Goal: Task Accomplishment & Management: Manage account settings

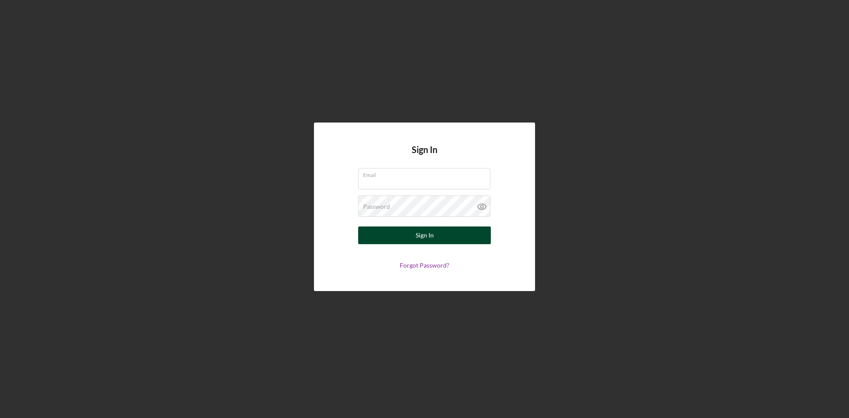
type input "[EMAIL_ADDRESS][DOMAIN_NAME]"
click at [395, 238] on button "Sign In" at bounding box center [424, 235] width 133 height 18
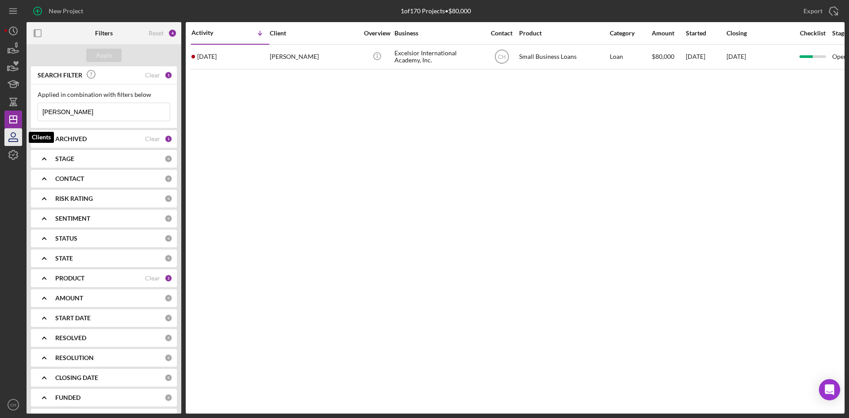
click at [18, 136] on icon "button" at bounding box center [13, 137] width 22 height 22
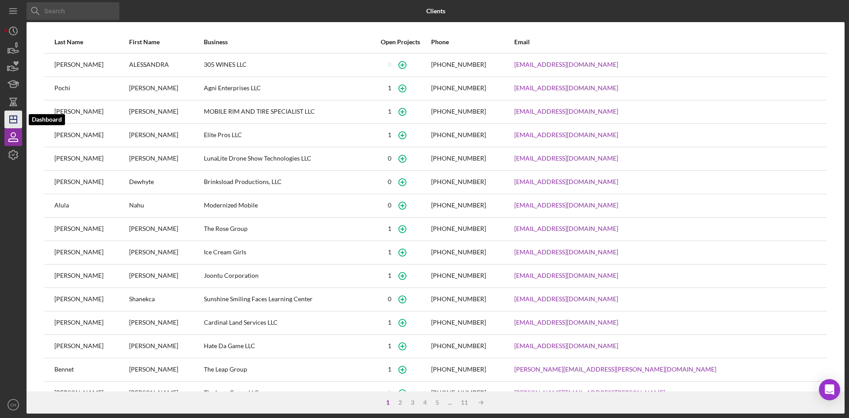
click at [12, 116] on polygon "button" at bounding box center [13, 119] width 7 height 7
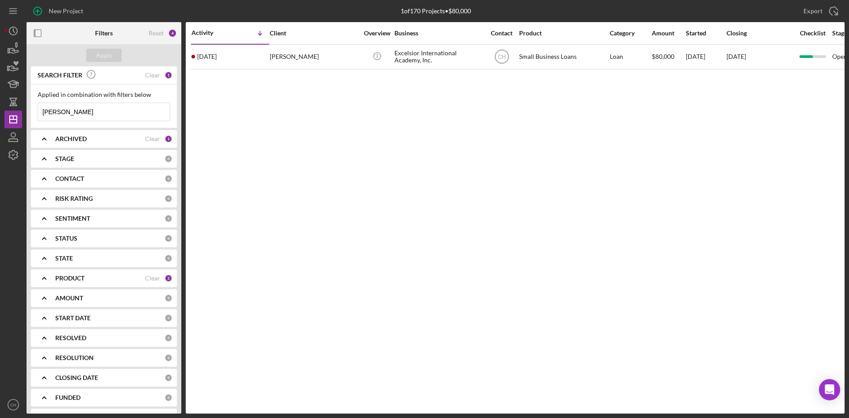
click at [109, 280] on div "PRODUCT" at bounding box center [100, 278] width 90 height 7
click at [39, 328] on input "CCCDC Loan Servicing" at bounding box center [42, 328] width 9 height 9
checkbox input "true"
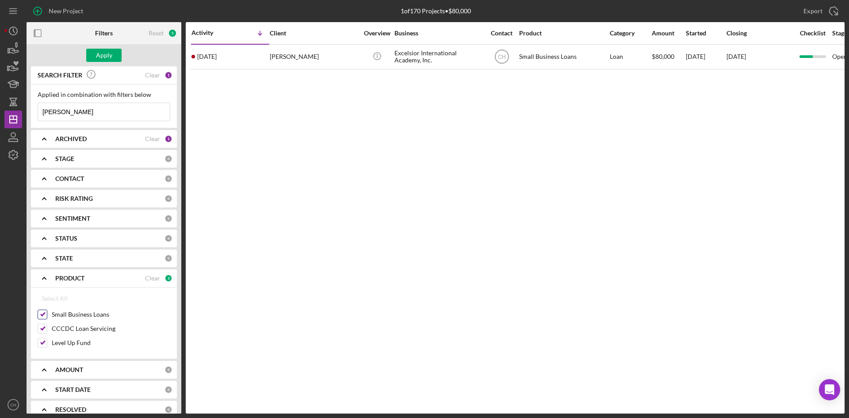
click at [42, 315] on input "Small Business Loans" at bounding box center [42, 314] width 9 height 9
checkbox input "false"
drag, startPoint x: 40, startPoint y: 336, endPoint x: 40, endPoint y: 342, distance: 5.7
click at [40, 337] on div "CCCDC Loan Servicing" at bounding box center [104, 331] width 133 height 14
click at [42, 346] on input "Level Up Fund" at bounding box center [42, 342] width 9 height 9
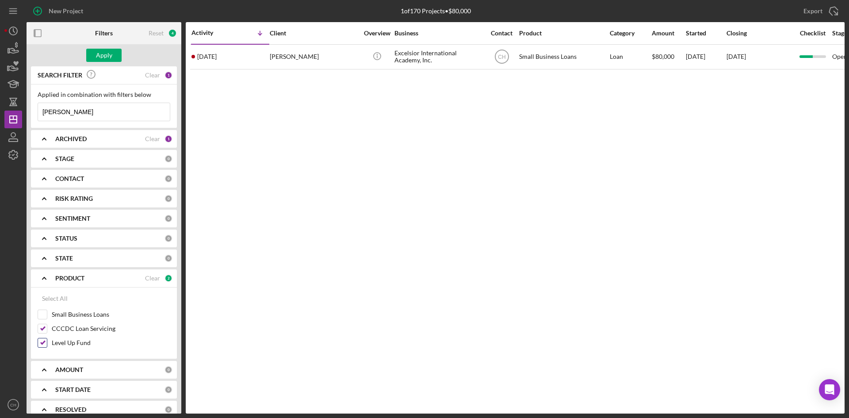
checkbox input "false"
click at [115, 50] on button "Apply" at bounding box center [103, 55] width 35 height 13
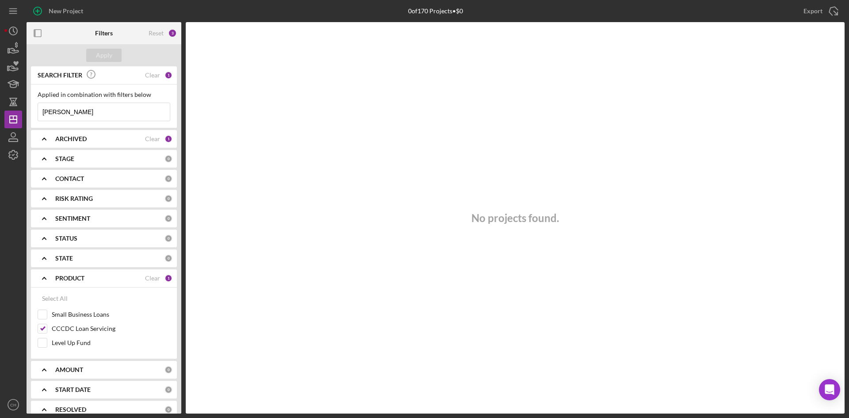
click at [100, 280] on div "PRODUCT" at bounding box center [100, 278] width 90 height 7
click at [431, 199] on div "No projects found." at bounding box center [515, 217] width 659 height 391
click at [12, 114] on icon "Icon/Dashboard" at bounding box center [13, 119] width 22 height 22
click at [14, 96] on icon "button" at bounding box center [13, 102] width 22 height 22
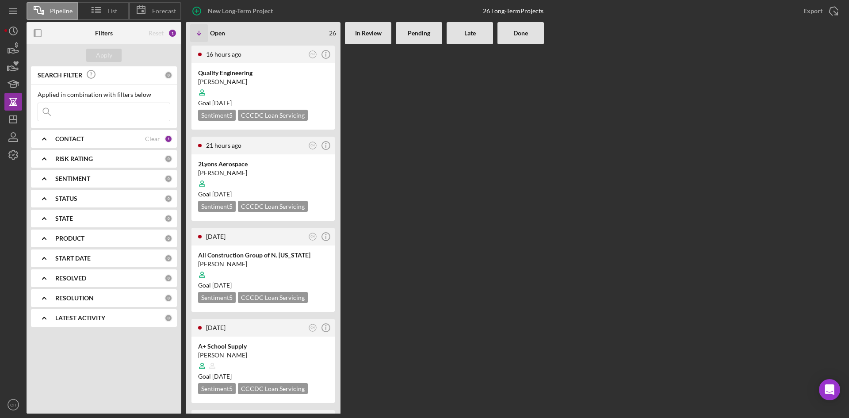
click at [95, 230] on div "PRODUCT 0" at bounding box center [113, 239] width 117 height 18
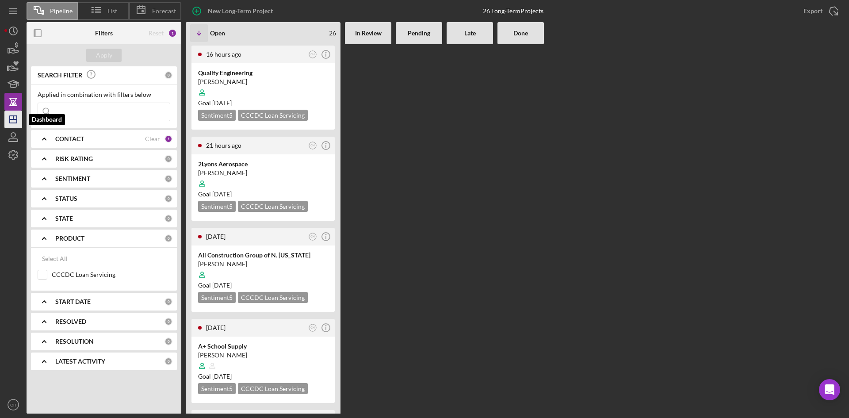
click at [8, 113] on icon "Icon/Dashboard" at bounding box center [13, 119] width 22 height 22
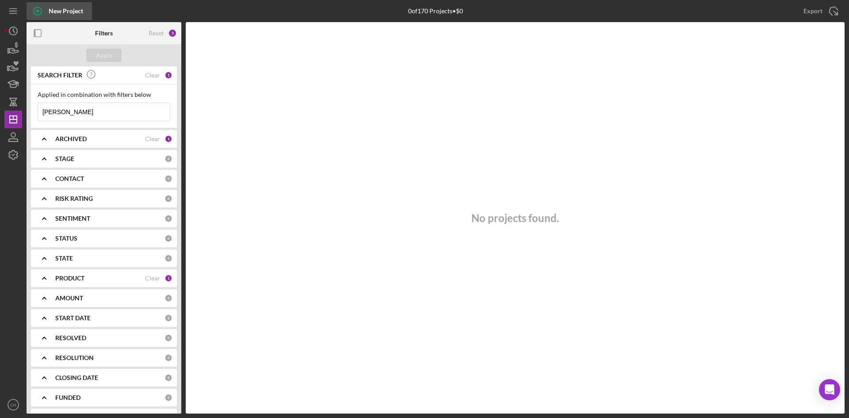
click at [49, 13] on div "New Project" at bounding box center [66, 11] width 34 height 18
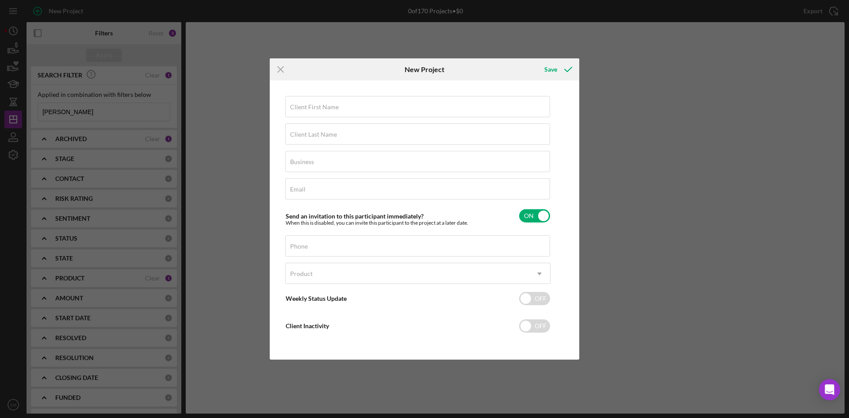
click at [128, 136] on div "Icon/Menu Close New Project Save Client First Name Required Client Last Name Re…" at bounding box center [424, 209] width 849 height 418
click at [278, 67] on line at bounding box center [281, 70] width 6 height 6
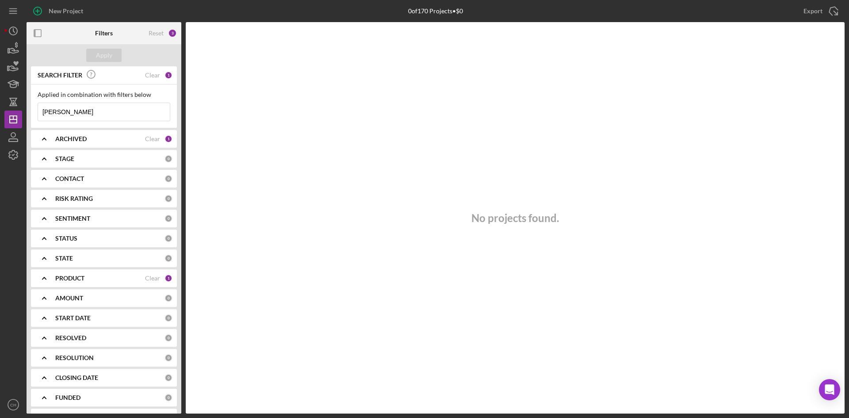
click at [75, 136] on b "ARCHIVED" at bounding box center [70, 138] width 31 height 7
click at [67, 139] on b "ARCHIVED" at bounding box center [70, 138] width 31 height 7
click at [79, 140] on b "ARCHIVED" at bounding box center [70, 138] width 31 height 7
click at [107, 338] on div "PRODUCT" at bounding box center [100, 335] width 90 height 7
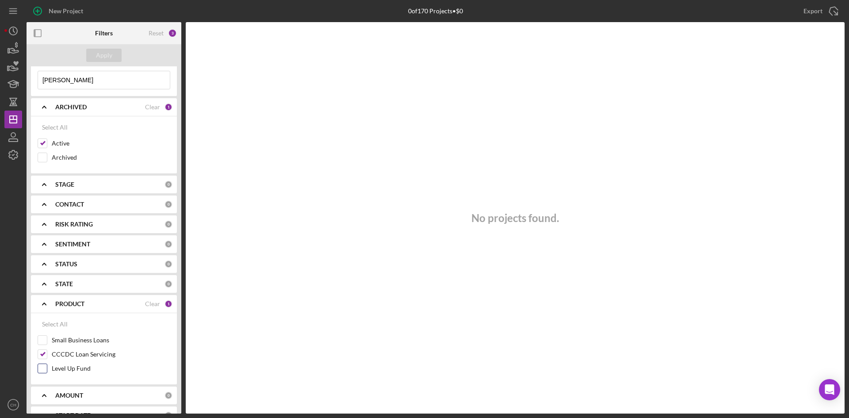
scroll to position [44, 0]
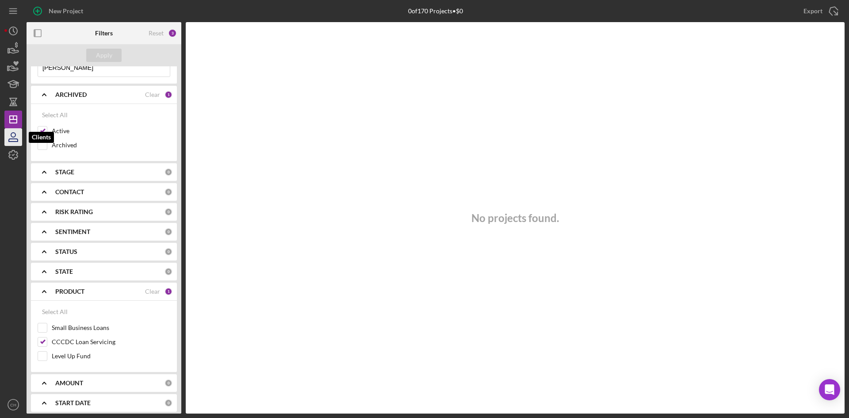
click at [13, 139] on icon "button" at bounding box center [13, 140] width 9 height 3
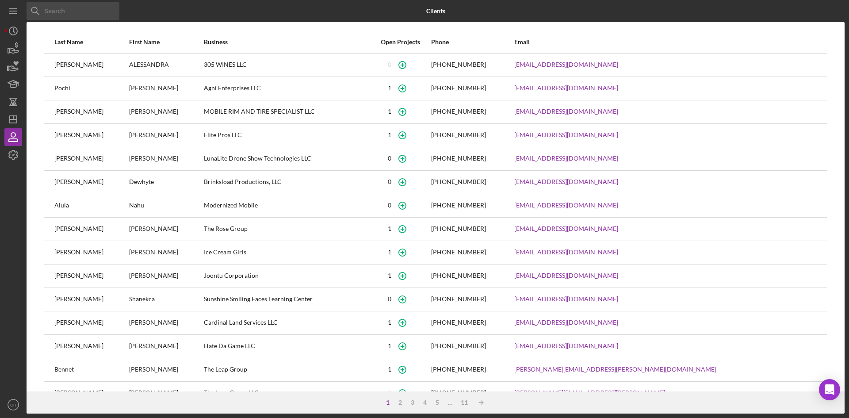
click at [11, 21] on div "Icon/Menu" at bounding box center [13, 11] width 18 height 22
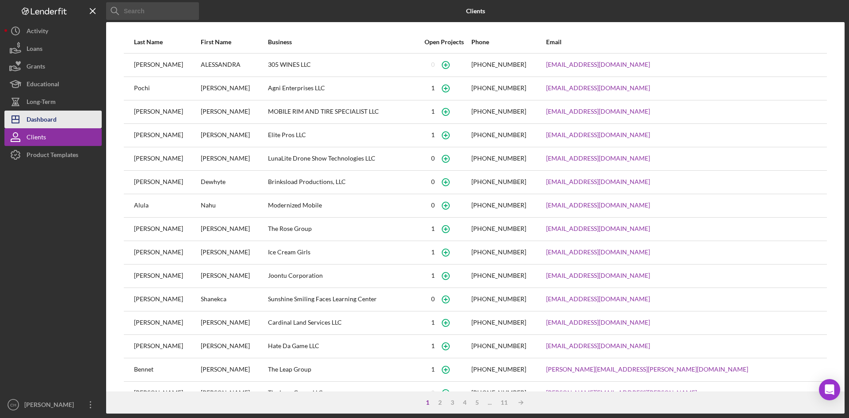
click at [53, 118] on div "Dashboard" at bounding box center [42, 121] width 30 height 20
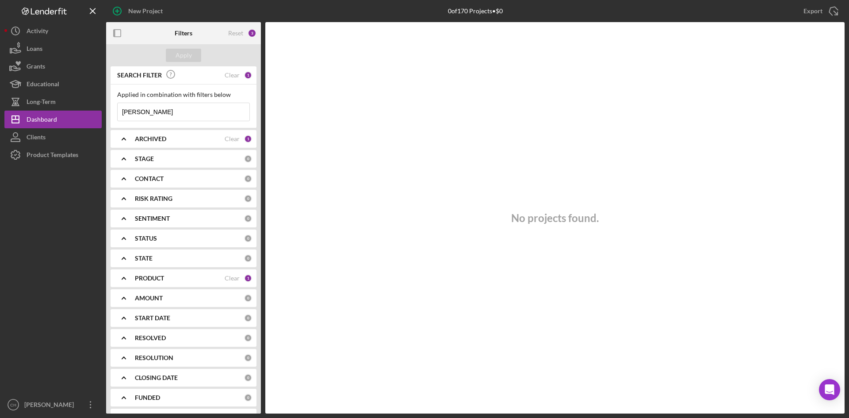
click at [171, 140] on div "ARCHIVED" at bounding box center [180, 138] width 90 height 7
click at [192, 332] on div "PRODUCT" at bounding box center [180, 335] width 90 height 7
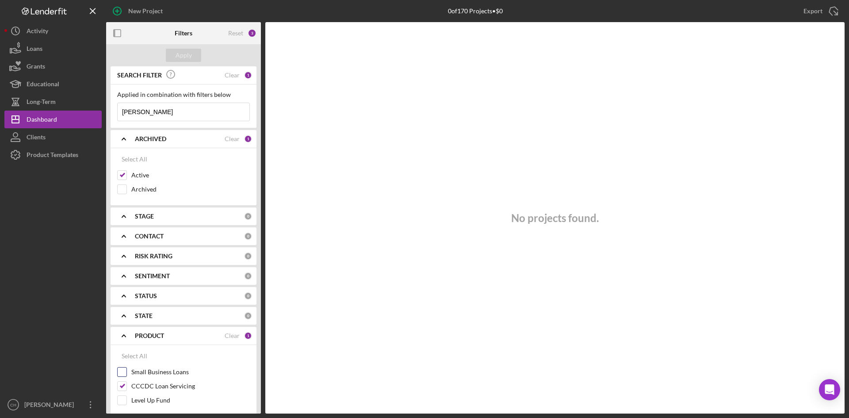
click at [123, 372] on input "Small Business Loans" at bounding box center [122, 372] width 9 height 9
click at [124, 372] on input "Small Business Loans" at bounding box center [122, 372] width 9 height 9
click at [185, 55] on div "Apply" at bounding box center [184, 55] width 16 height 13
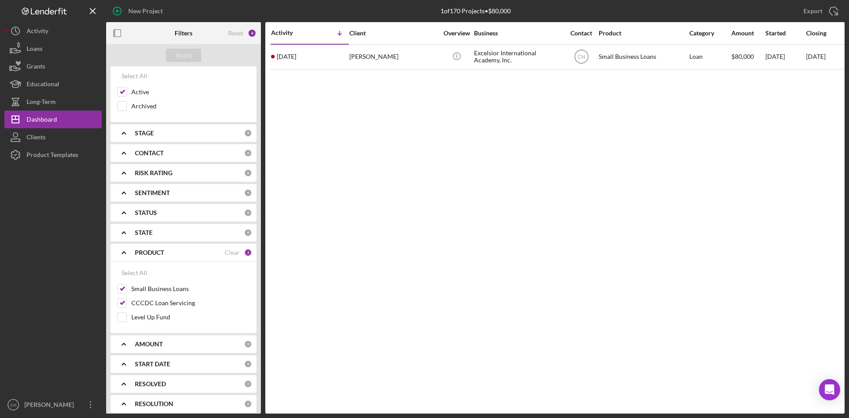
scroll to position [88, 0]
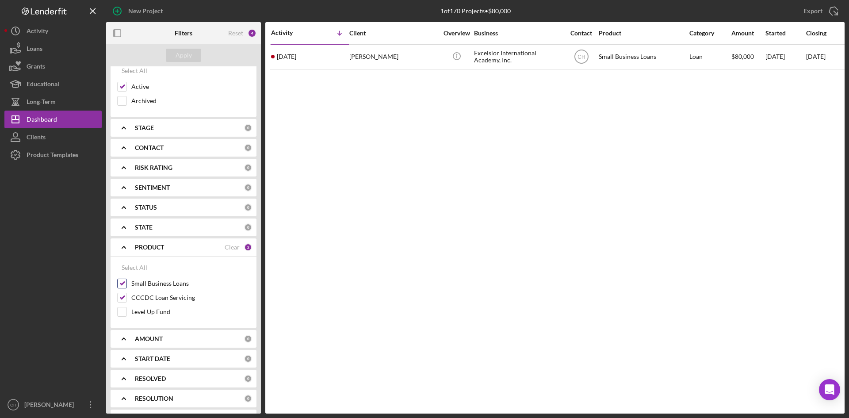
click at [124, 286] on input "Small Business Loans" at bounding box center [122, 283] width 9 height 9
checkbox input "false"
click at [178, 246] on div "PRODUCT" at bounding box center [180, 247] width 90 height 7
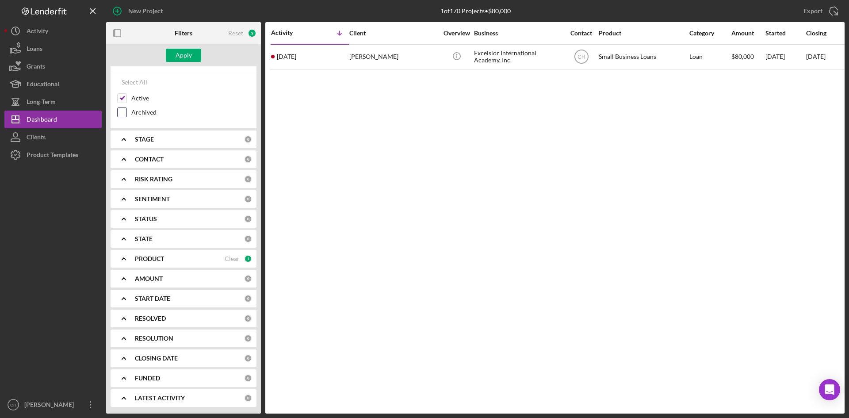
click at [121, 116] on input "Archived" at bounding box center [122, 112] width 9 height 9
click at [122, 111] on input "Archived" at bounding box center [122, 112] width 9 height 9
checkbox input "false"
click at [187, 53] on div "Apply" at bounding box center [184, 55] width 16 height 13
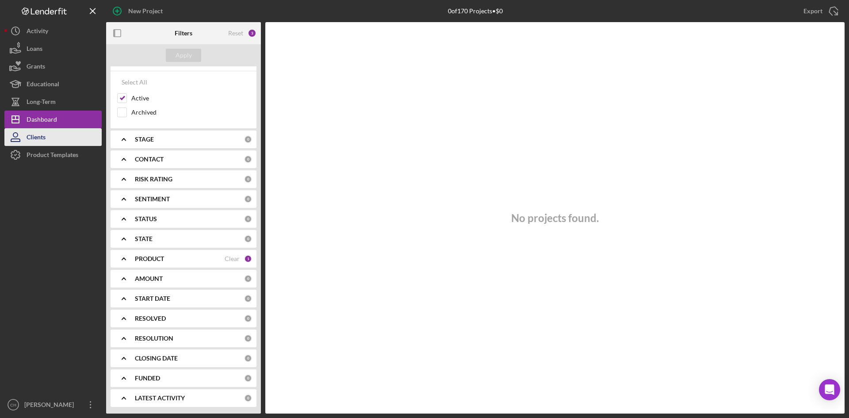
click at [33, 139] on div "Clients" at bounding box center [36, 138] width 19 height 20
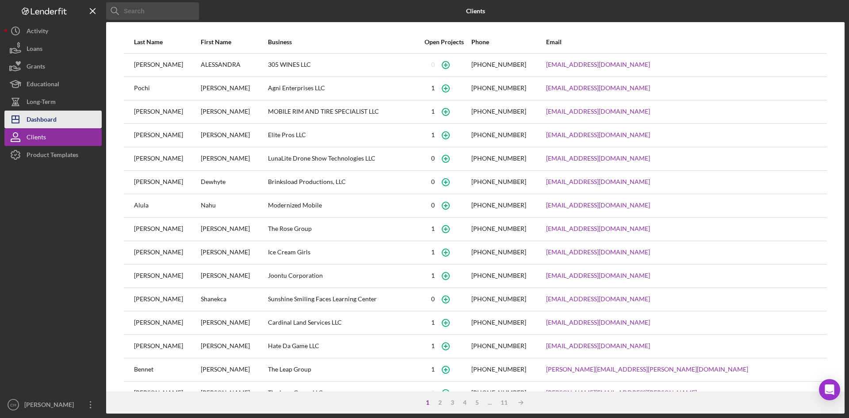
click at [42, 116] on div "Dashboard" at bounding box center [42, 121] width 30 height 20
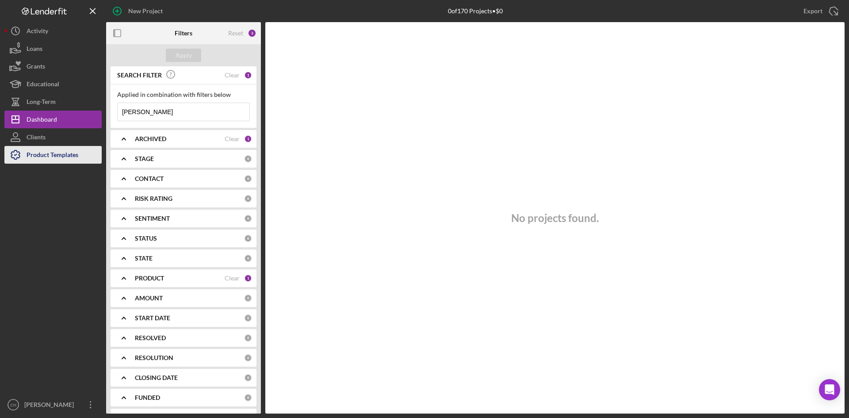
click at [41, 153] on div "Product Templates" at bounding box center [53, 156] width 52 height 20
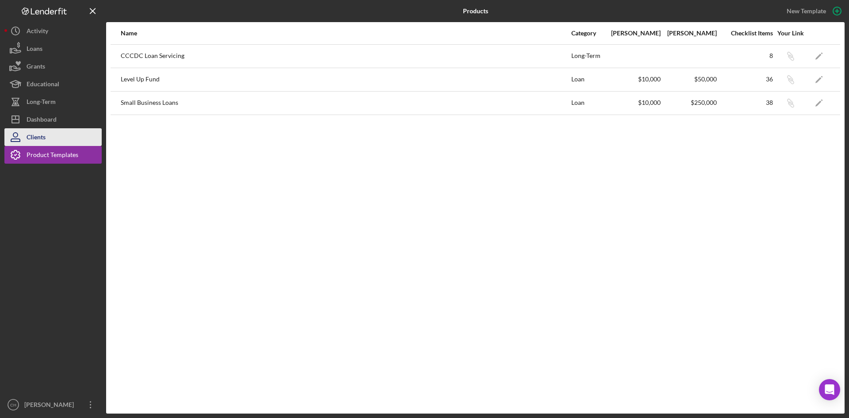
click at [37, 134] on div "Clients" at bounding box center [36, 138] width 19 height 20
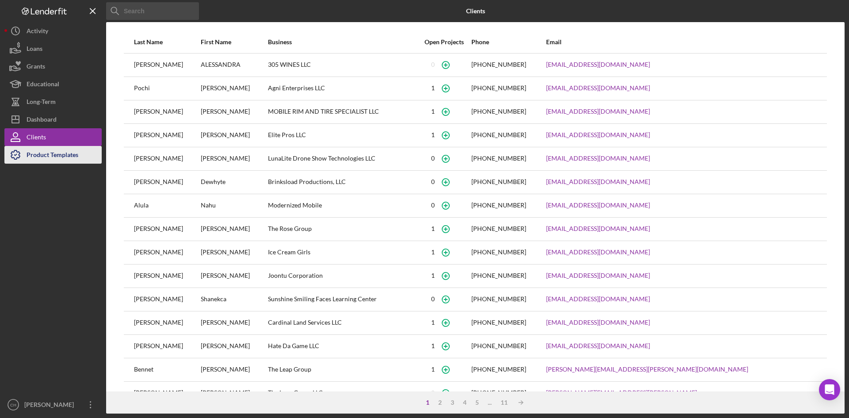
click at [49, 154] on div "Product Templates" at bounding box center [53, 156] width 52 height 20
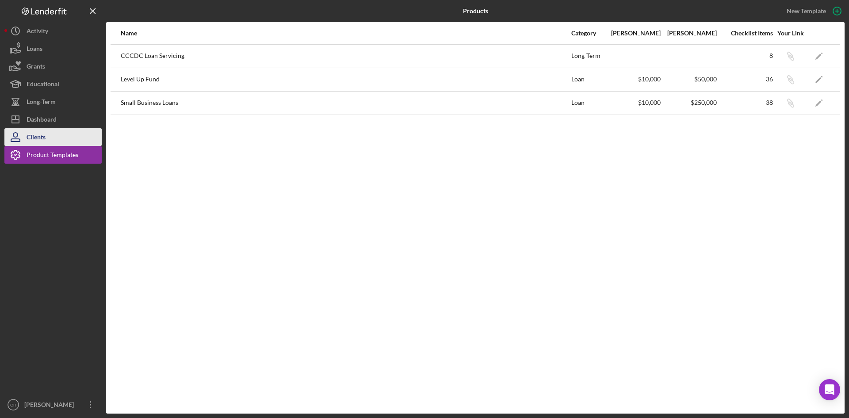
click at [45, 137] on div "Clients" at bounding box center [36, 138] width 19 height 20
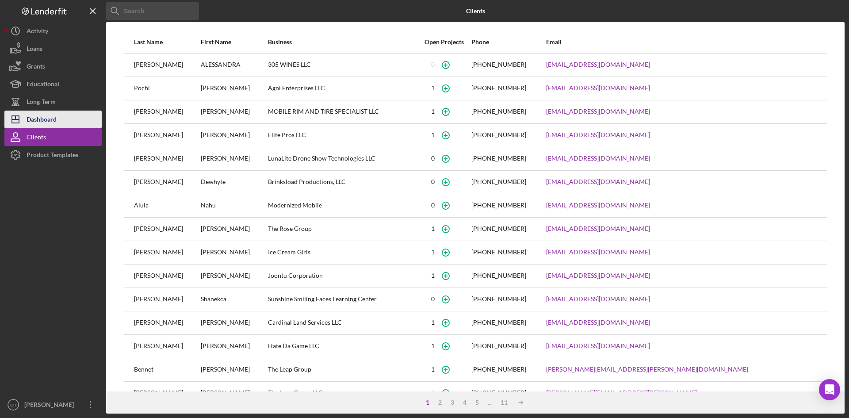
click at [45, 118] on div "Dashboard" at bounding box center [42, 121] width 30 height 20
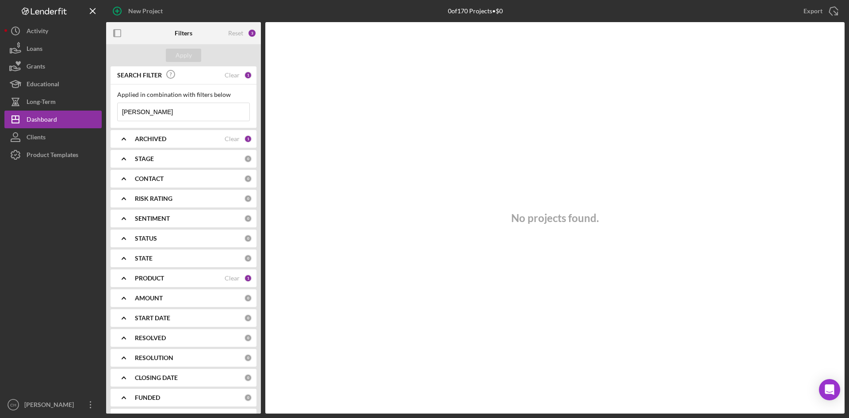
click at [157, 279] on b "PRODUCT" at bounding box center [149, 278] width 29 height 7
click at [121, 313] on input "Small Business Loans" at bounding box center [122, 314] width 9 height 9
checkbox input "true"
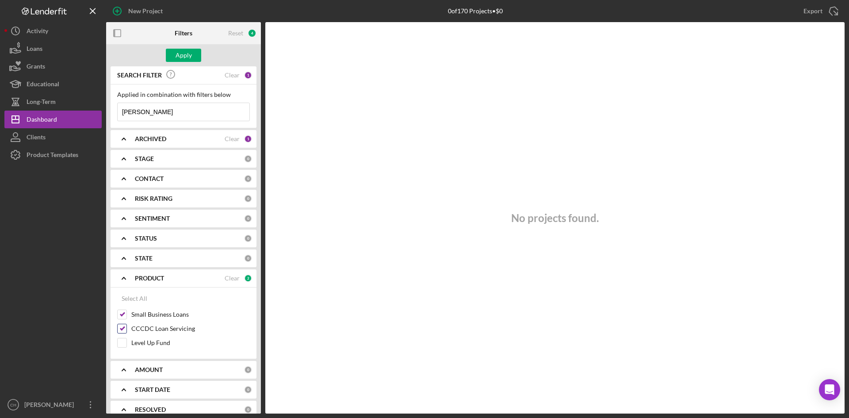
click at [118, 337] on div "CCCDC Loan Servicing" at bounding box center [183, 331] width 133 height 14
click at [120, 340] on input "Level Up Fund" at bounding box center [122, 342] width 9 height 9
checkbox input "true"
click at [123, 324] on input "CCCDC Loan Servicing" at bounding box center [122, 328] width 9 height 9
checkbox input "false"
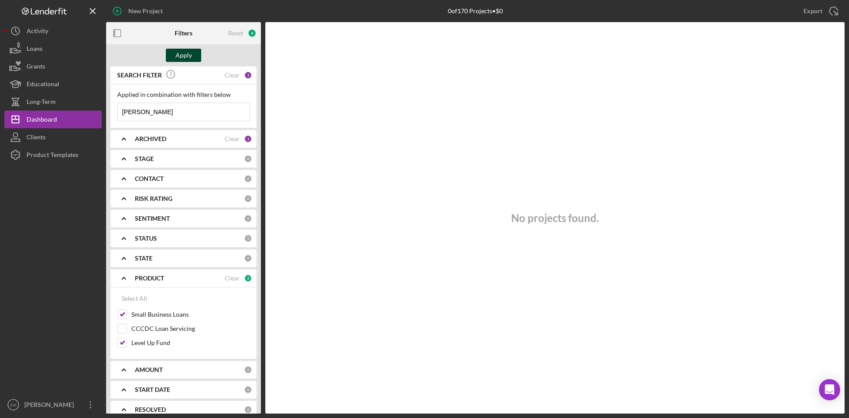
click at [193, 54] on button "Apply" at bounding box center [183, 55] width 35 height 13
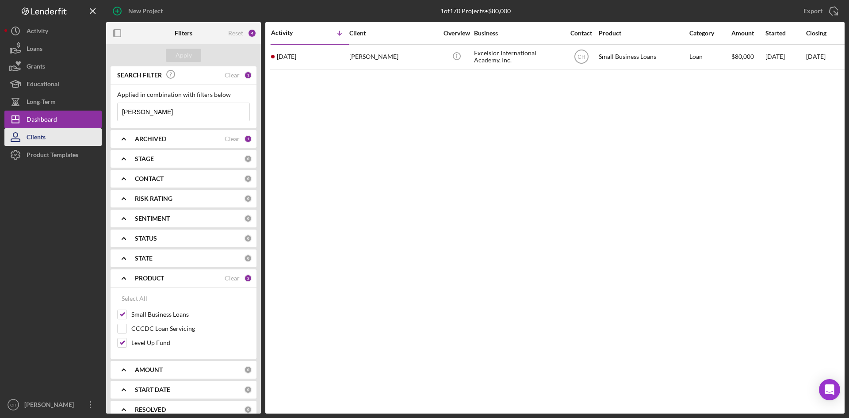
click at [35, 138] on div "Clients" at bounding box center [36, 138] width 19 height 20
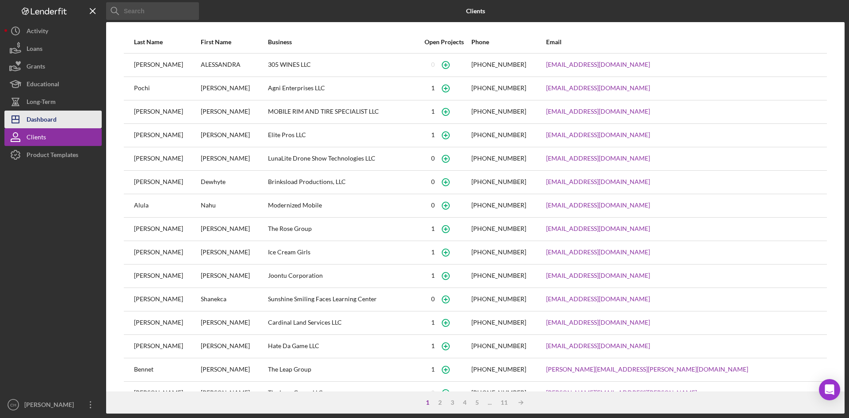
click at [45, 119] on div "Dashboard" at bounding box center [42, 121] width 30 height 20
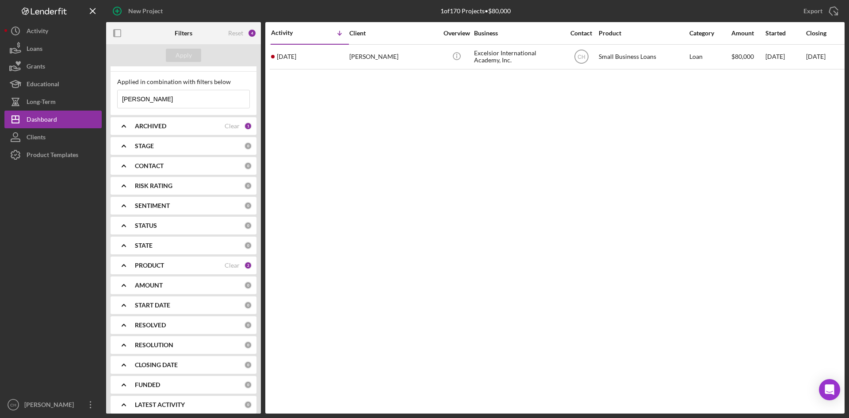
scroll to position [19, 0]
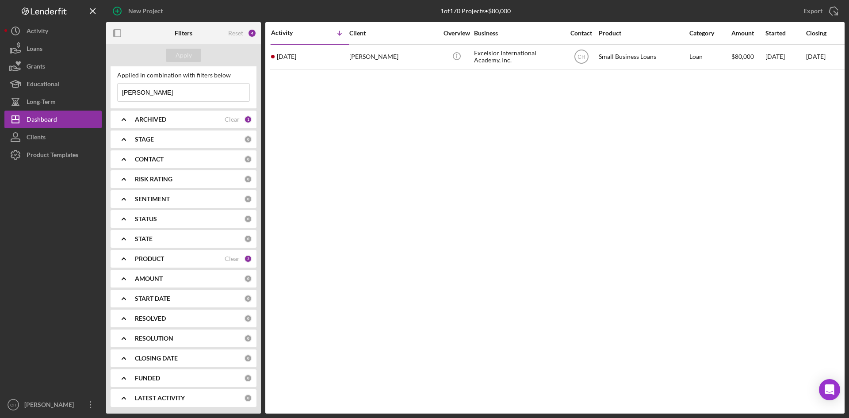
click at [178, 264] on div "PRODUCT Clear 2" at bounding box center [193, 259] width 117 height 18
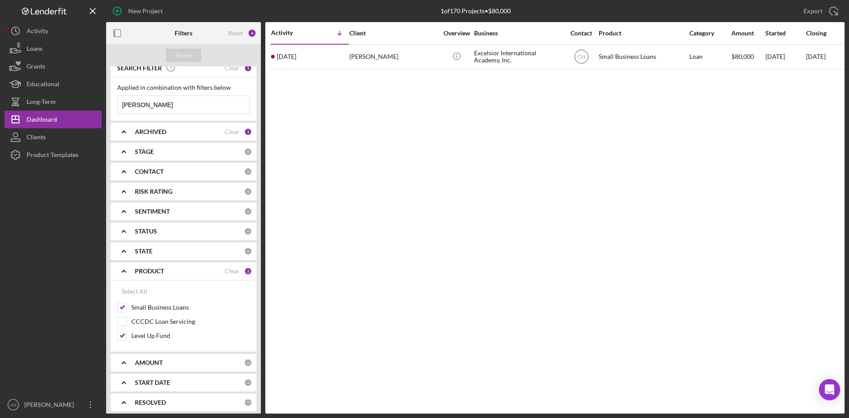
scroll to position [0, 0]
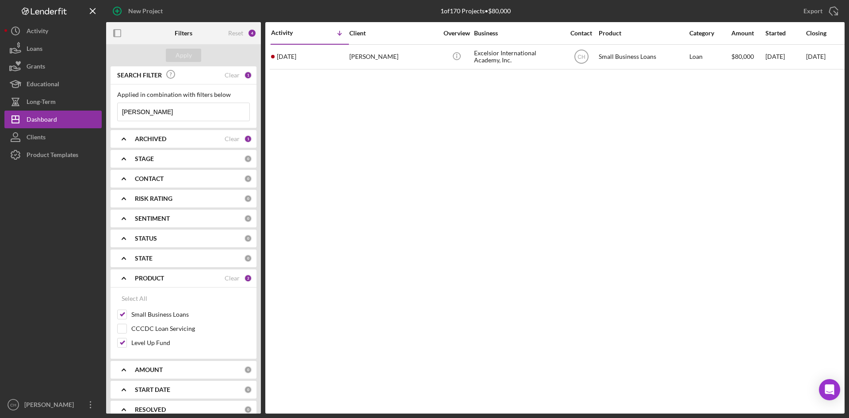
click at [200, 138] on div "ARCHIVED" at bounding box center [180, 138] width 90 height 7
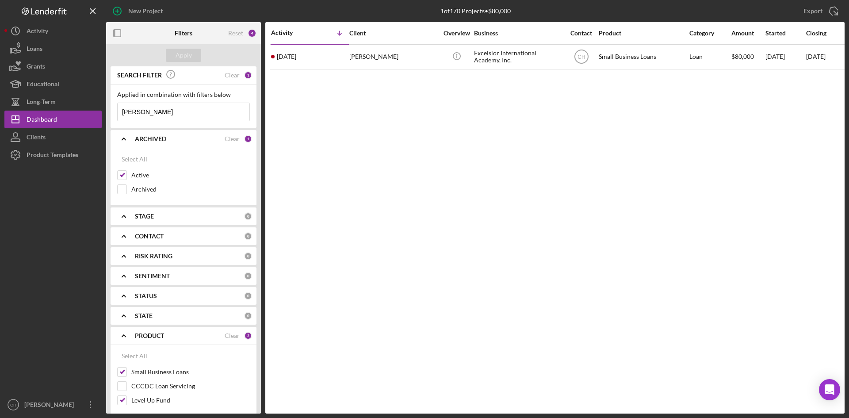
drag, startPoint x: 145, startPoint y: 112, endPoint x: 0, endPoint y: 112, distance: 145.1
click at [0, 112] on div "New Project 1 of 170 Projects • $80,000 [PERSON_NAME] Export Icon/Export Filter…" at bounding box center [424, 209] width 849 height 418
click at [187, 57] on div "Apply" at bounding box center [184, 55] width 16 height 13
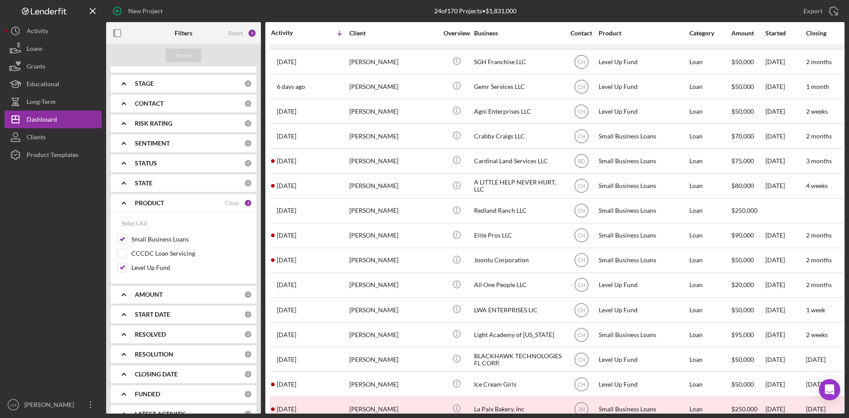
scroll to position [16, 0]
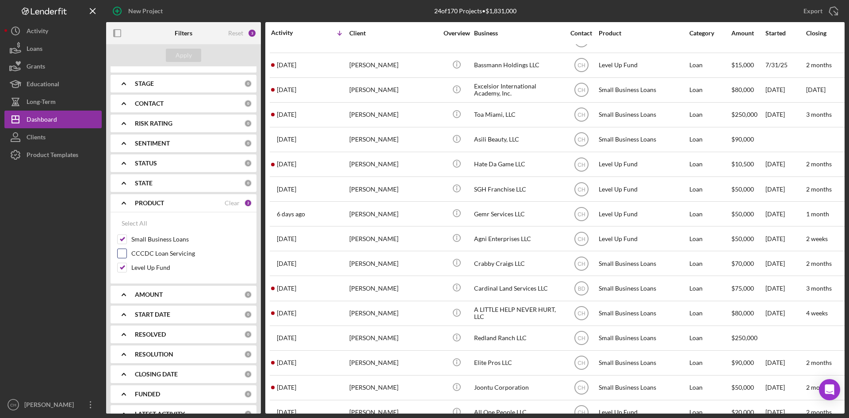
click at [121, 252] on input "CCCDC Loan Servicing" at bounding box center [122, 253] width 9 height 9
checkbox input "true"
click at [124, 238] on input "Small Business Loans" at bounding box center [122, 239] width 9 height 9
checkbox input "false"
click at [121, 265] on input "Level Up Fund" at bounding box center [122, 267] width 9 height 9
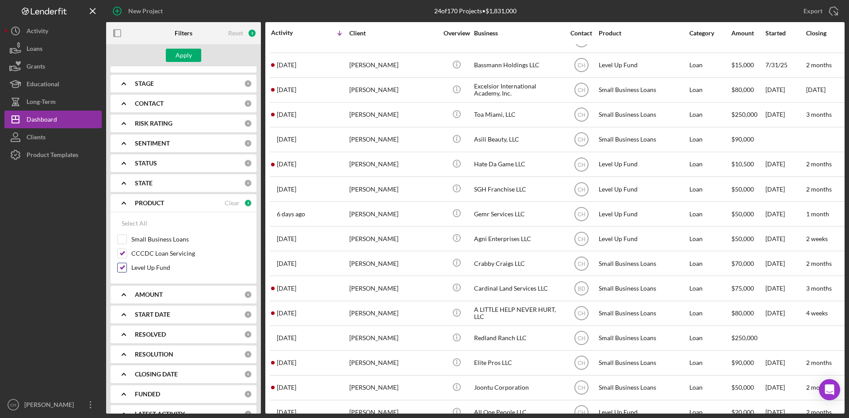
checkbox input "false"
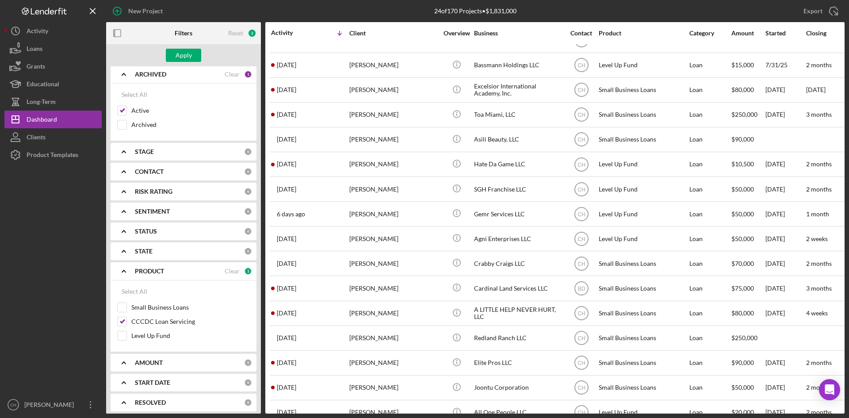
scroll to position [0, 0]
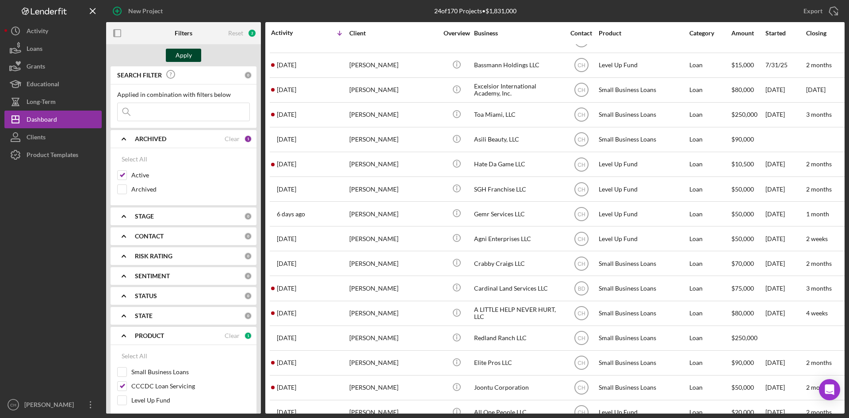
click at [188, 53] on div "Apply" at bounding box center [184, 55] width 16 height 13
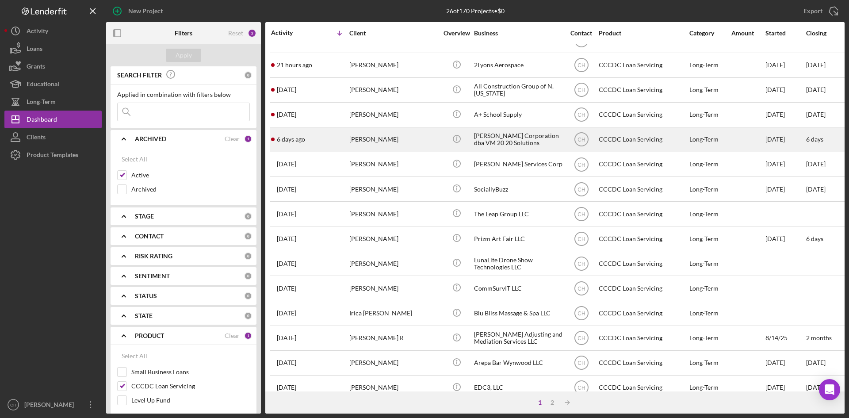
click at [317, 142] on div "[DATE] [PERSON_NAME]" at bounding box center [309, 139] width 77 height 23
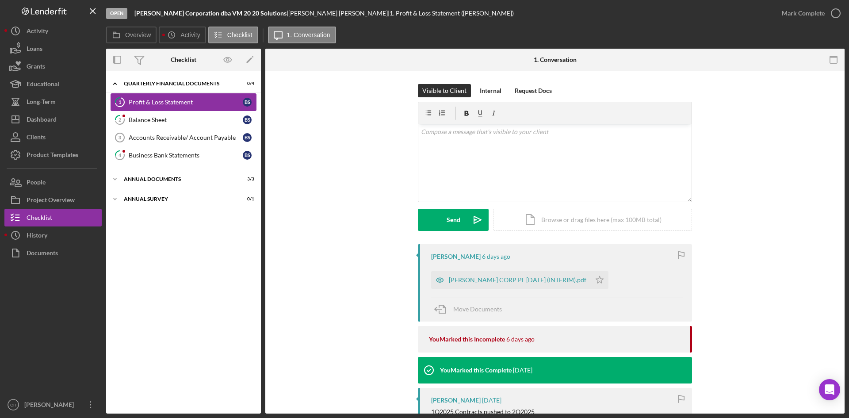
click at [175, 103] on div "Profit & Loss Statement" at bounding box center [186, 102] width 114 height 7
click at [176, 103] on div "Profit & Loss Statement" at bounding box center [186, 102] width 114 height 7
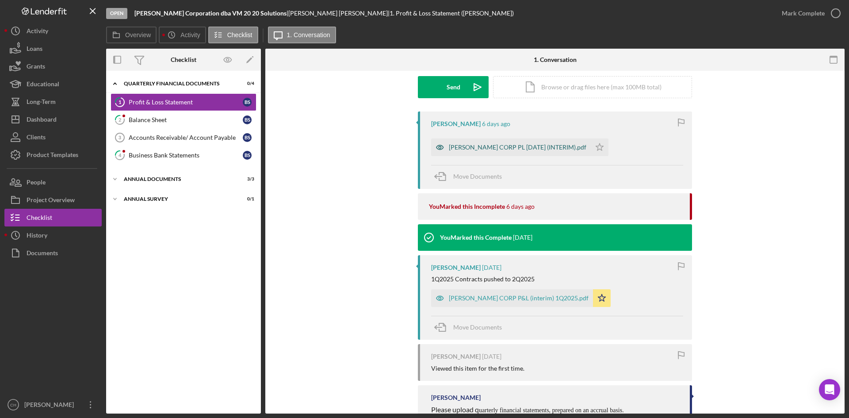
click at [489, 147] on div "[PERSON_NAME] CORP PL [DATE] (INTERIM).pdf" at bounding box center [518, 147] width 138 height 7
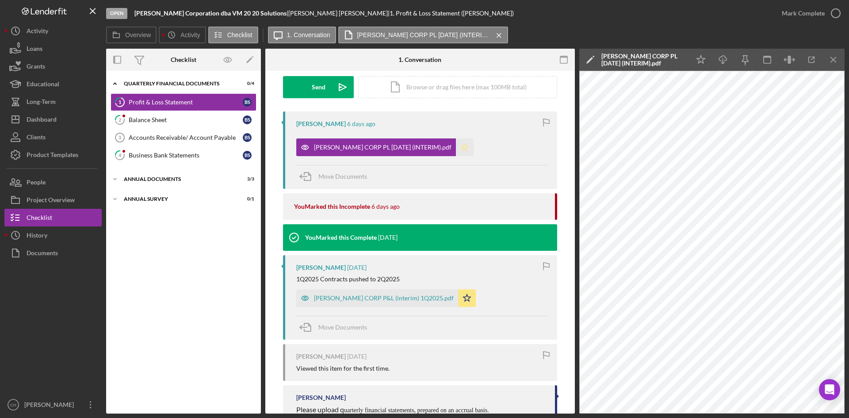
click at [456, 147] on icon "Icon/Star" at bounding box center [465, 147] width 18 height 18
click at [798, 10] on div "Mark Complete" at bounding box center [803, 13] width 43 height 18
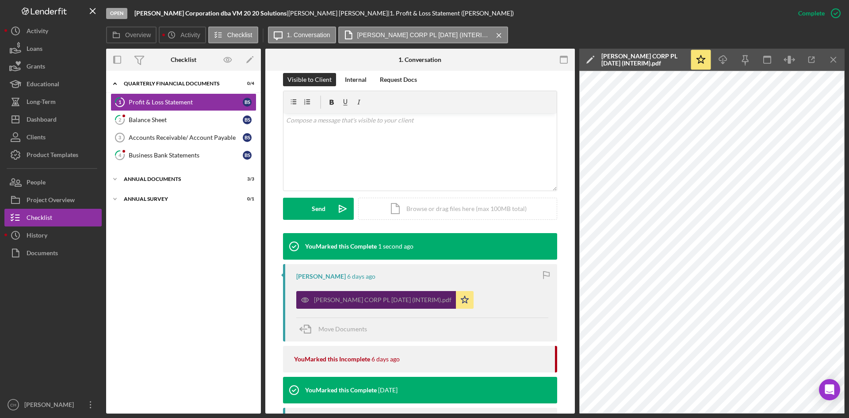
scroll to position [254, 0]
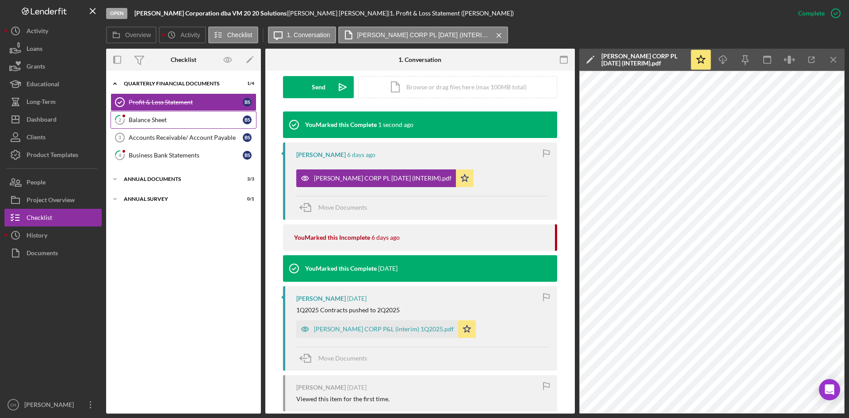
click at [145, 115] on link "2 Balance Sheet B S" at bounding box center [184, 120] width 146 height 18
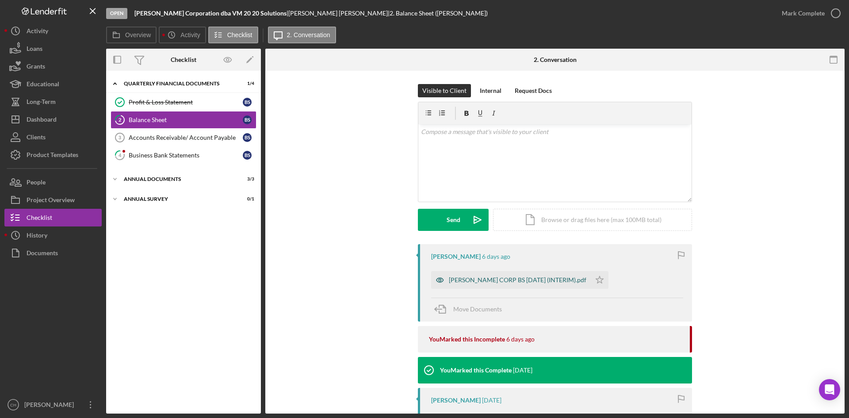
click at [495, 280] on div "[PERSON_NAME] CORP BS [DATE] (INTERIM).pdf" at bounding box center [518, 279] width 138 height 7
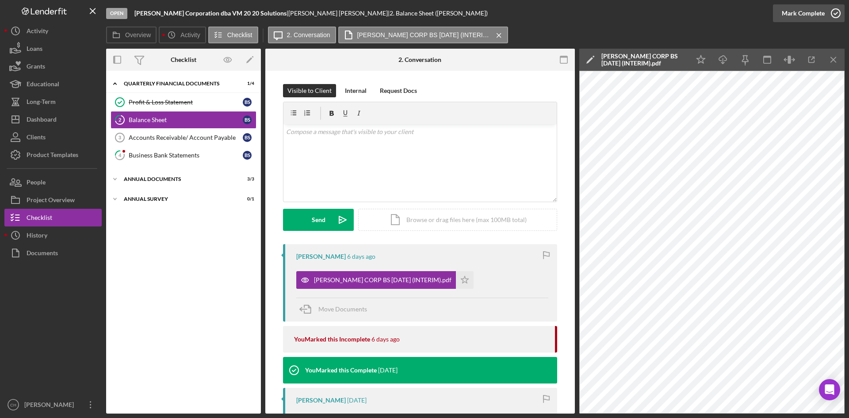
click at [806, 8] on div "Mark Complete" at bounding box center [803, 13] width 43 height 18
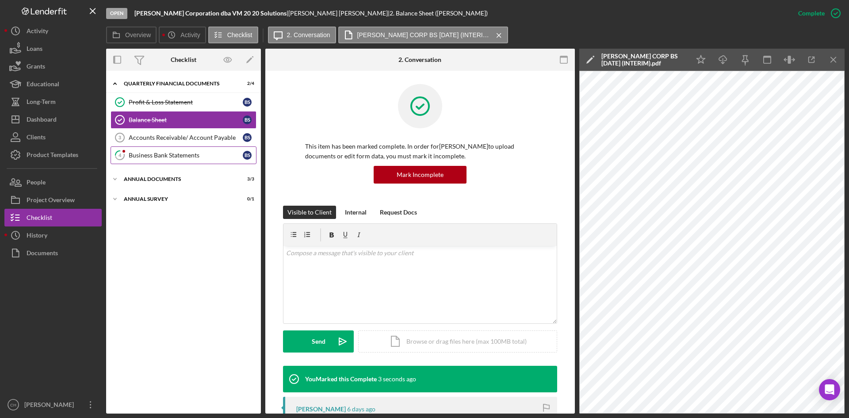
click at [172, 152] on div "Business Bank Statements" at bounding box center [186, 155] width 114 height 7
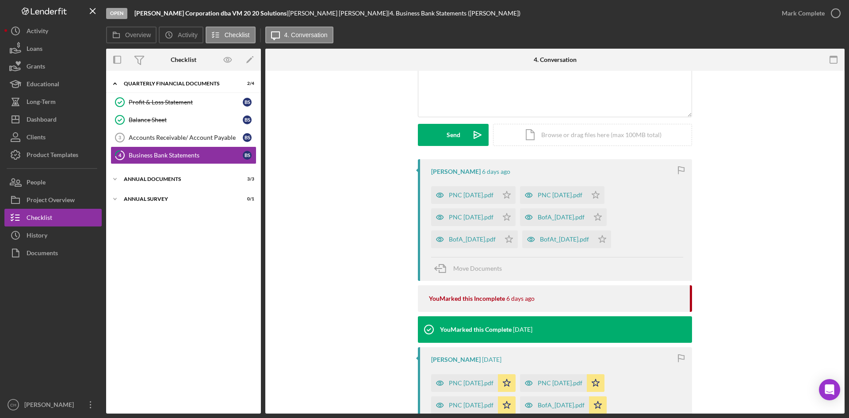
scroll to position [88, 0]
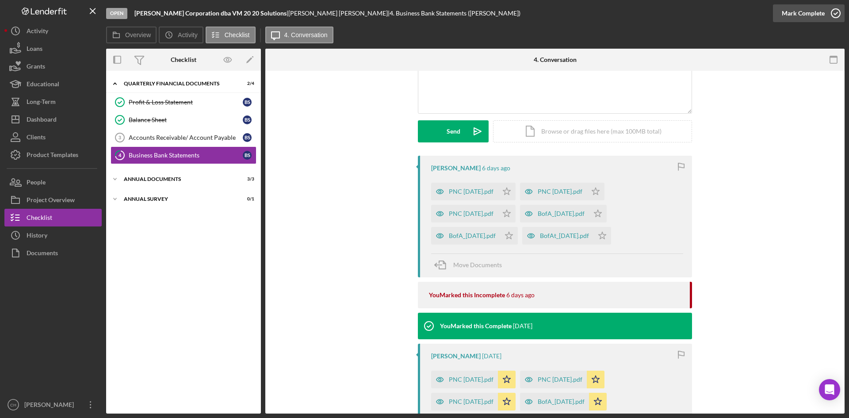
click at [801, 13] on div "Mark Complete" at bounding box center [803, 13] width 43 height 18
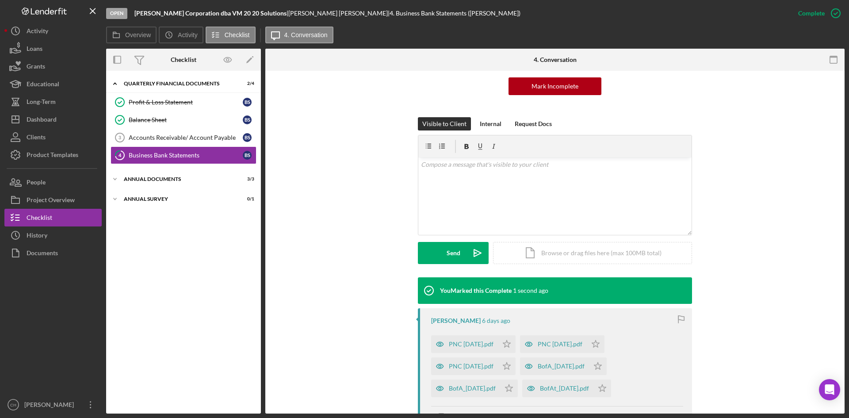
scroll to position [210, 0]
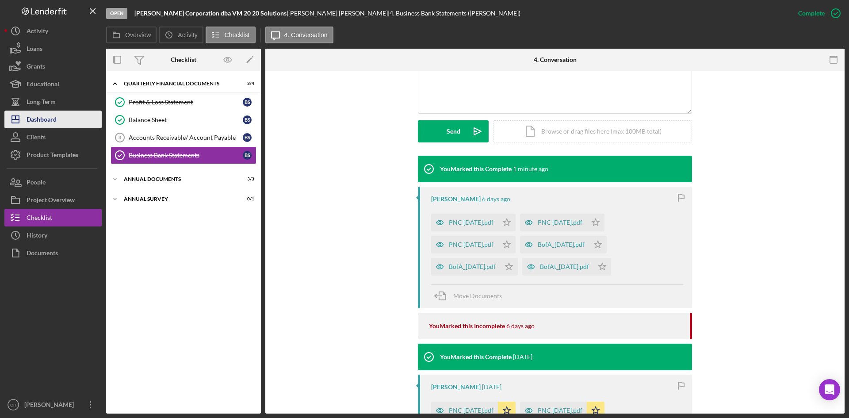
click at [52, 117] on div "Dashboard" at bounding box center [42, 121] width 30 height 20
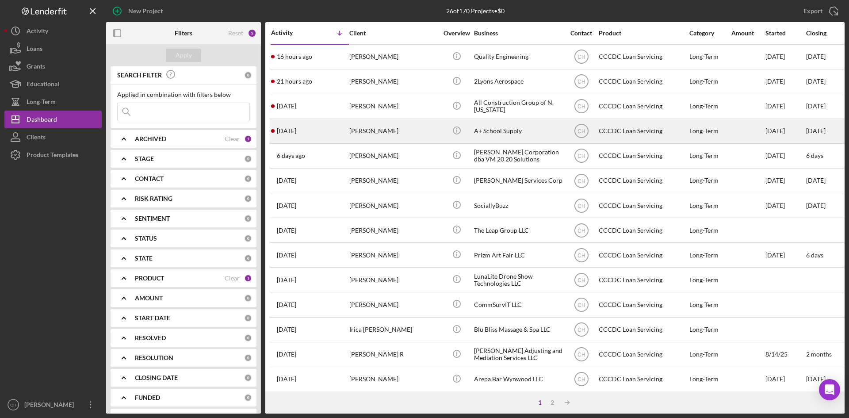
click at [320, 135] on div "[DATE] [PERSON_NAME]" at bounding box center [309, 130] width 77 height 23
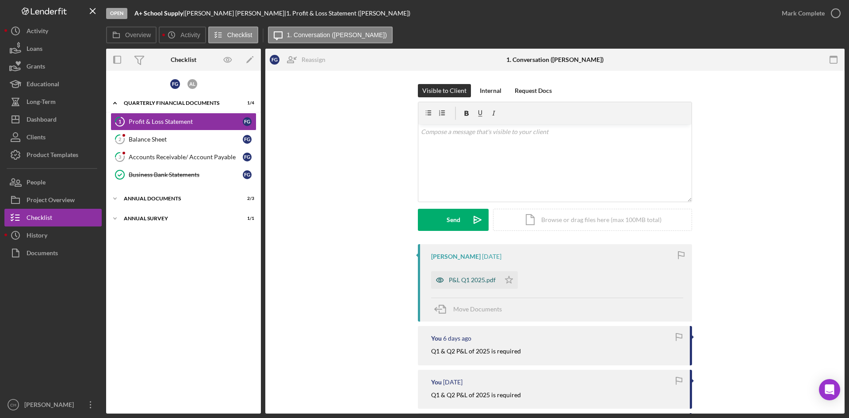
click at [476, 283] on div "P&L Q1 2025.pdf" at bounding box center [472, 279] width 47 height 7
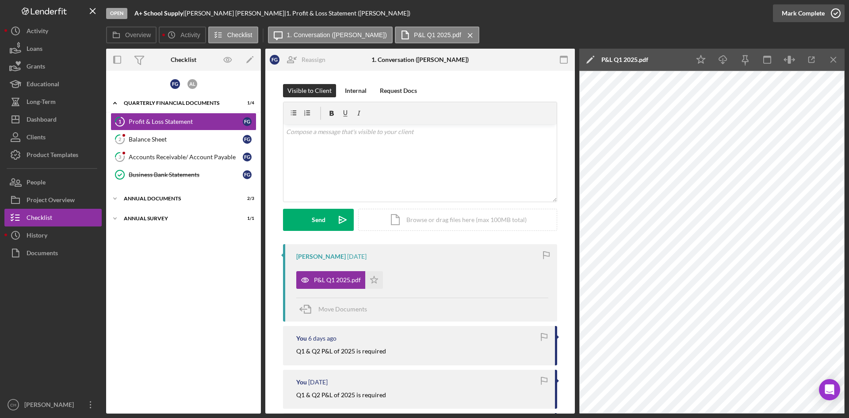
click at [821, 11] on div "Mark Complete" at bounding box center [803, 13] width 43 height 18
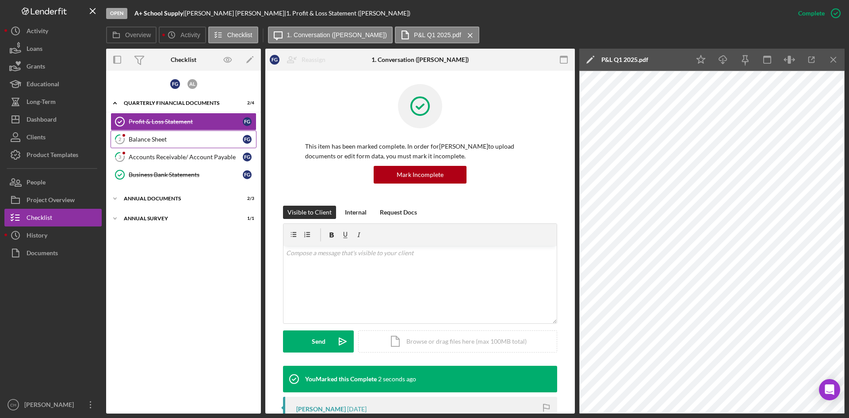
click at [164, 140] on div "Balance Sheet" at bounding box center [186, 139] width 114 height 7
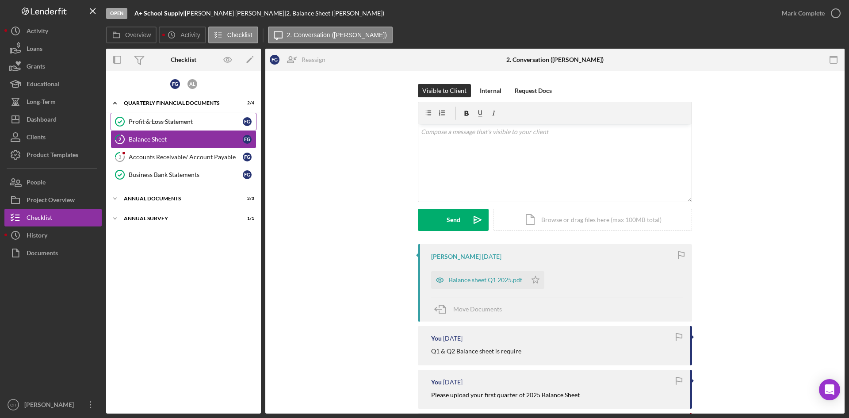
click at [161, 115] on link "Profit & Loss Statement Profit & Loss Statement F G" at bounding box center [184, 122] width 146 height 18
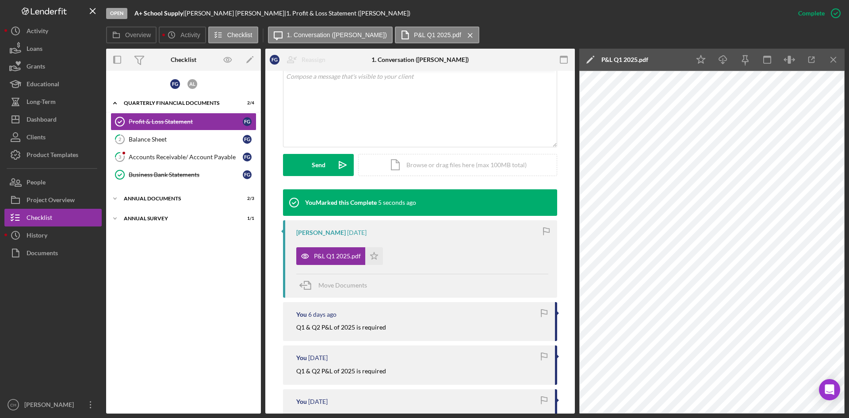
scroll to position [177, 0]
click at [816, 17] on div "Mark Incomplete" at bounding box center [801, 13] width 47 height 18
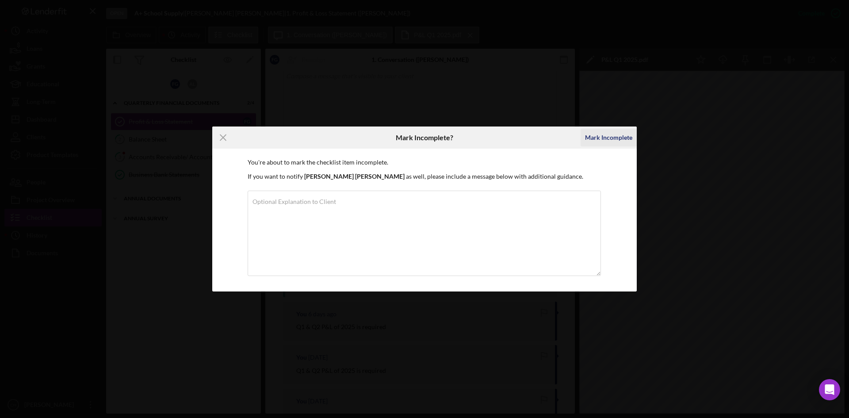
click at [619, 138] on div "Mark Incomplete" at bounding box center [608, 138] width 47 height 18
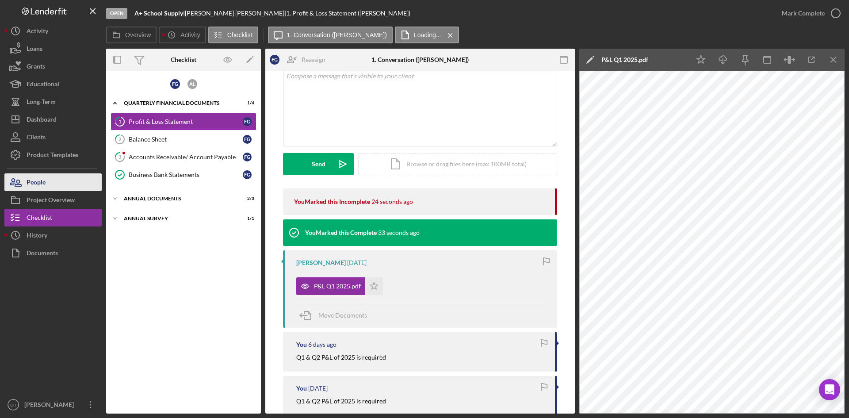
click at [45, 180] on div "People" at bounding box center [36, 183] width 19 height 20
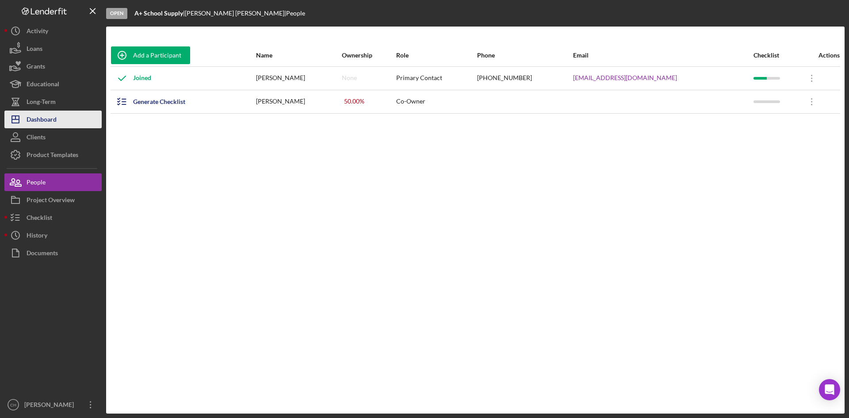
click at [66, 123] on button "Icon/Dashboard Dashboard" at bounding box center [52, 120] width 97 height 18
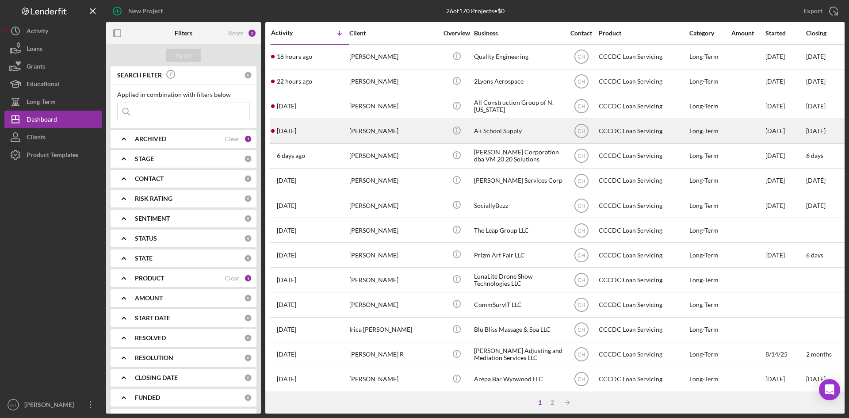
click at [346, 136] on div "[DATE] [PERSON_NAME]" at bounding box center [309, 130] width 77 height 23
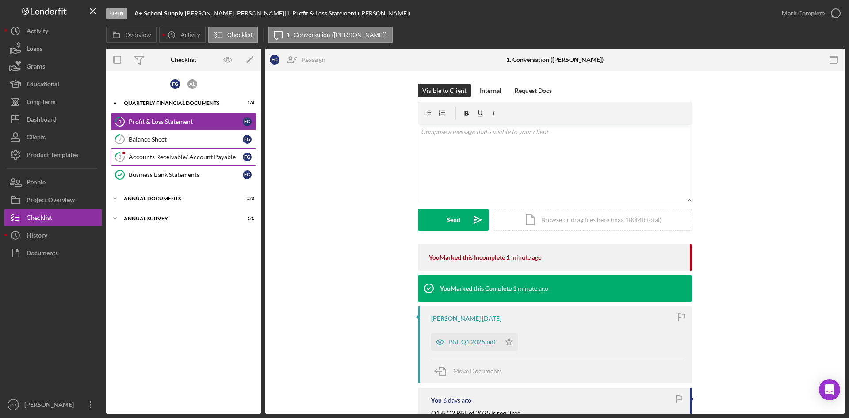
click at [186, 154] on div "Accounts Receivable/ Account Payable" at bounding box center [186, 156] width 114 height 7
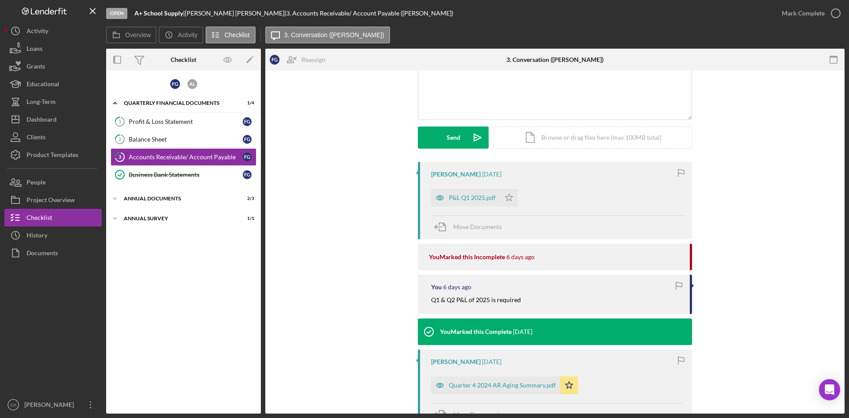
scroll to position [88, 0]
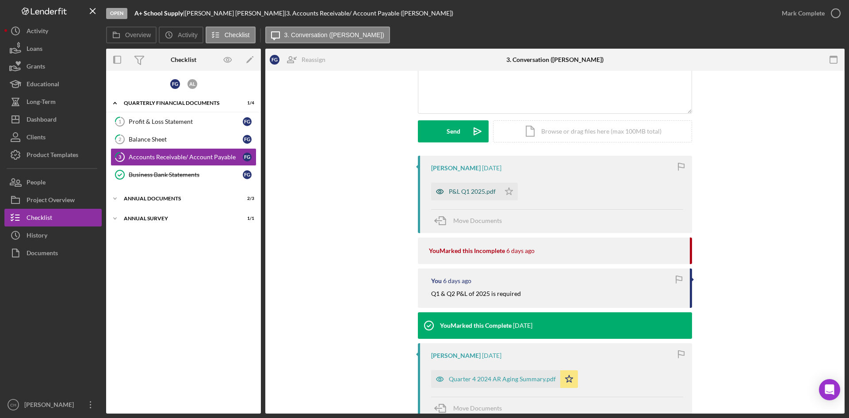
click at [478, 187] on div "P&L Q1 2025.pdf" at bounding box center [465, 192] width 69 height 18
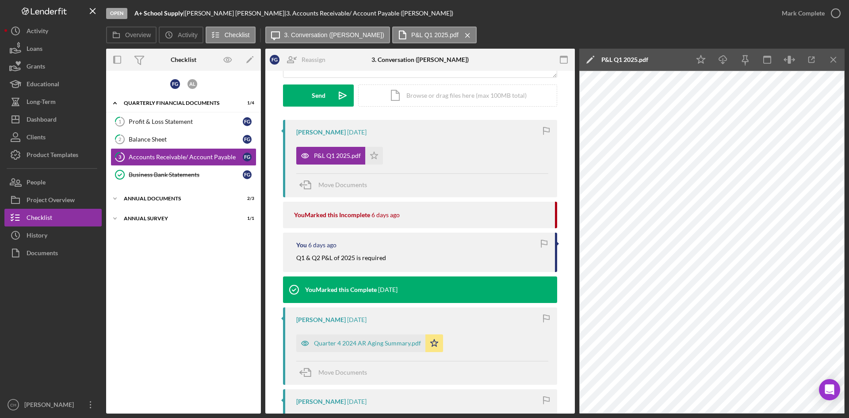
scroll to position [103, 0]
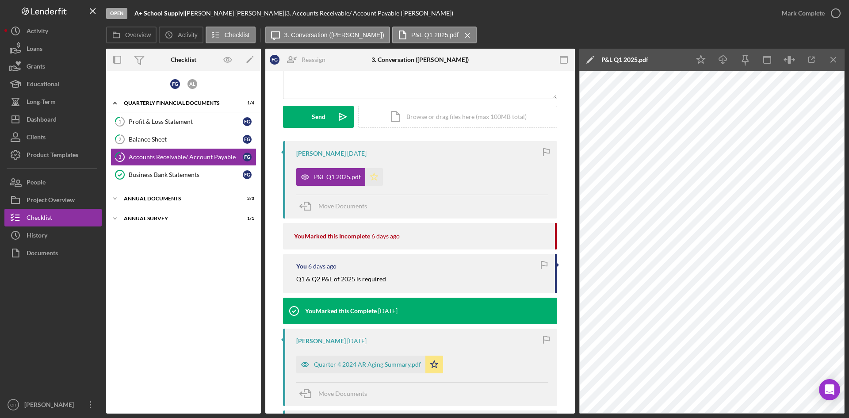
click at [375, 177] on polygon "button" at bounding box center [375, 176] width 8 height 7
drag, startPoint x: 309, startPoint y: 277, endPoint x: 394, endPoint y: 281, distance: 85.0
click at [394, 281] on div "Q1 & Q2 P&L of 2025 is required" at bounding box center [421, 279] width 250 height 10
copy mark "Q2 P&L of 2025 is required"
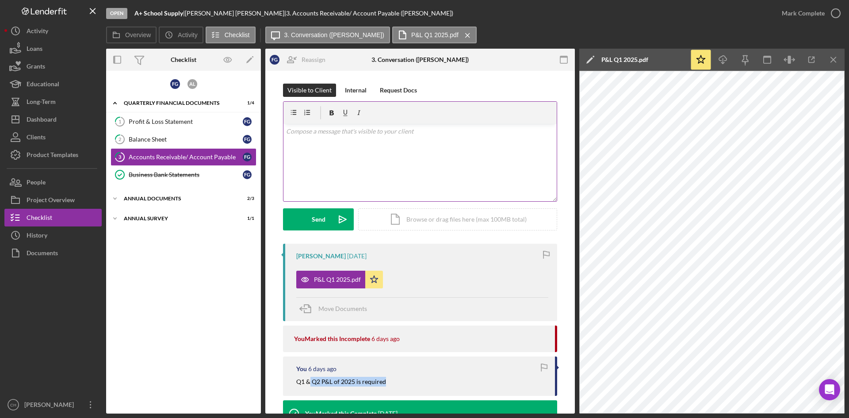
scroll to position [0, 0]
click at [295, 142] on div "v Color teal Color pink Remove color Add row above Add row below Add column bef…" at bounding box center [420, 162] width 273 height 77
paste div
click at [286, 130] on mark "Q2 P&L of 2025 is required" at bounding box center [323, 132] width 74 height 8
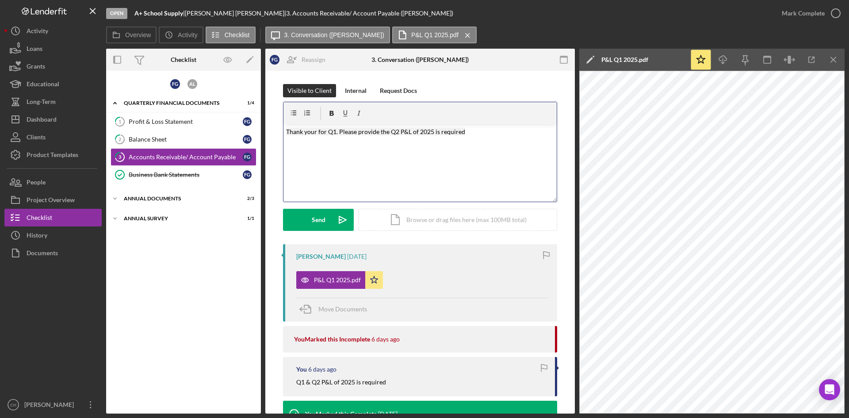
click at [432, 130] on mark "Thank your for Q1. Please provide the Q2 P&L of 2025 is required" at bounding box center [375, 132] width 179 height 8
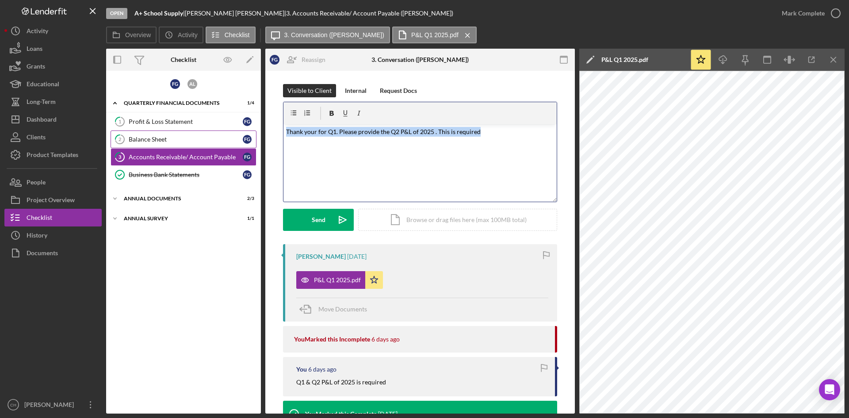
drag, startPoint x: 529, startPoint y: 140, endPoint x: 166, endPoint y: 139, distance: 362.7
click at [166, 139] on div "Overview Internal Workflow Stage Open Icon/Dropdown Arrow Archive (can unarchiv…" at bounding box center [475, 231] width 739 height 365
copy mark "Thank your for Q1. Please provide the Q2 P&L of 2025 . This is required"
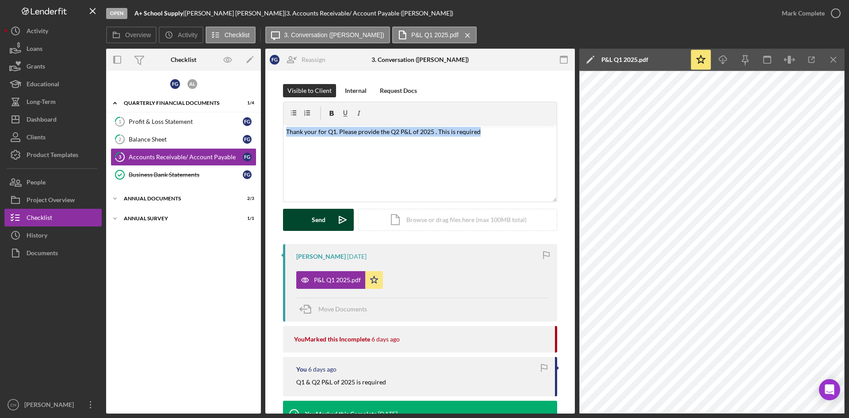
click at [313, 215] on div "Send" at bounding box center [319, 220] width 14 height 22
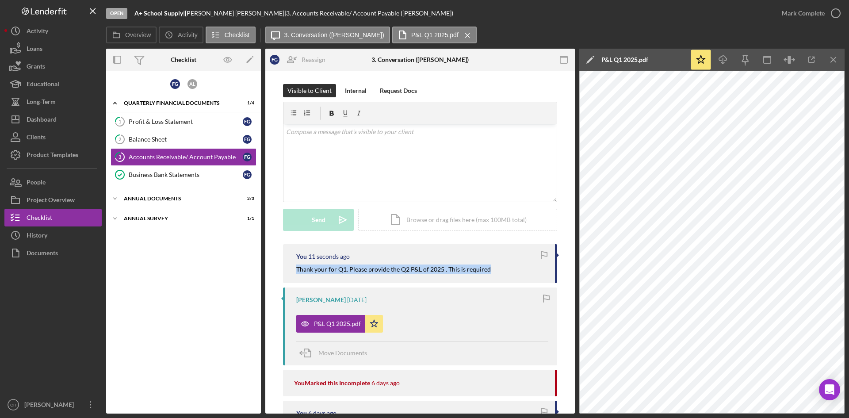
drag, startPoint x: 500, startPoint y: 269, endPoint x: 289, endPoint y: 270, distance: 211.4
click at [289, 270] on div "You 11 seconds ago Thank your for Q1. Please provide the Q2 P&L of 2025 . This …" at bounding box center [420, 263] width 274 height 39
drag, startPoint x: 361, startPoint y: 246, endPoint x: 470, endPoint y: 279, distance: 113.9
click at [447, 281] on div "You 13 seconds ago Thank your for Q1. Please provide the Q2 P&L of 2025 . This …" at bounding box center [420, 263] width 274 height 39
drag, startPoint x: 438, startPoint y: 272, endPoint x: 264, endPoint y: 271, distance: 174.7
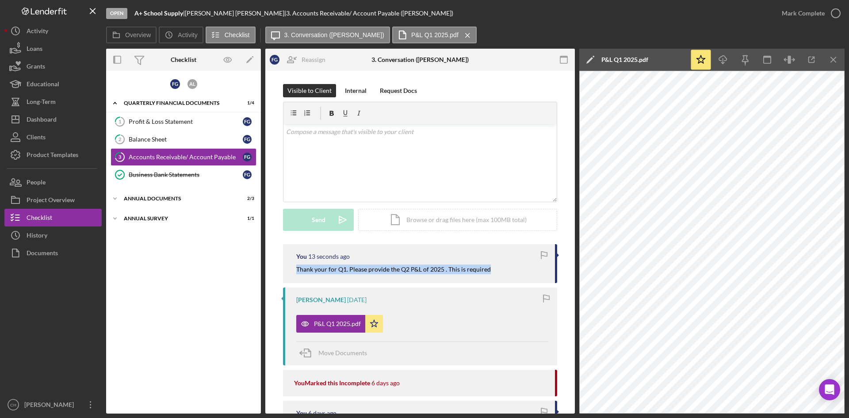
click at [264, 271] on div "Overview Internal Workflow Stage Open Icon/Dropdown Arrow Archive (can unarchiv…" at bounding box center [475, 231] width 739 height 365
copy mark "Thank your for Q1. Please provide the Q2 P&L of 2025 . This is required"
click at [170, 115] on link "1 Profit & Loss Statement F G" at bounding box center [184, 122] width 146 height 18
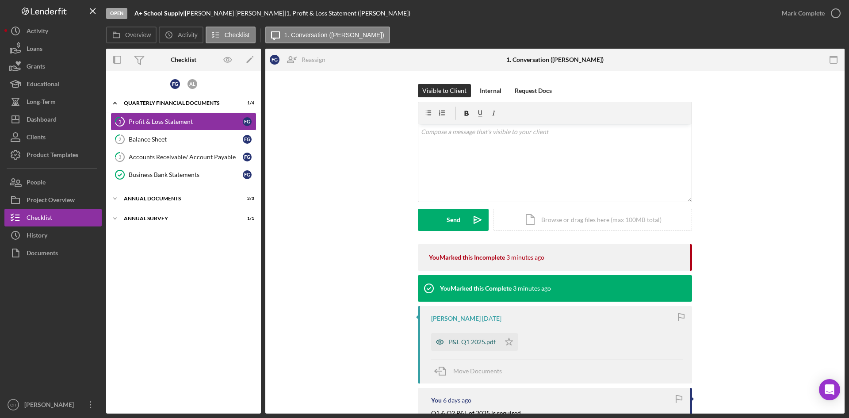
click at [475, 340] on div "P&L Q1 2025.pdf" at bounding box center [472, 341] width 47 height 7
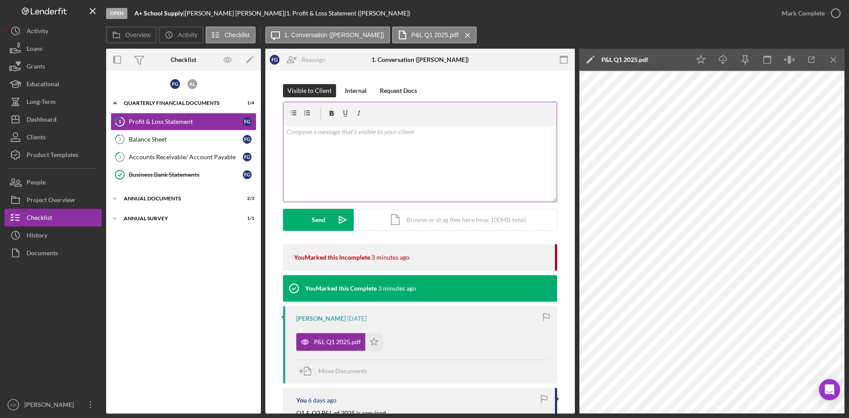
click at [307, 148] on div "v Color teal Color pink Remove color Add row above Add row below Add column bef…" at bounding box center [420, 162] width 273 height 77
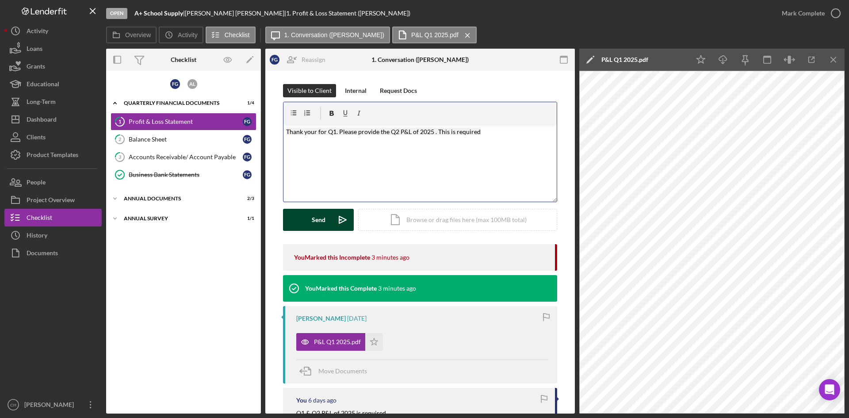
click at [307, 225] on button "Send Icon/icon-invite-send" at bounding box center [318, 220] width 71 height 22
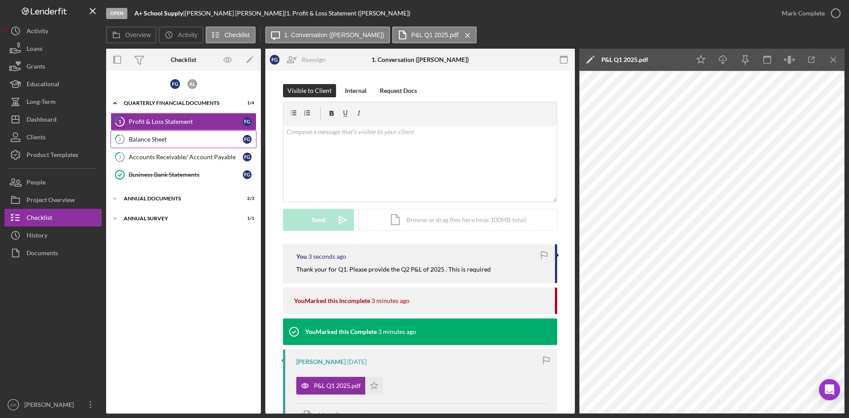
click at [158, 137] on div "Balance Sheet" at bounding box center [186, 139] width 114 height 7
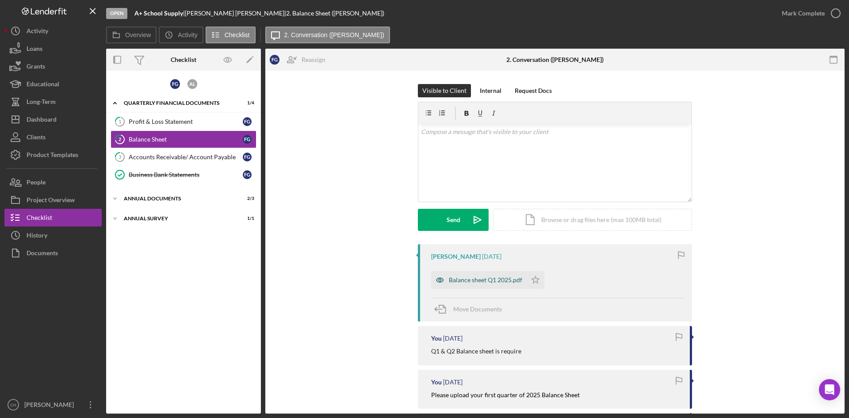
click at [458, 278] on div "Balance sheet Q1 2025.pdf" at bounding box center [485, 279] width 73 height 7
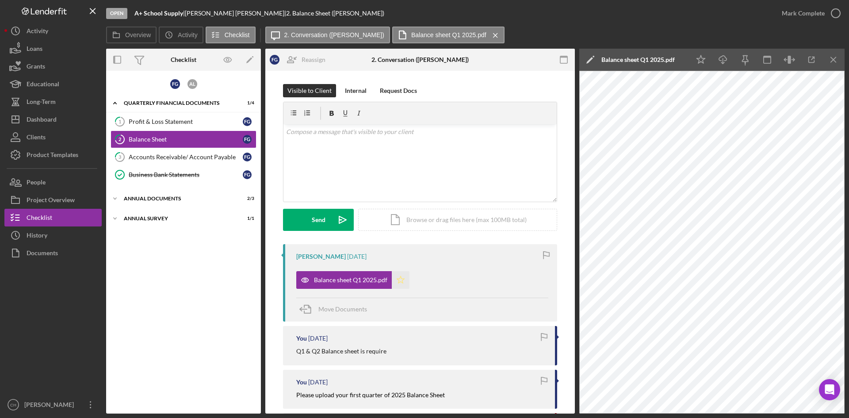
click at [399, 281] on polygon "button" at bounding box center [401, 279] width 8 height 7
click at [331, 148] on div "v Color teal Color pink Remove color Add row above Add row below Add column bef…" at bounding box center [420, 162] width 273 height 77
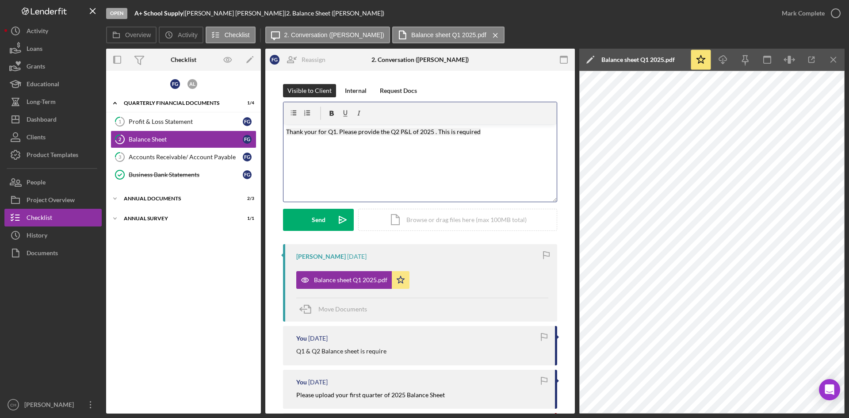
click at [409, 134] on mark "Thank your for Q1. Please provide the Q2 P&L of 2025 . This is required" at bounding box center [383, 132] width 195 height 8
click at [306, 223] on button "Send Icon/icon-invite-send" at bounding box center [318, 220] width 71 height 22
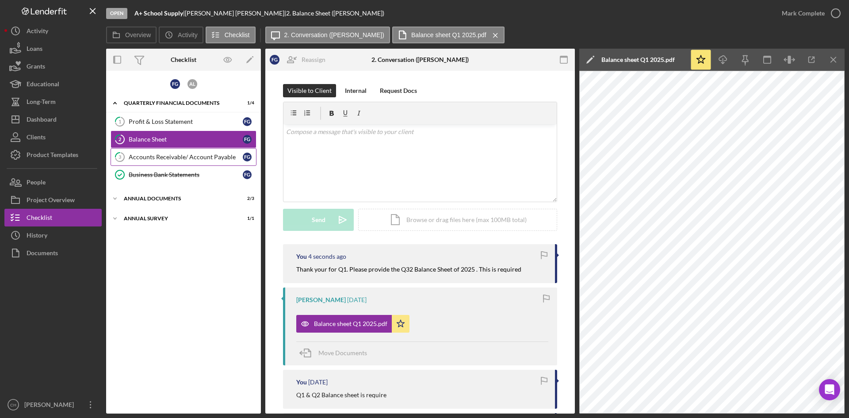
click at [174, 160] on div "Accounts Receivable/ Account Payable" at bounding box center [186, 156] width 114 height 7
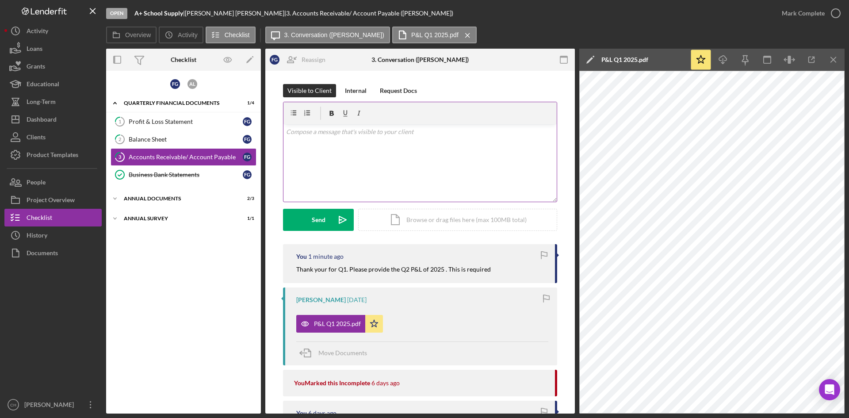
click at [328, 146] on div "v Color teal Color pink Remove color Add row above Add row below Add column bef…" at bounding box center [420, 162] width 273 height 77
click at [339, 150] on div "v Color teal Color pink Remove color Add row above Add row below Add column bef…" at bounding box center [420, 162] width 273 height 77
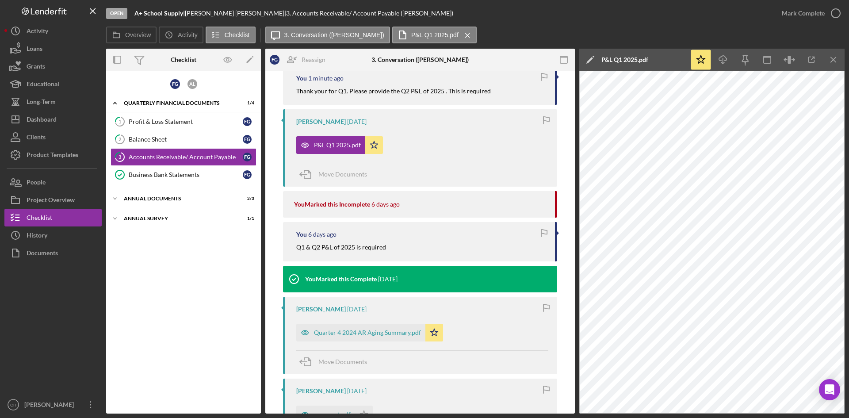
scroll to position [175, 0]
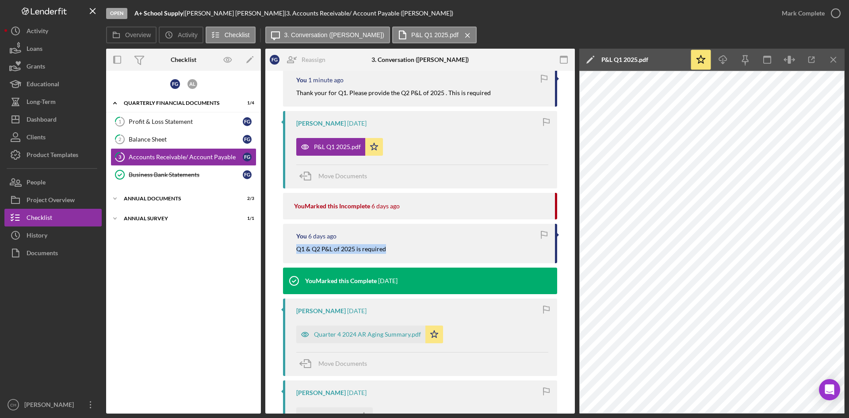
drag, startPoint x: 394, startPoint y: 247, endPoint x: 280, endPoint y: 249, distance: 114.6
click at [280, 249] on div "You 1 minute ago Thank your for Q1. Please provide the Q2 P&L of 2025 . This is…" at bounding box center [420, 307] width 283 height 479
copy mark "Q1 & Q2 P&L of 2025 is required"
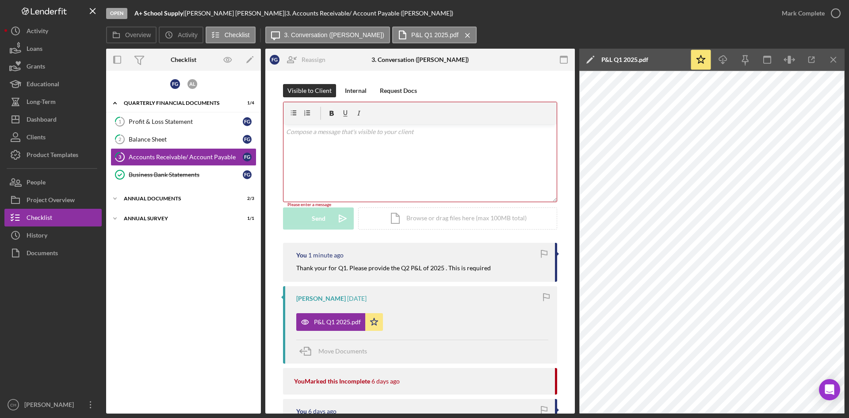
click at [307, 135] on p at bounding box center [420, 132] width 268 height 10
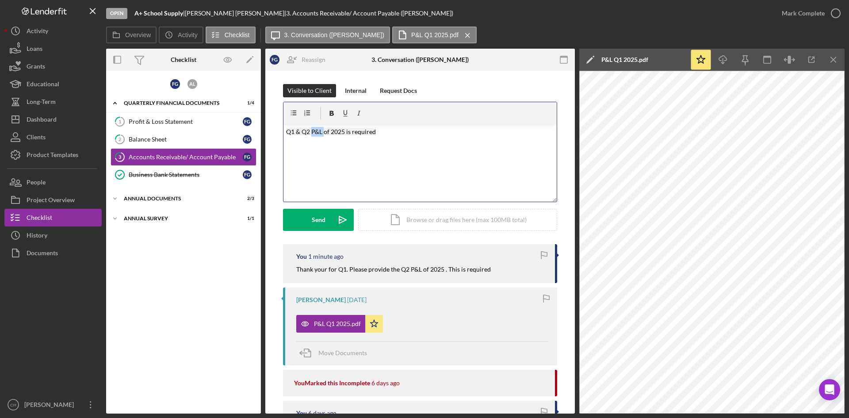
drag, startPoint x: 309, startPoint y: 132, endPoint x: 322, endPoint y: 134, distance: 13.5
click at [322, 134] on mark "Q1 & Q2 P&L of 2025 is required" at bounding box center [331, 132] width 90 height 8
drag, startPoint x: 371, startPoint y: 131, endPoint x: 437, endPoint y: 149, distance: 68.7
click at [372, 131] on mark "Q1 & Q2 AR Aging Summary Reoport of 2025 is required" at bounding box center [364, 132] width 156 height 8
click at [312, 218] on div "Send" at bounding box center [319, 220] width 14 height 22
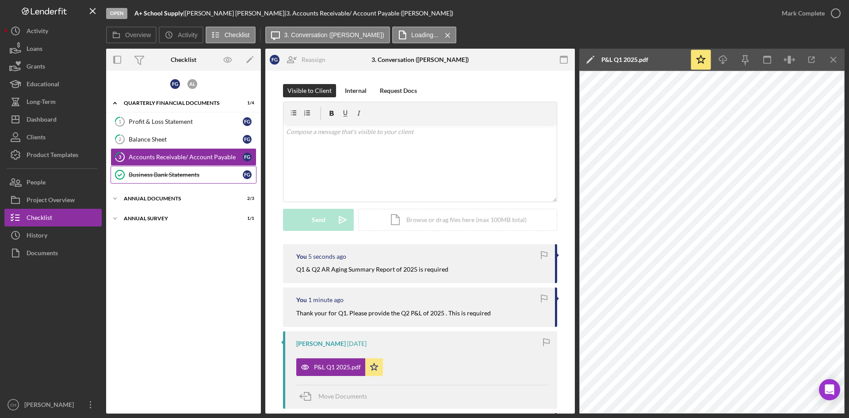
click at [170, 176] on div "Business Bank Statements" at bounding box center [186, 174] width 114 height 7
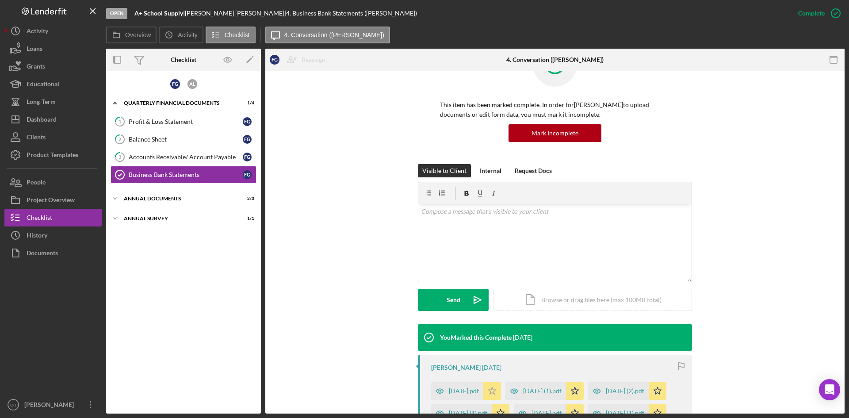
scroll to position [177, 0]
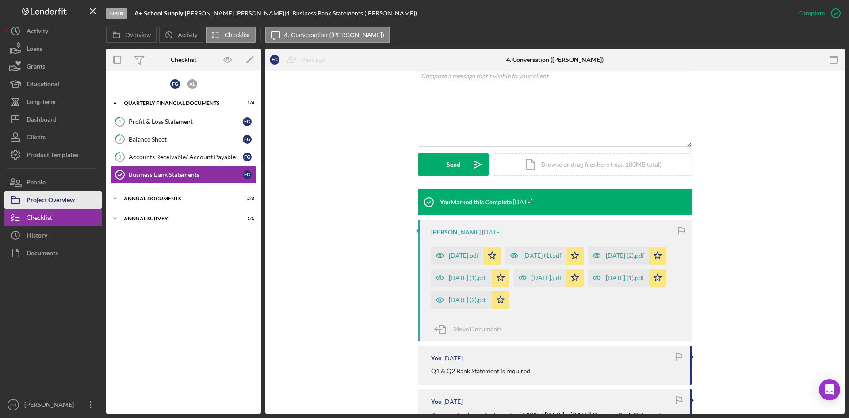
click at [55, 203] on div "Project Overview" at bounding box center [51, 201] width 48 height 20
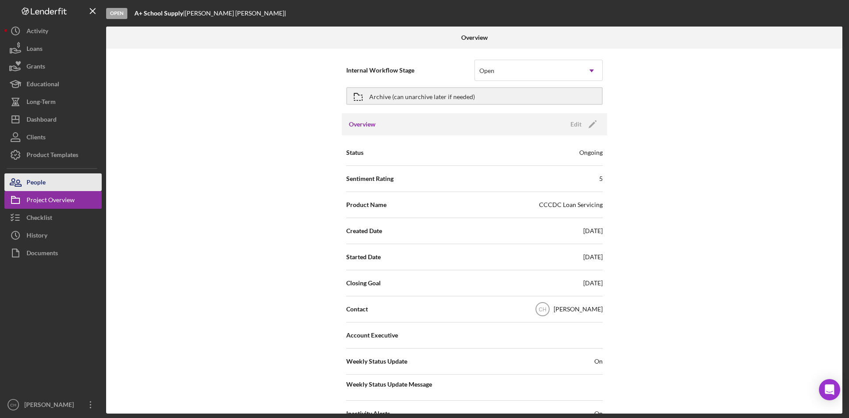
click at [56, 177] on button "People" at bounding box center [52, 182] width 97 height 18
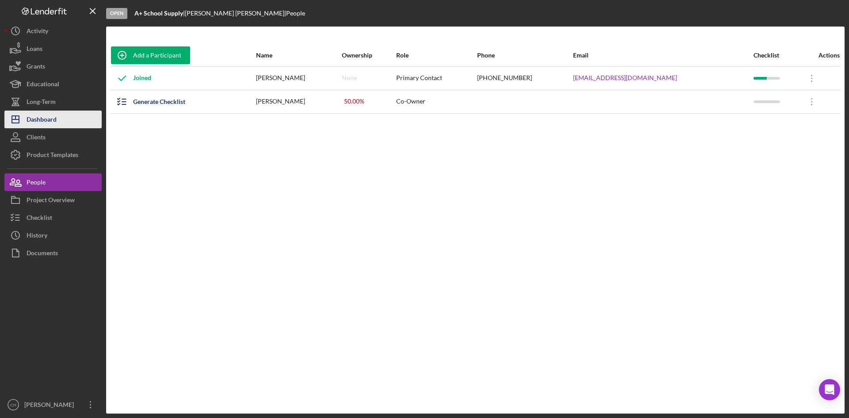
click at [72, 126] on button "Icon/Dashboard Dashboard" at bounding box center [52, 120] width 97 height 18
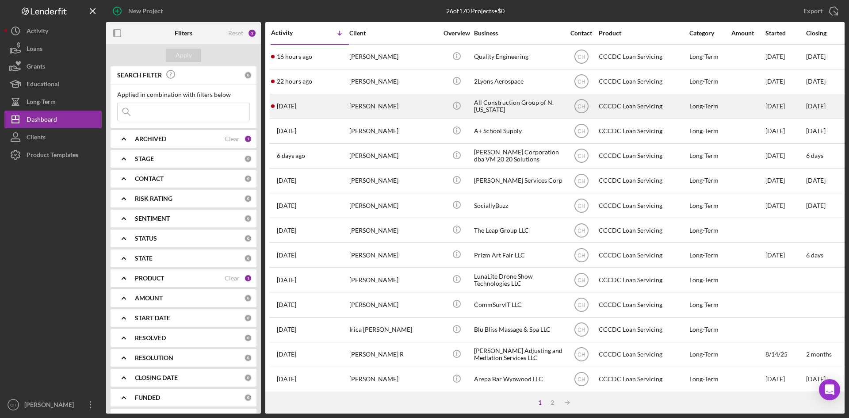
click at [393, 113] on div "[PERSON_NAME]" at bounding box center [393, 106] width 88 height 23
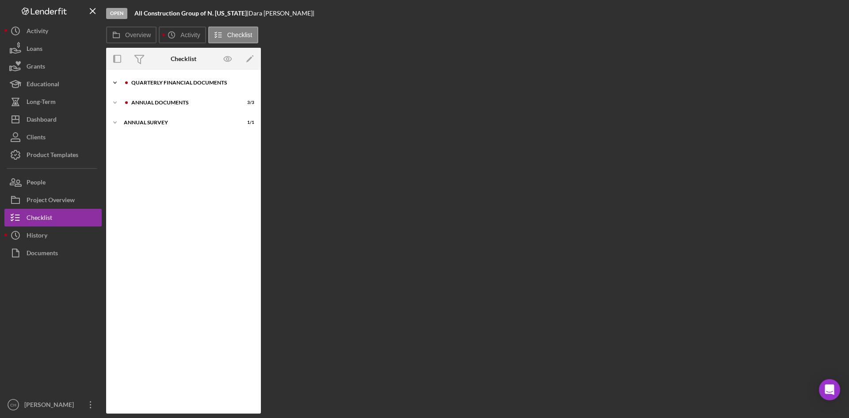
click at [187, 88] on div "Icon/Expander Quarterly Financial Documents 4 / 4" at bounding box center [183, 83] width 155 height 18
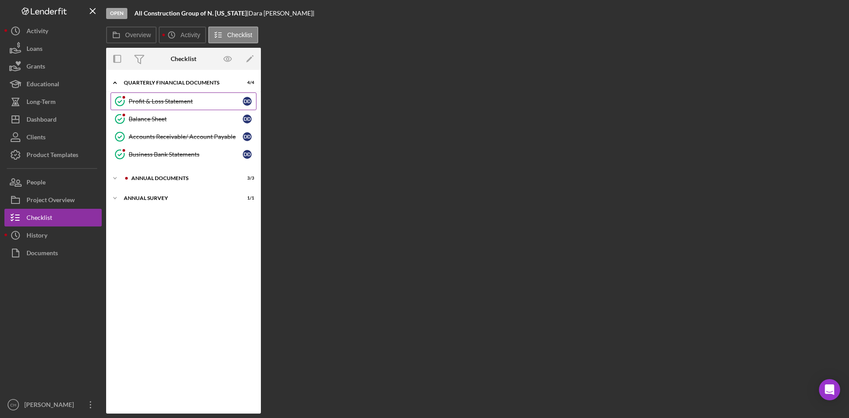
click at [173, 107] on link "Profit & Loss Statement Profit & Loss Statement D D" at bounding box center [184, 101] width 146 height 18
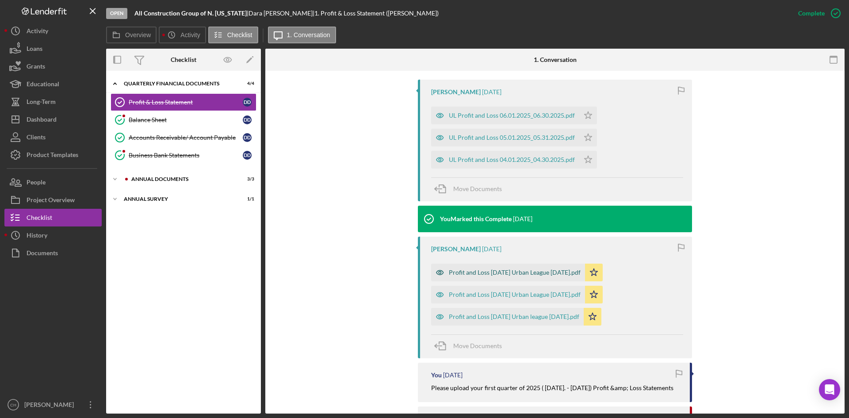
scroll to position [265, 0]
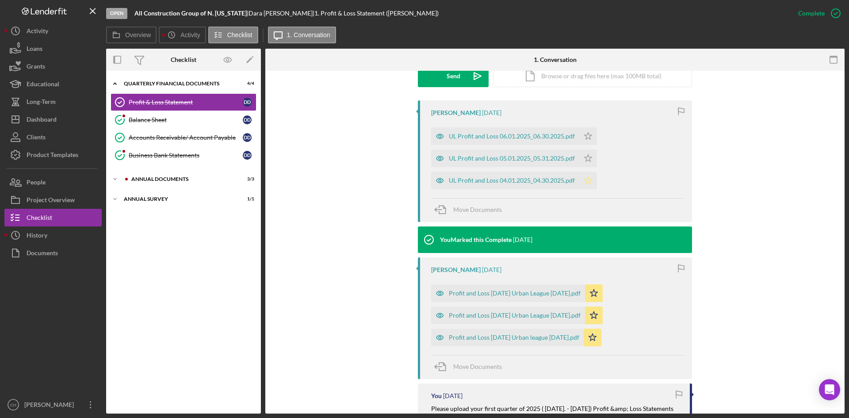
click at [584, 177] on icon "Icon/Star" at bounding box center [588, 181] width 18 height 18
click at [590, 149] on icon "Icon/Star" at bounding box center [588, 158] width 18 height 18
click at [588, 135] on icon "Icon/Star" at bounding box center [588, 136] width 18 height 18
click at [170, 122] on div "Balance Sheet" at bounding box center [186, 119] width 114 height 7
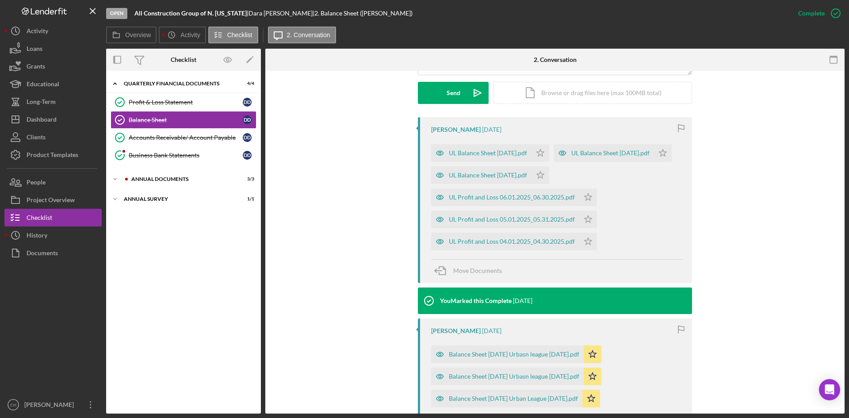
scroll to position [265, 0]
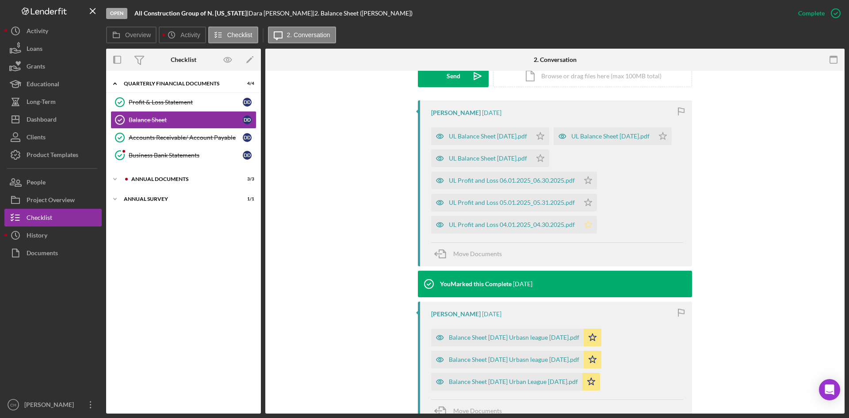
click at [544, 139] on polygon "button" at bounding box center [541, 135] width 8 height 7
click at [589, 211] on icon "Icon/Star" at bounding box center [588, 203] width 18 height 18
click at [587, 189] on icon "Icon/Star" at bounding box center [588, 181] width 18 height 18
drag, startPoint x: 552, startPoint y: 180, endPoint x: 552, endPoint y: 170, distance: 9.8
click at [549, 167] on icon "Icon/Star" at bounding box center [541, 158] width 18 height 18
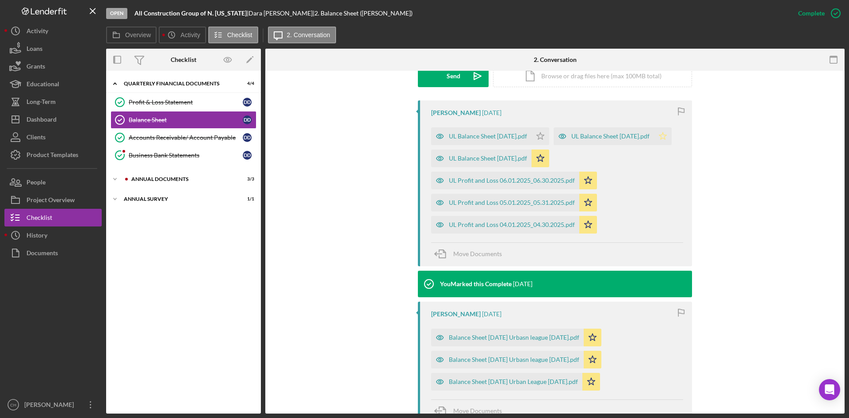
click at [654, 145] on icon "Icon/Star" at bounding box center [663, 136] width 18 height 18
click at [547, 126] on div "UL Balance Sheet [DATE].pdf Icon/Star" at bounding box center [492, 134] width 123 height 22
click at [207, 138] on div "Accounts Receivable/ Account Payable" at bounding box center [186, 137] width 114 height 7
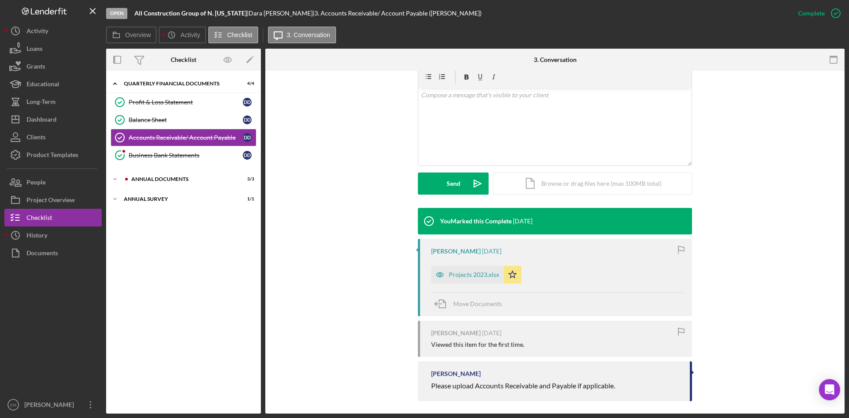
scroll to position [163, 0]
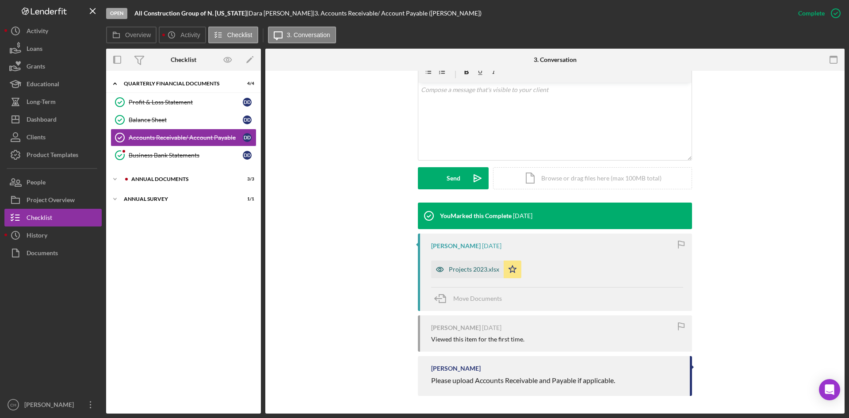
click at [467, 263] on div "Projects 2023.xlsx" at bounding box center [467, 270] width 73 height 18
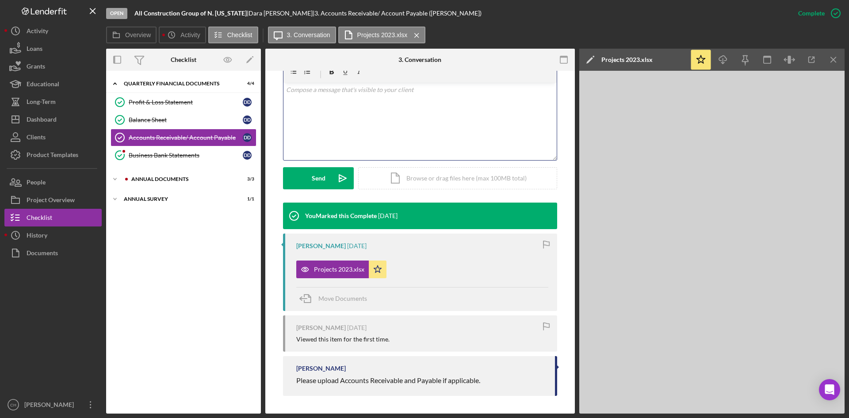
click at [341, 121] on div "v Color teal Color pink Remove color Add row above Add row below Add column bef…" at bounding box center [420, 121] width 273 height 77
drag, startPoint x: 504, startPoint y: 376, endPoint x: 273, endPoint y: 376, distance: 230.9
click at [273, 376] on div "This item has been marked complete. In order for [PERSON_NAME] to upload docume…" at bounding box center [420, 161] width 310 height 504
copy span "Please upload Accounts Receivable and Payable if applicable."
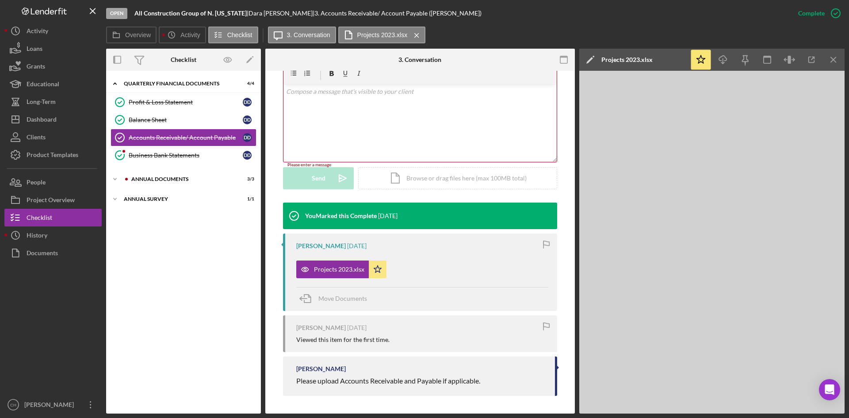
click at [336, 128] on div "v Color teal Color pink Remove color Add row above Add row below Add column bef…" at bounding box center [420, 122] width 273 height 77
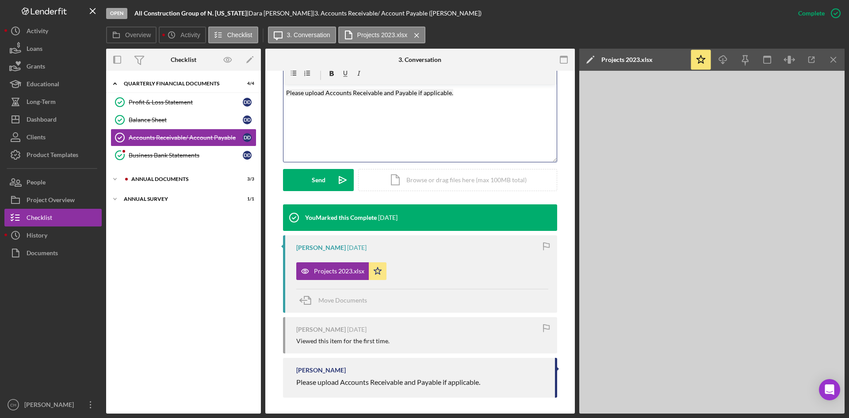
click at [380, 92] on mark "Please upload Accounts Receivable and Payable if applicable." at bounding box center [369, 93] width 167 height 8
drag, startPoint x: 431, startPoint y: 95, endPoint x: 462, endPoint y: 100, distance: 30.9
click at [462, 100] on div "v Color teal Color pink Remove color Add row above Add row below Add column bef…" at bounding box center [420, 122] width 273 height 77
copy mark "and Payable"
click at [381, 93] on mark "Please upload Accounts Receivable for 2025 Q1 & Q2 if applicable." at bounding box center [378, 93] width 184 height 8
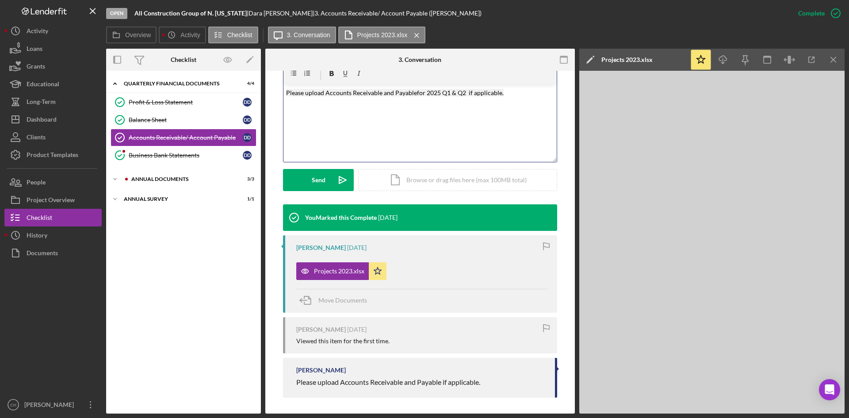
click at [394, 93] on mark "Please upload Accounts Receivable and Payablefor 2025 Q1 & Q2 if applicable." at bounding box center [395, 93] width 218 height 8
click at [440, 93] on mark "Please upload Accounts Receivable and Accounts Payablefor 2025 Q1 & Q2 if appli…" at bounding box center [408, 93] width 245 height 8
click at [307, 177] on button "Send Icon/icon-invite-send" at bounding box center [318, 180] width 71 height 22
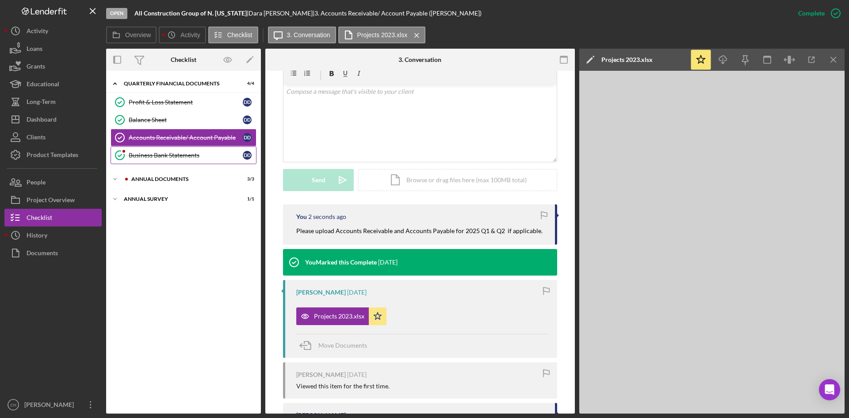
click at [174, 155] on div "Business Bank Statements" at bounding box center [186, 155] width 114 height 7
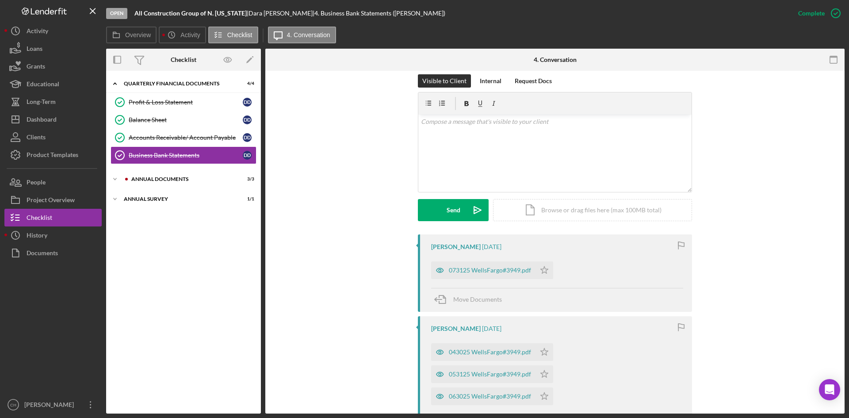
scroll to position [221, 0]
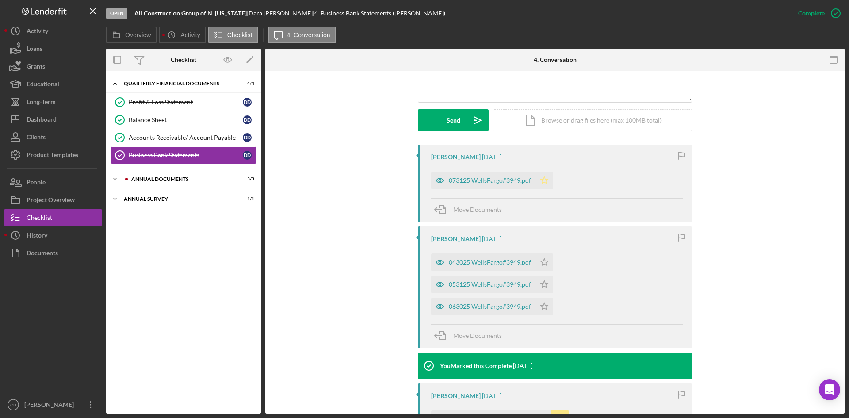
click at [544, 183] on polygon "button" at bounding box center [545, 179] width 8 height 7
click at [544, 308] on icon "Icon/Star" at bounding box center [545, 307] width 18 height 18
click at [541, 265] on polygon "button" at bounding box center [545, 261] width 8 height 7
click at [541, 267] on icon "Icon/Star" at bounding box center [545, 262] width 18 height 18
click at [148, 183] on div "Icon/Expander Annual Documents 3 / 3" at bounding box center [183, 179] width 155 height 18
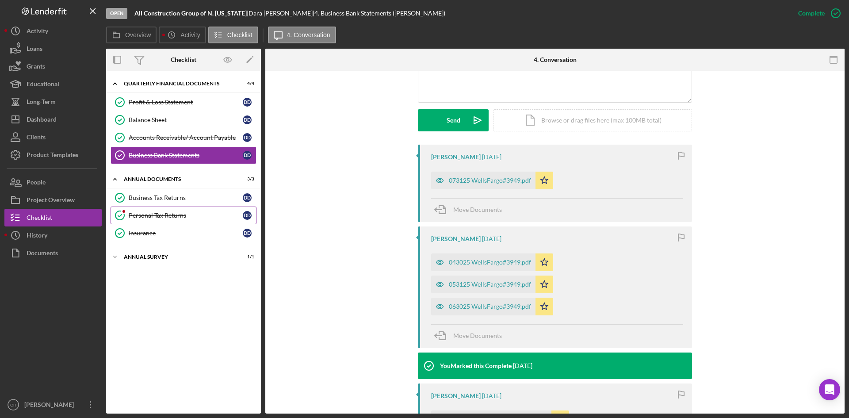
click at [164, 213] on div "Personal Tax Returns" at bounding box center [186, 215] width 114 height 7
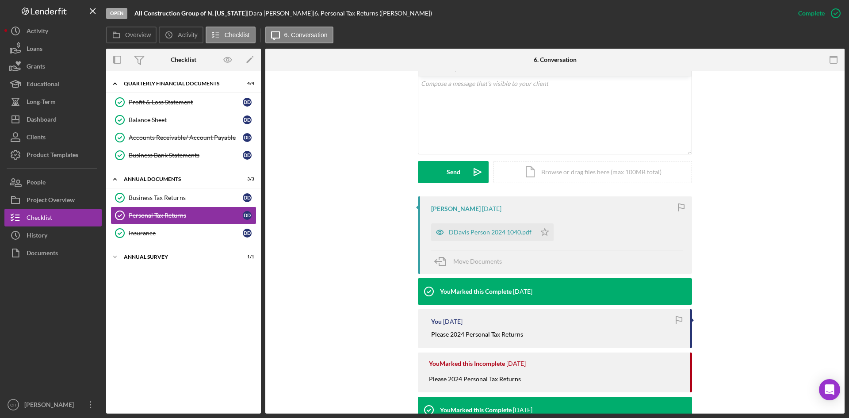
scroll to position [177, 0]
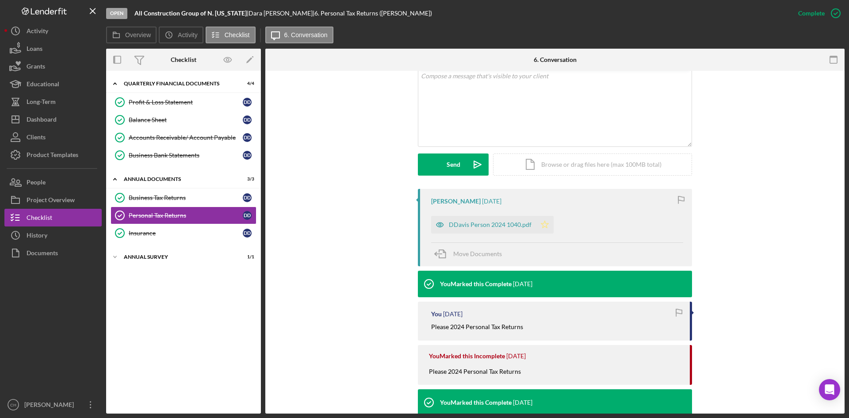
click at [541, 224] on icon "Icon/Star" at bounding box center [545, 225] width 18 height 18
click at [78, 201] on button "Project Overview" at bounding box center [52, 200] width 97 height 18
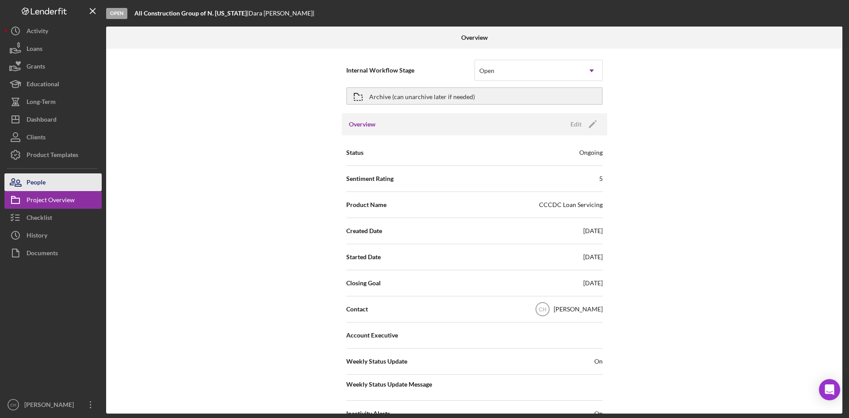
click at [50, 177] on button "People" at bounding box center [52, 182] width 97 height 18
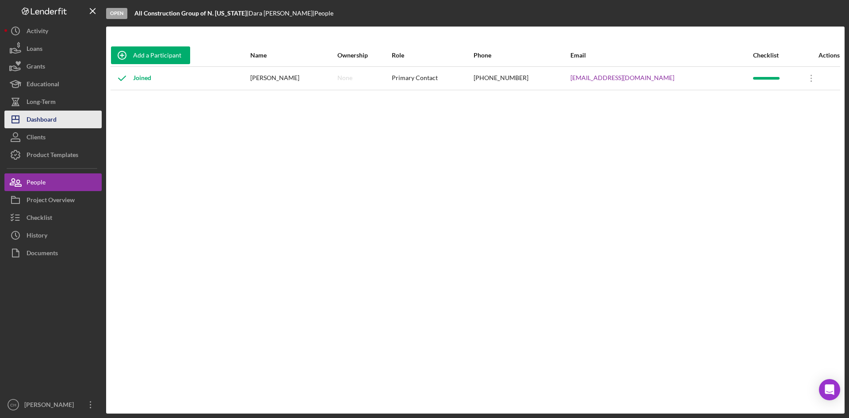
click at [66, 115] on button "Icon/Dashboard Dashboard" at bounding box center [52, 120] width 97 height 18
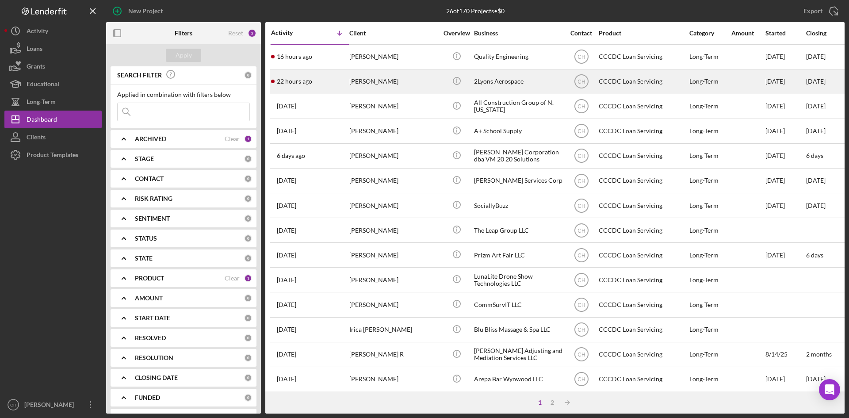
click at [313, 82] on div "22 hours ago [PERSON_NAME]" at bounding box center [309, 81] width 77 height 23
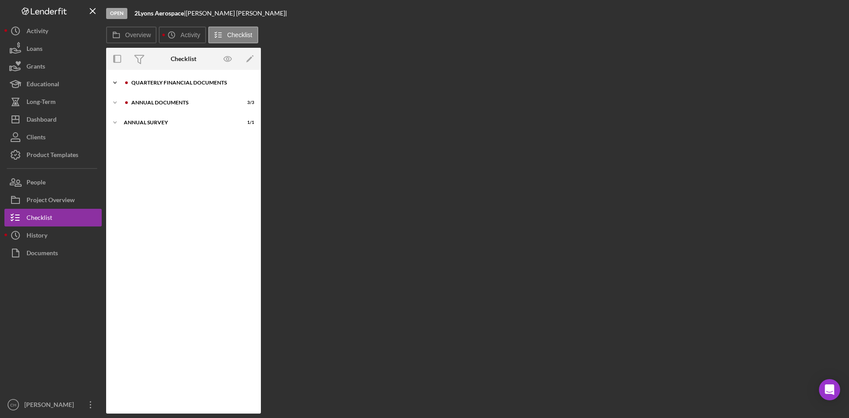
click at [201, 80] on div "Icon/Expander Quarterly Financial Documents 4 / 4" at bounding box center [183, 83] width 155 height 18
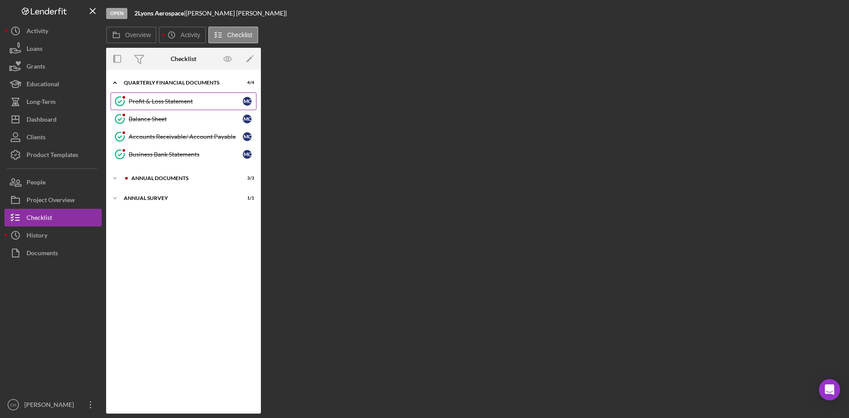
click at [192, 104] on div "Profit & Loss Statement" at bounding box center [186, 101] width 114 height 7
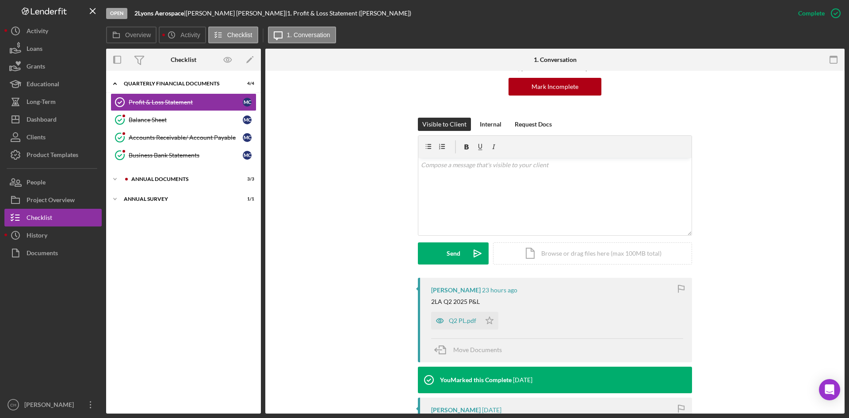
scroll to position [88, 0]
click at [453, 320] on div "Q2 PL.pdf" at bounding box center [462, 320] width 27 height 7
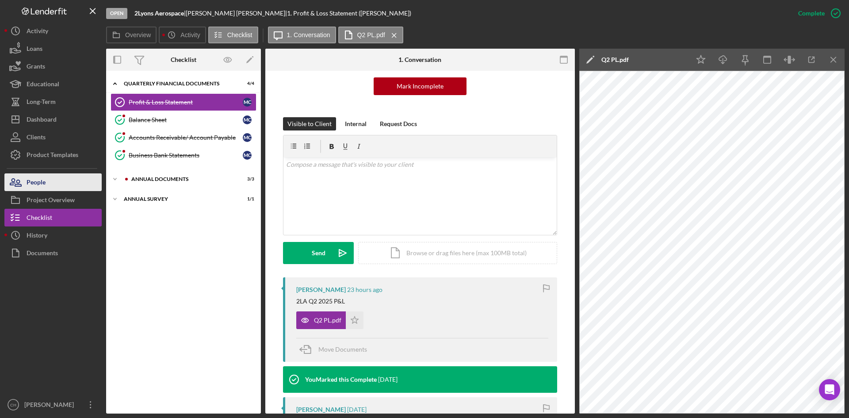
click at [58, 181] on button "People" at bounding box center [52, 182] width 97 height 18
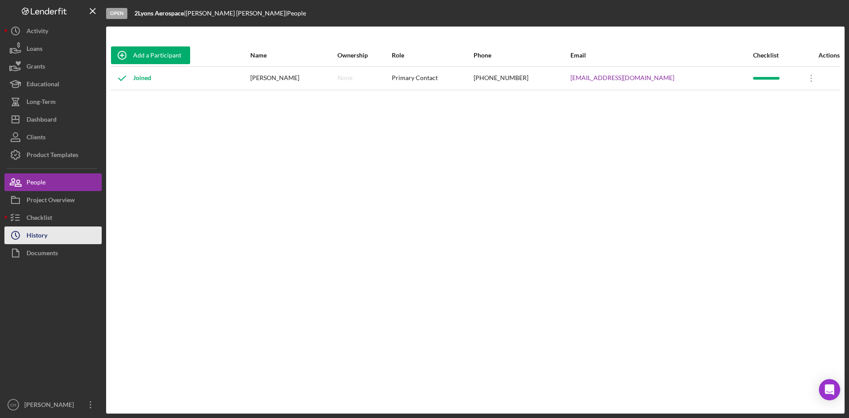
click at [51, 230] on button "Icon/History History" at bounding box center [52, 235] width 97 height 18
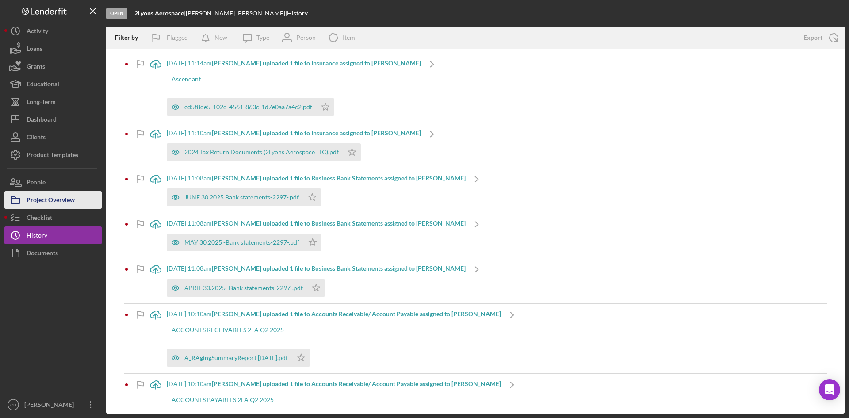
click at [70, 195] on div "Project Overview" at bounding box center [51, 201] width 48 height 20
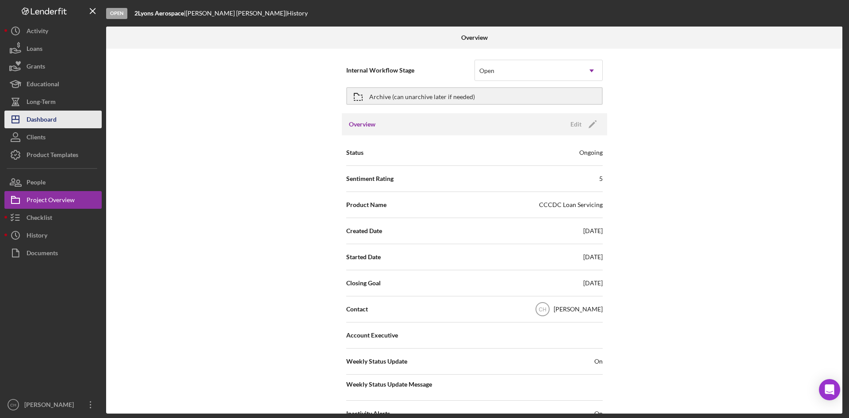
click at [41, 123] on div "Dashboard" at bounding box center [42, 121] width 30 height 20
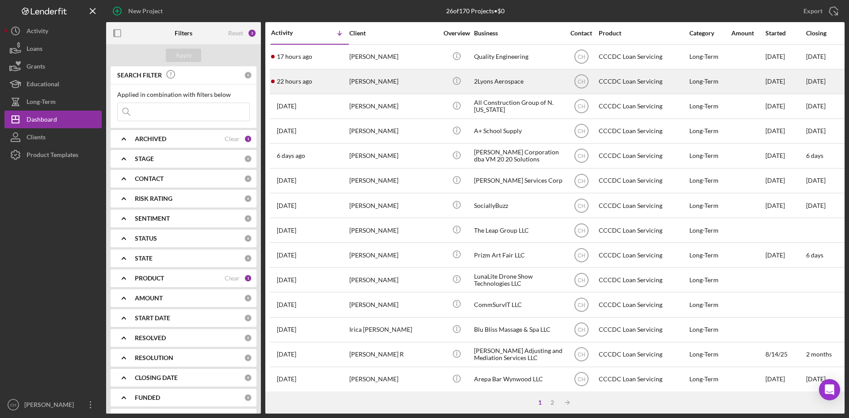
click at [324, 76] on div "22 hours ago [PERSON_NAME]" at bounding box center [309, 81] width 77 height 23
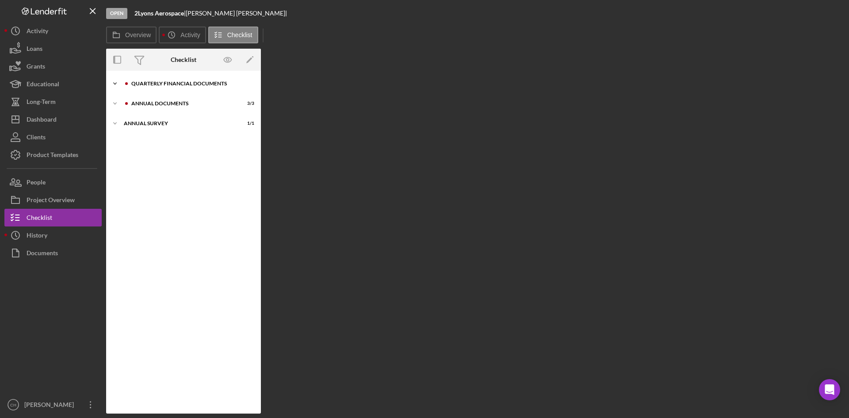
click at [192, 81] on div "Quarterly Financial Documents" at bounding box center [190, 83] width 119 height 5
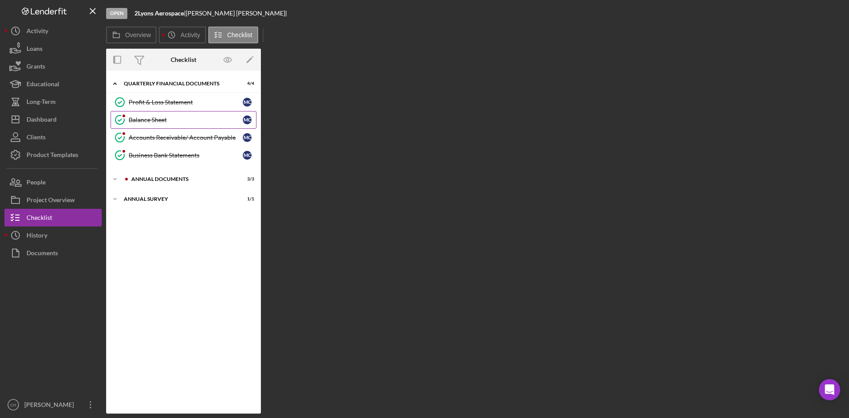
click at [180, 120] on div "Balance Sheet" at bounding box center [186, 119] width 114 height 7
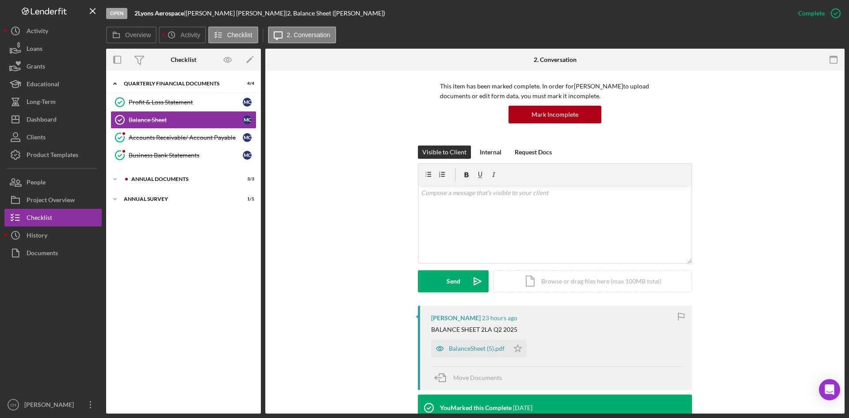
scroll to position [88, 0]
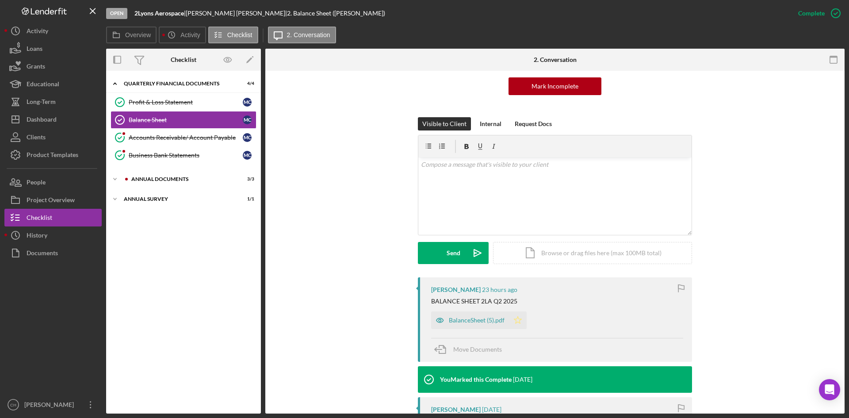
click at [517, 319] on polygon "button" at bounding box center [518, 319] width 8 height 7
click at [166, 96] on link "Profit & Loss Statement Profit & Loss Statement M C" at bounding box center [184, 102] width 146 height 18
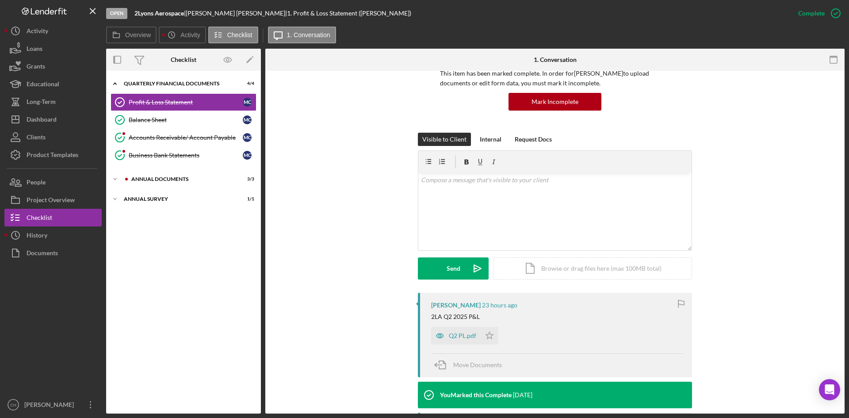
scroll to position [88, 0]
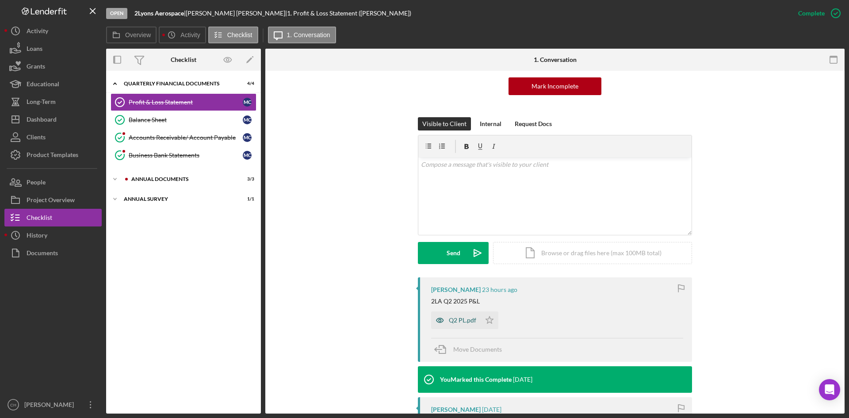
click at [466, 315] on div "Q2 PL.pdf" at bounding box center [456, 320] width 50 height 18
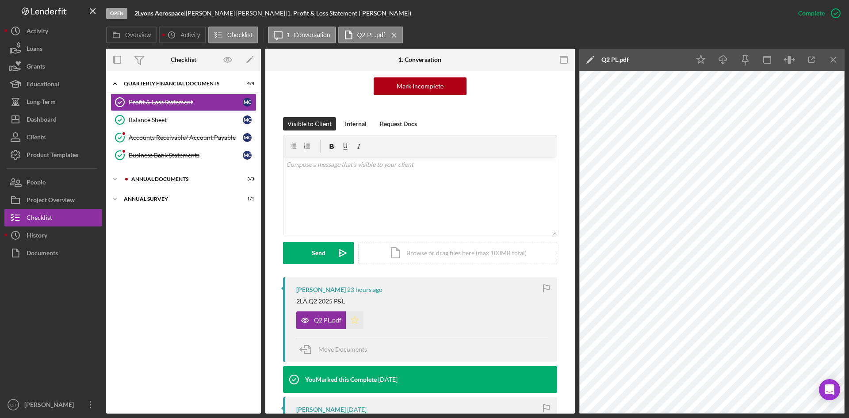
click at [356, 322] on icon "Icon/Star" at bounding box center [355, 320] width 18 height 18
click at [157, 121] on div "Balance Sheet" at bounding box center [186, 119] width 114 height 7
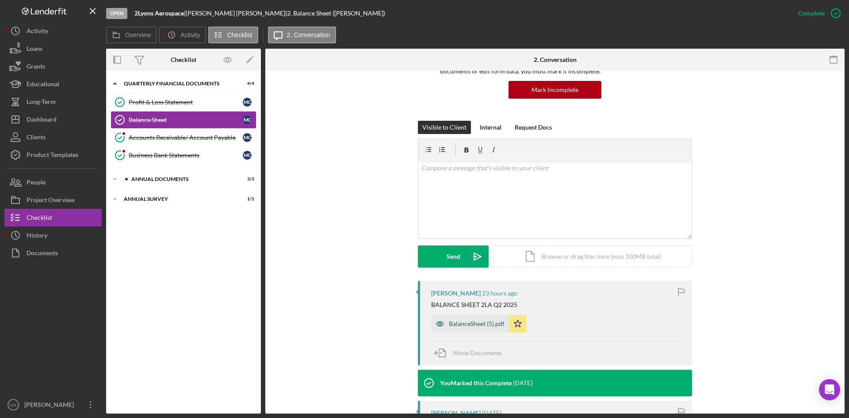
scroll to position [88, 0]
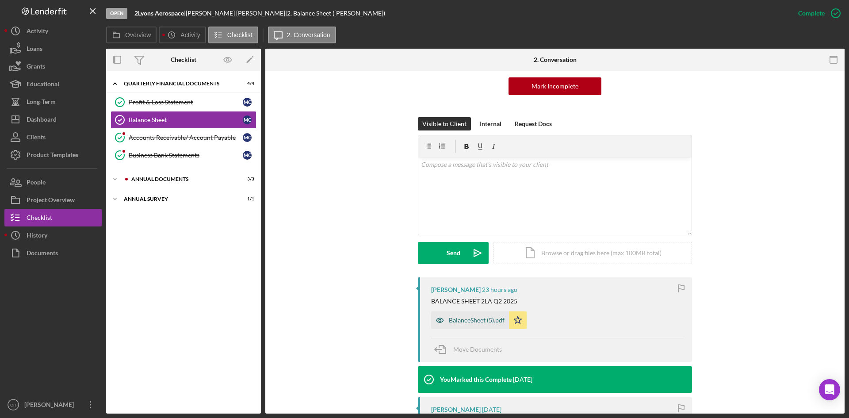
click at [466, 326] on div "BalanceSheet (5).pdf" at bounding box center [470, 320] width 78 height 18
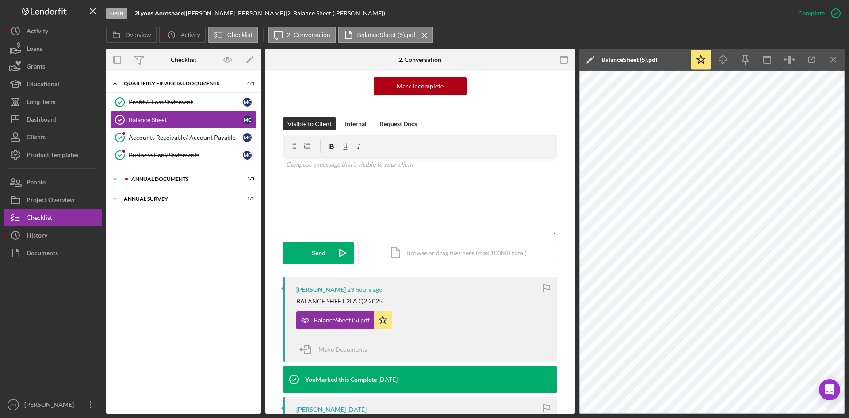
drag, startPoint x: 158, startPoint y: 134, endPoint x: 156, endPoint y: 139, distance: 6.0
click at [157, 138] on link "Accounts Receivable/ Account Payable Accounts Receivable/ Account Payable M C" at bounding box center [184, 138] width 146 height 18
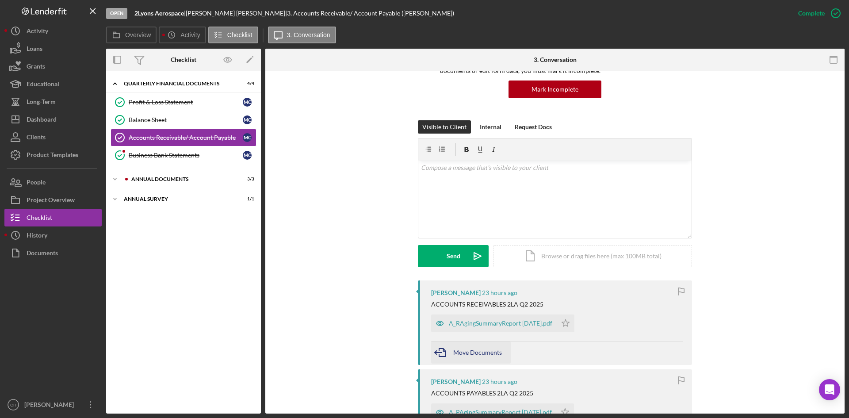
scroll to position [88, 0]
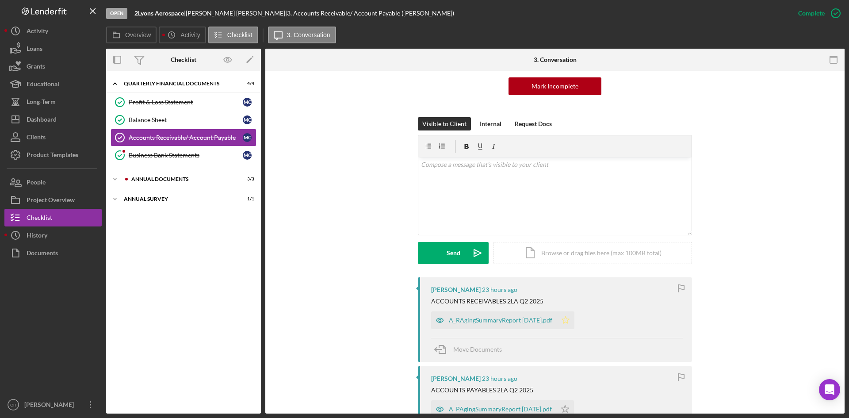
click at [560, 322] on icon "Icon/Star" at bounding box center [566, 320] width 18 height 18
click at [456, 299] on div "ACCOUNTS RECEIVABLES 2LA Q2 2025" at bounding box center [487, 301] width 112 height 7
click at [143, 162] on link "Business Bank Statements Business Bank Statements M C" at bounding box center [184, 155] width 146 height 18
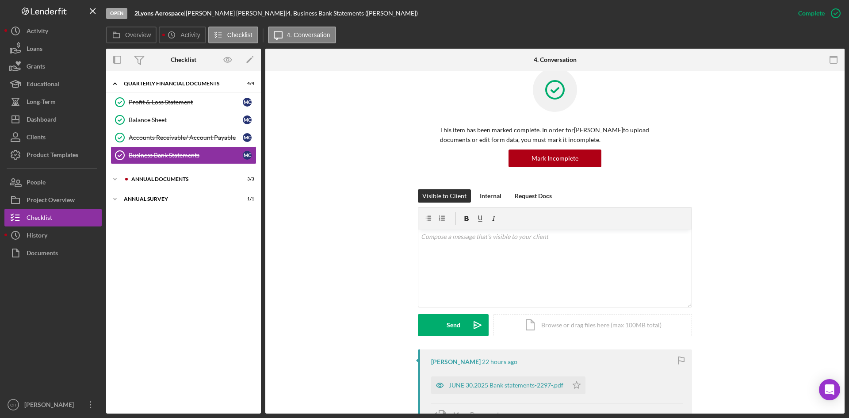
scroll to position [44, 0]
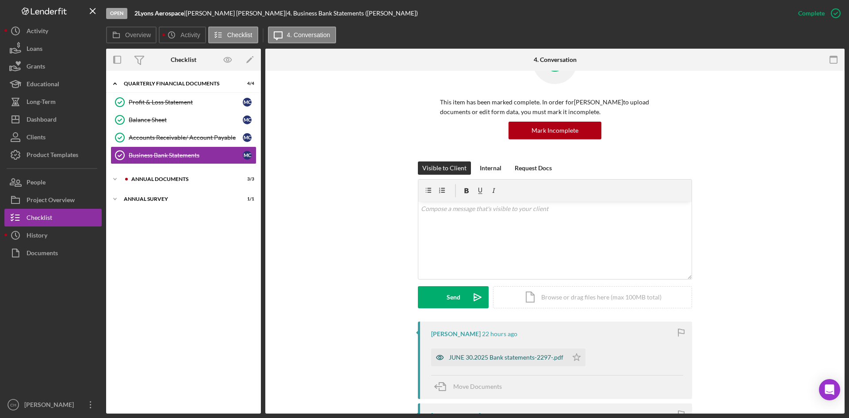
click at [495, 355] on div "JUNE 30.2025 Bank statements-2297-.pdf" at bounding box center [506, 357] width 115 height 7
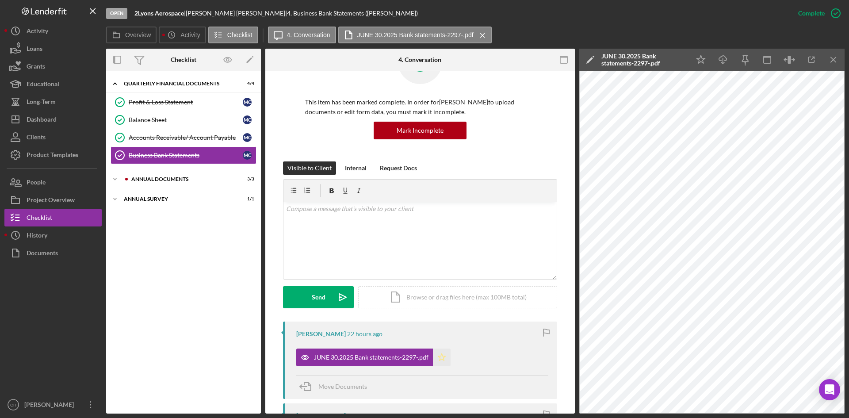
click at [438, 356] on icon "Icon/Star" at bounding box center [442, 358] width 18 height 18
click at [172, 182] on div "Icon/Expander Annual Documents 3 / 3" at bounding box center [183, 179] width 155 height 18
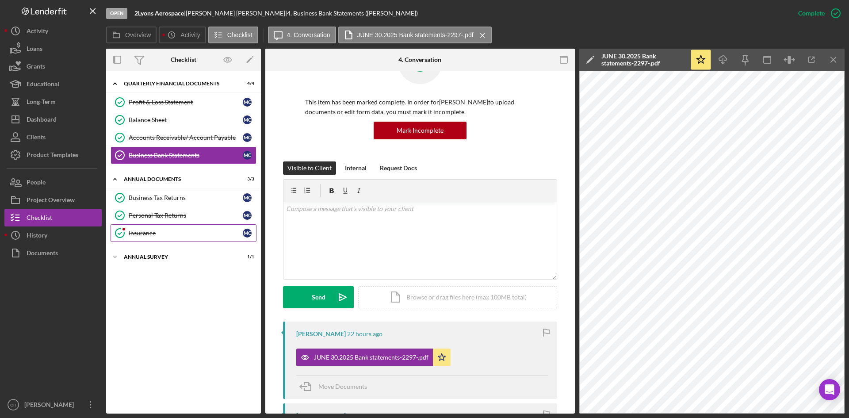
click at [182, 233] on div "Insurance" at bounding box center [186, 233] width 114 height 7
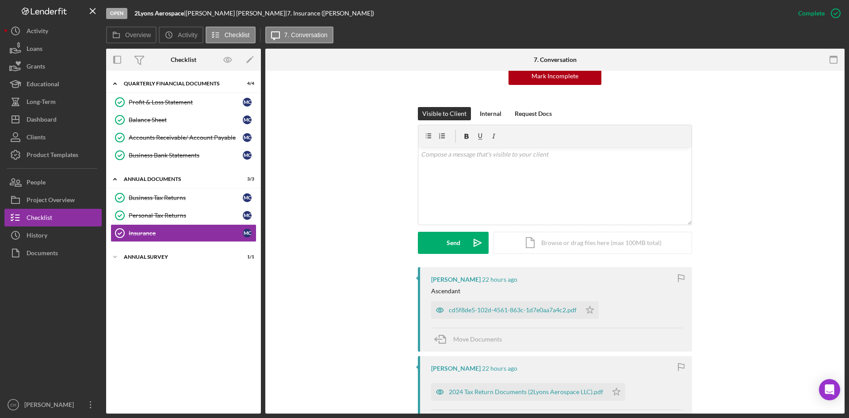
scroll to position [133, 0]
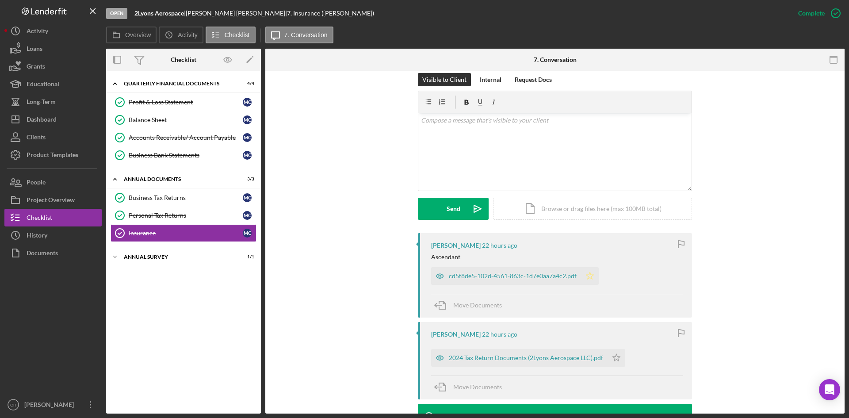
click at [589, 275] on polygon "button" at bounding box center [590, 275] width 8 height 7
click at [468, 271] on div "cd5f8de5-102d-4561-863c-1d7e0aa7a4c2.pdf" at bounding box center [506, 276] width 150 height 18
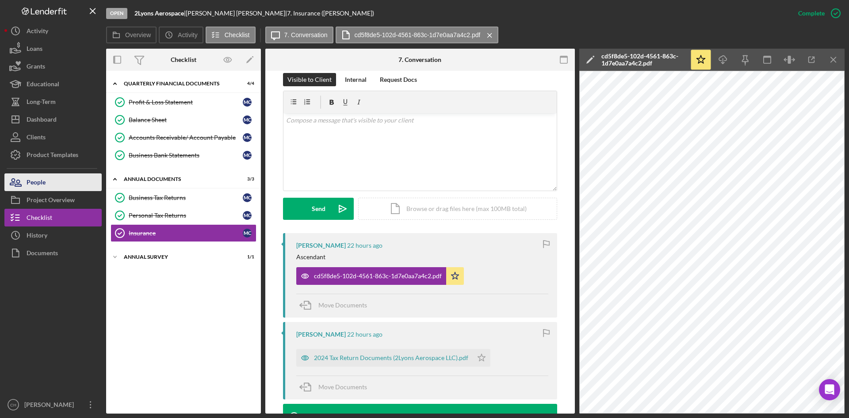
click at [44, 185] on div "People" at bounding box center [36, 183] width 19 height 20
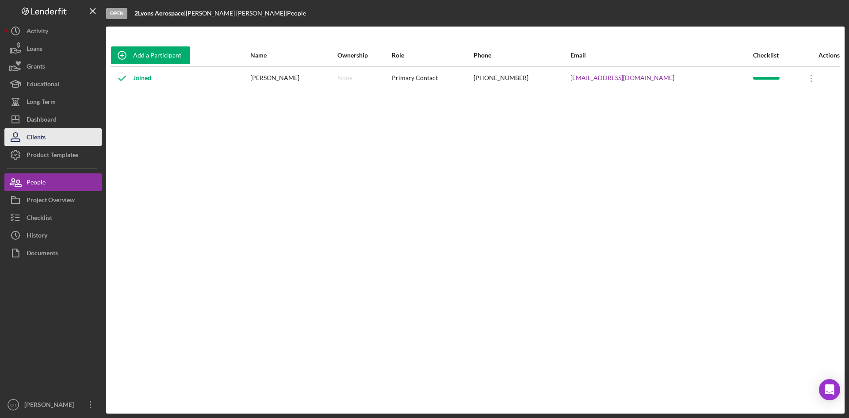
click at [38, 136] on div "Clients" at bounding box center [36, 138] width 19 height 20
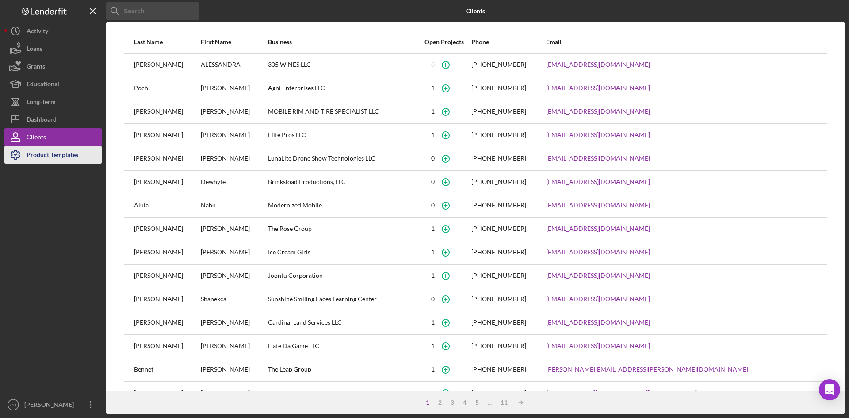
click at [53, 157] on div "Product Templates" at bounding box center [53, 156] width 52 height 20
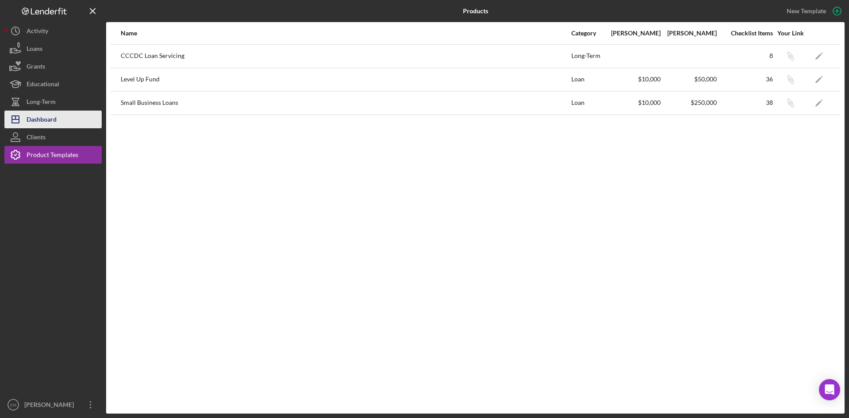
click at [50, 119] on div "Dashboard" at bounding box center [42, 121] width 30 height 20
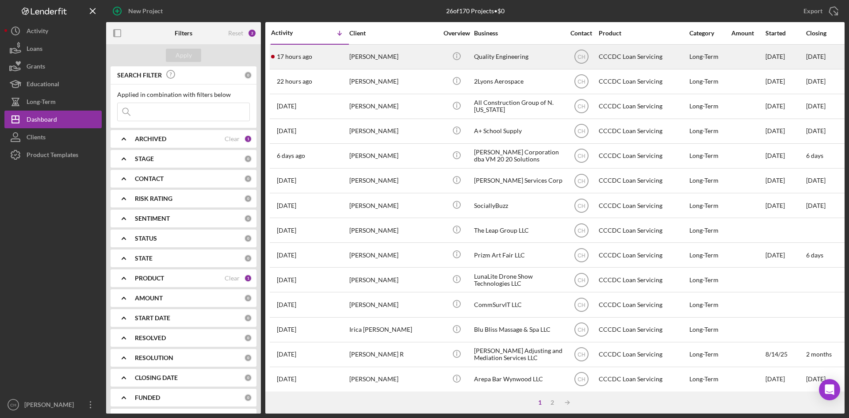
click at [344, 61] on div "17 hours ago [PERSON_NAME]" at bounding box center [309, 56] width 77 height 23
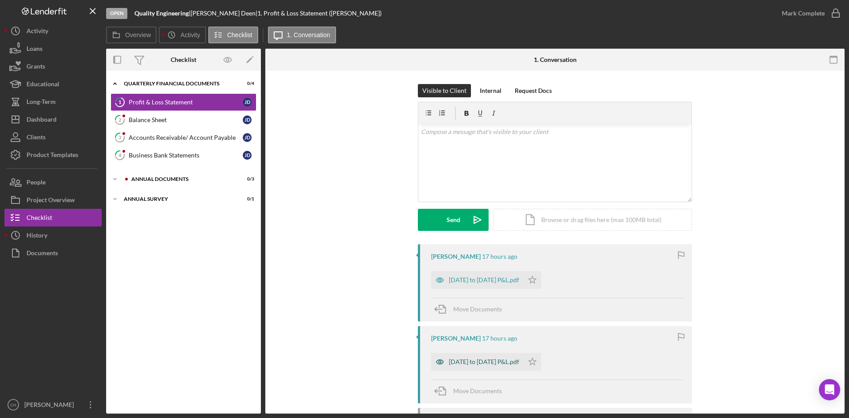
click at [465, 364] on div "[DATE] to [DATE] P&L.pdf" at bounding box center [484, 361] width 70 height 7
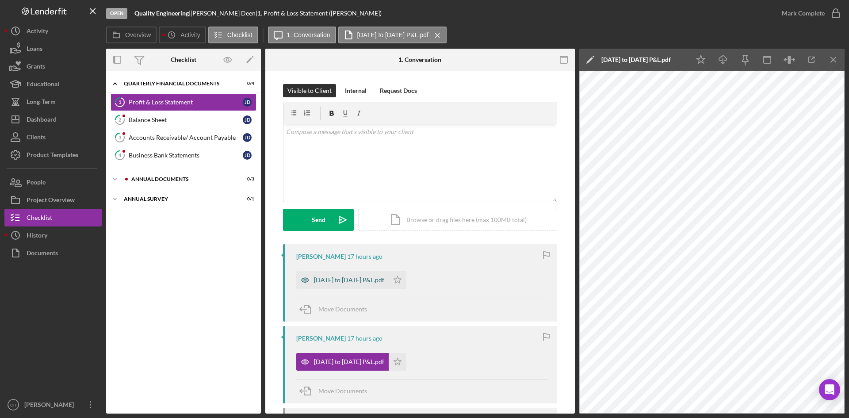
click at [322, 284] on div "[DATE] to [DATE] P&L.pdf" at bounding box center [349, 279] width 70 height 7
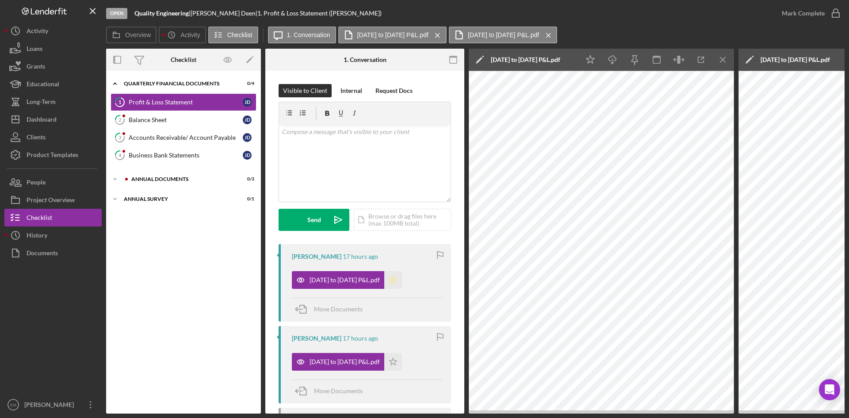
click at [389, 281] on icon "Icon/Star" at bounding box center [393, 280] width 18 height 18
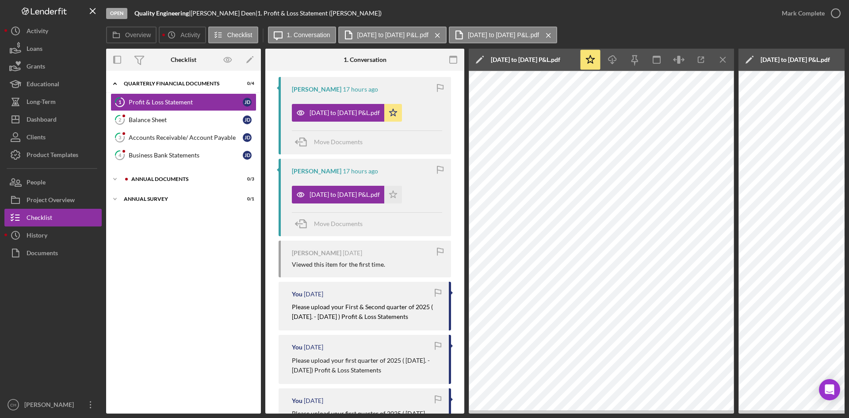
scroll to position [221, 0]
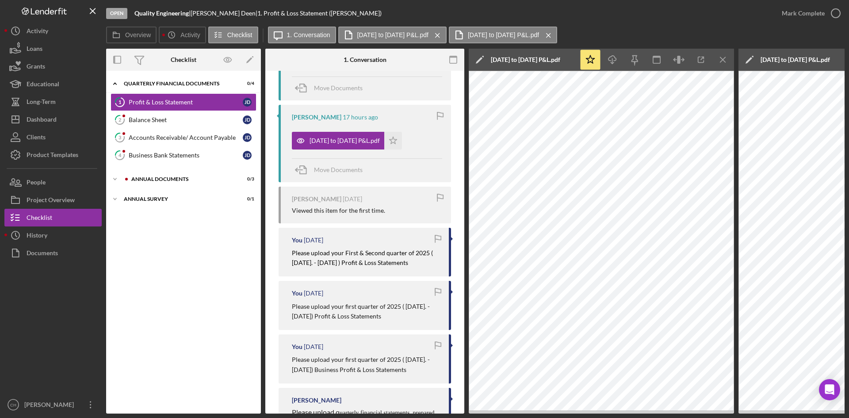
drag, startPoint x: 392, startPoint y: 318, endPoint x: 275, endPoint y: 309, distance: 117.1
click at [275, 309] on div "Visible to Client Internal Request Docs v Color teal Color pink Remove color Ad…" at bounding box center [364, 152] width 199 height 604
copy p "Please upload your first quarter of 2025 ( [DATE]. - [DATE]) Profit & Loss Stat…"
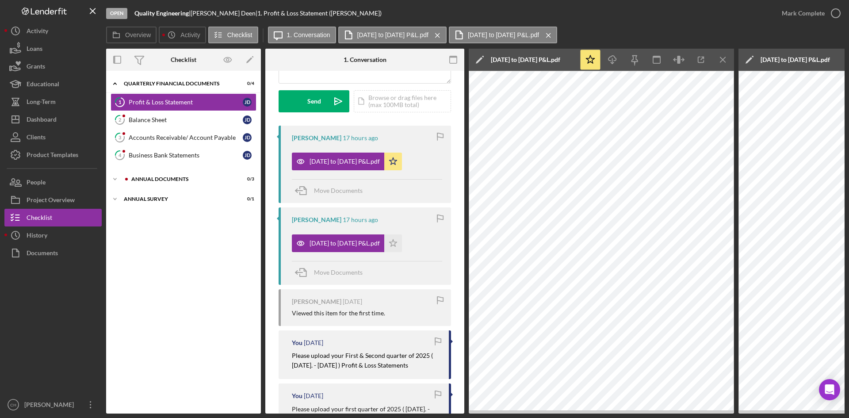
scroll to position [0, 0]
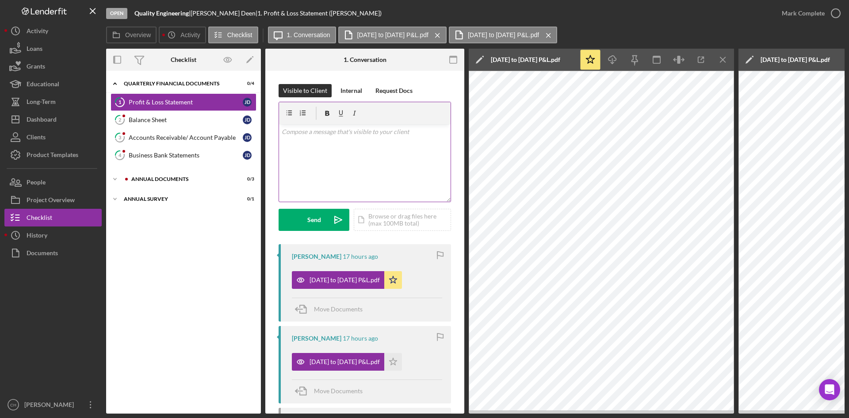
click at [318, 147] on div "v Color teal Color pink Remove color Add row above Add row below Add column bef…" at bounding box center [365, 162] width 172 height 77
click at [291, 133] on p "THank you for Q2 documents." at bounding box center [365, 132] width 167 height 10
click at [368, 127] on p "Thank you for Q2 documents." at bounding box center [365, 132] width 167 height 10
drag, startPoint x: 359, startPoint y: 154, endPoint x: 280, endPoint y: 130, distance: 82.5
click at [280, 130] on div "v Color teal Color pink Remove color Add row above Add row below Add column bef…" at bounding box center [365, 162] width 172 height 77
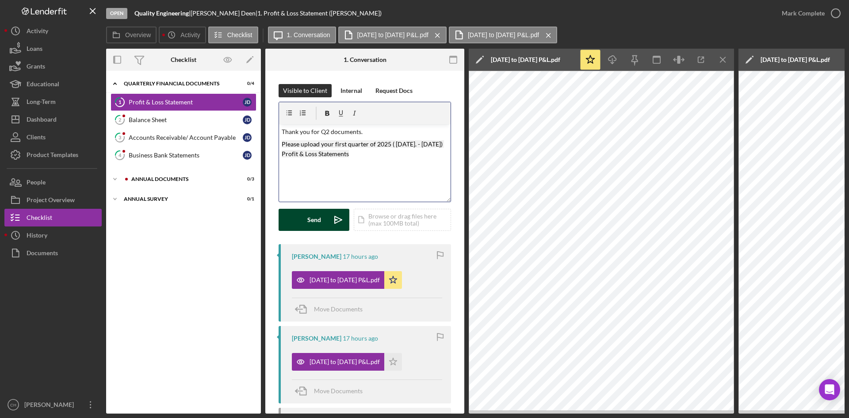
click at [305, 216] on button "Send Icon/icon-invite-send" at bounding box center [314, 220] width 71 height 22
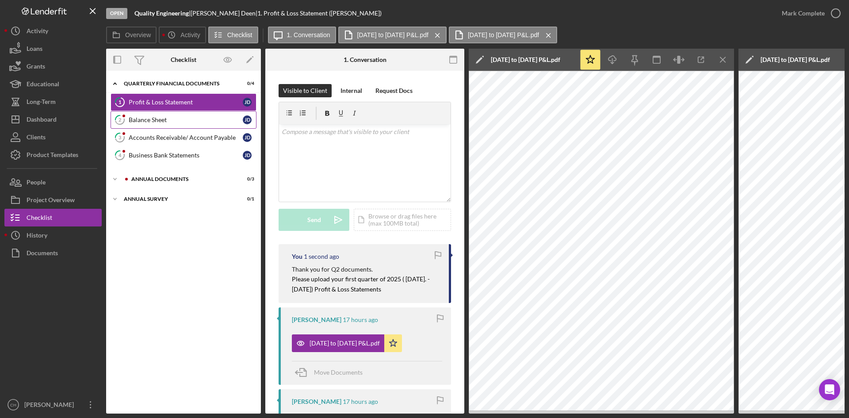
click at [156, 123] on div "Balance Sheet" at bounding box center [186, 119] width 114 height 7
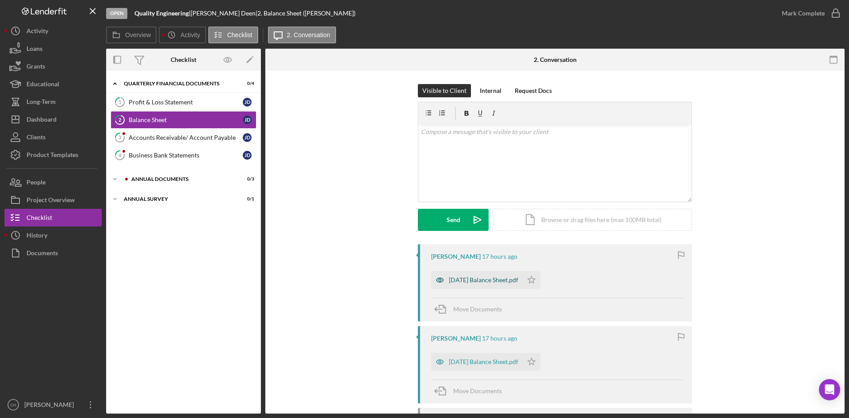
click at [495, 277] on div "[DATE] Balance Sheet.pdf" at bounding box center [483, 279] width 69 height 7
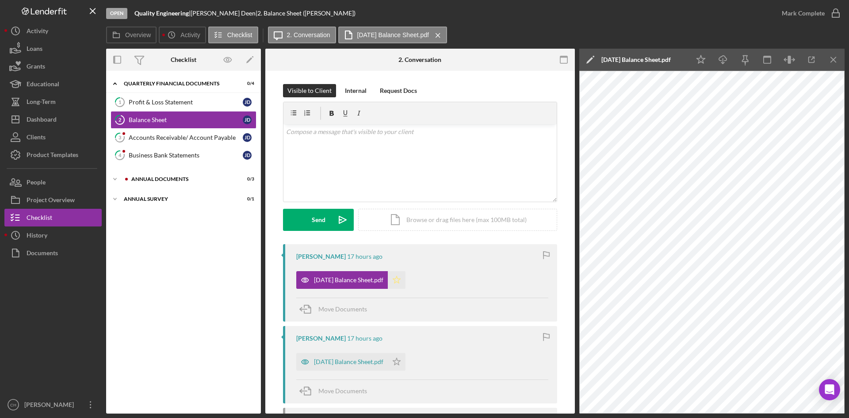
click at [406, 282] on icon "Icon/Star" at bounding box center [397, 280] width 18 height 18
click at [359, 364] on div "[DATE] Balance Sheet.pdf" at bounding box center [348, 361] width 69 height 7
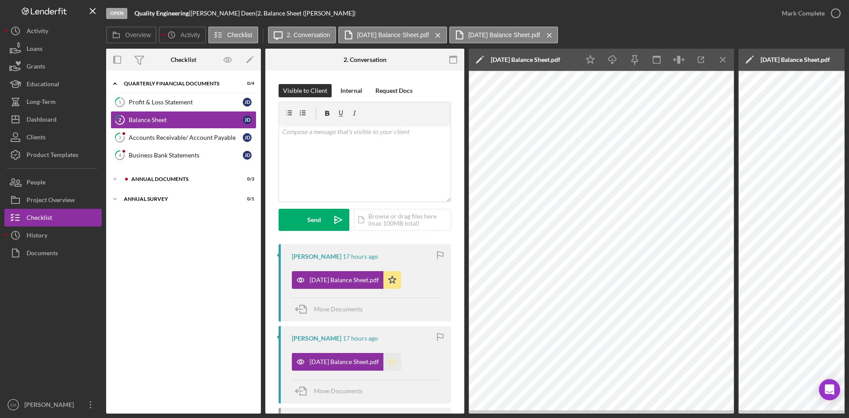
click at [399, 357] on icon "Icon/Star" at bounding box center [392, 362] width 18 height 18
click at [801, 14] on div "Mark Complete" at bounding box center [803, 13] width 43 height 18
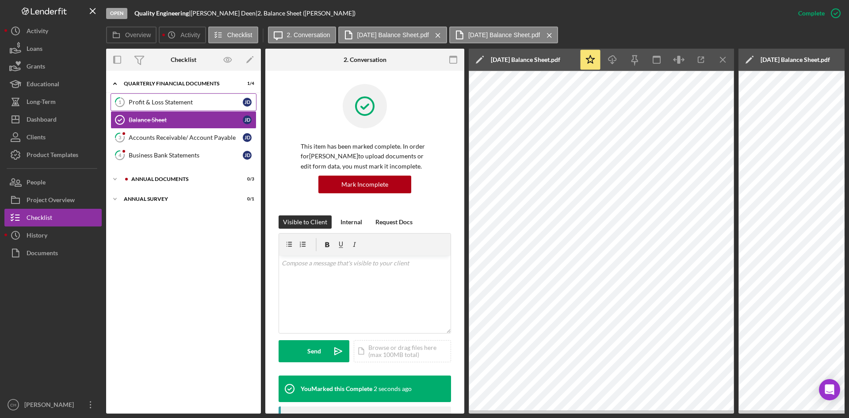
click at [162, 101] on div "Profit & Loss Statement" at bounding box center [186, 102] width 114 height 7
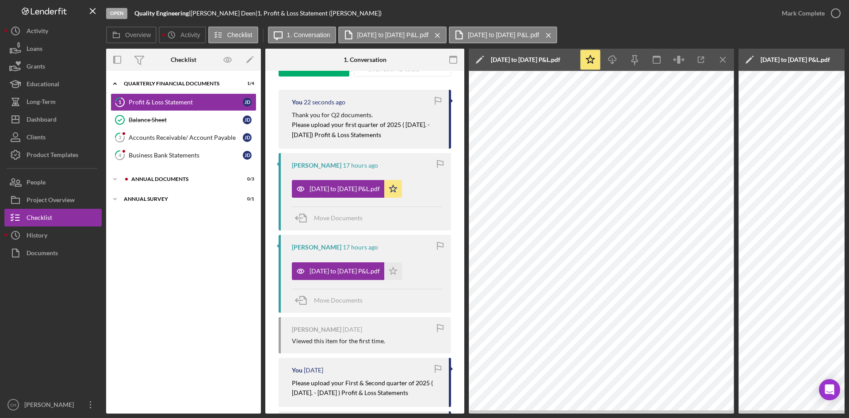
scroll to position [177, 0]
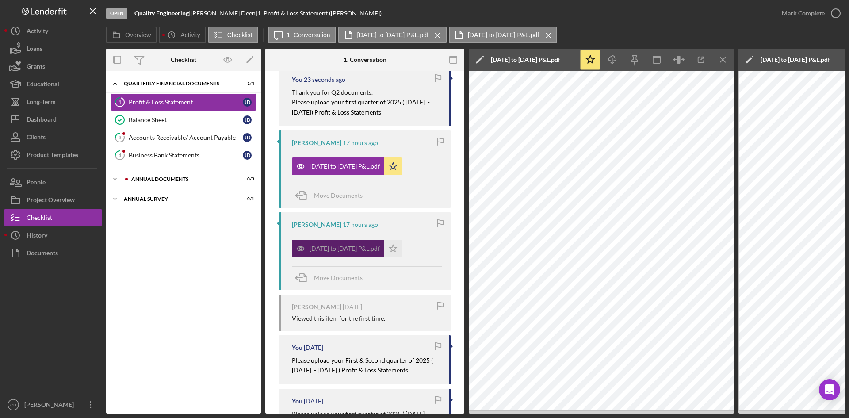
click at [340, 248] on div "[DATE] to [DATE] P&L.pdf" at bounding box center [345, 248] width 70 height 7
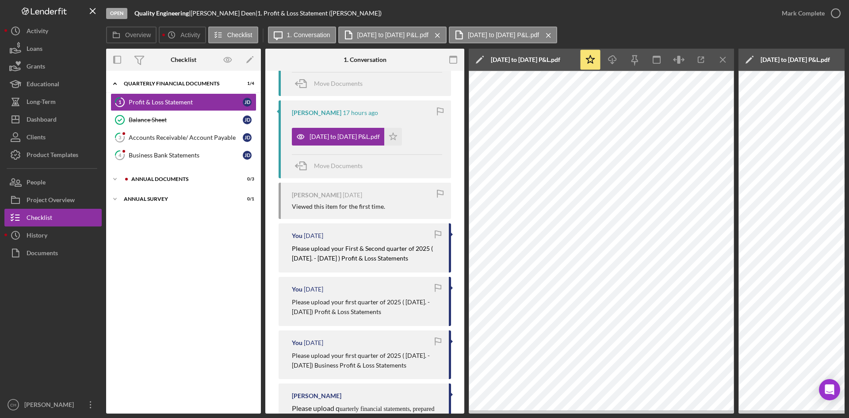
scroll to position [328, 0]
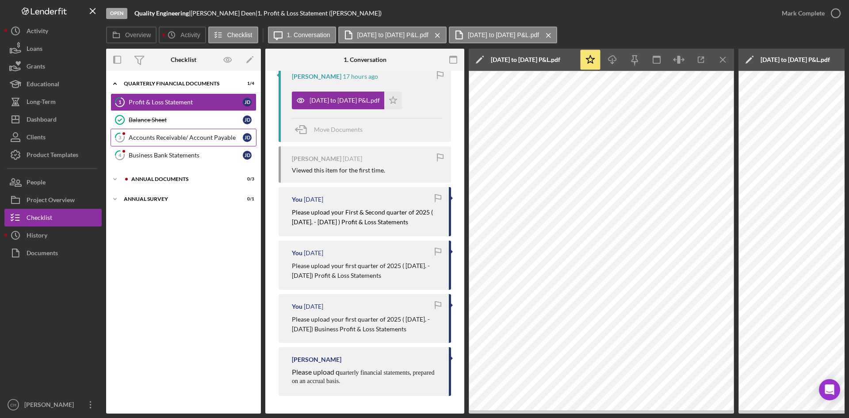
click at [161, 142] on link "3 Accounts Receivable/ Account Payable [PERSON_NAME]" at bounding box center [184, 138] width 146 height 18
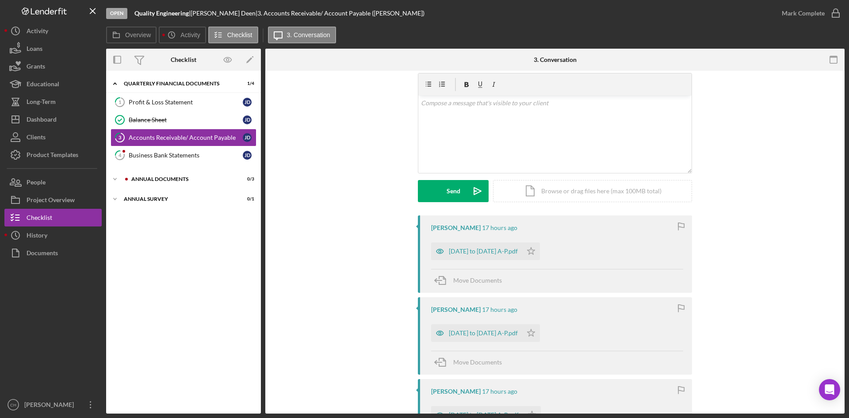
scroll to position [44, 0]
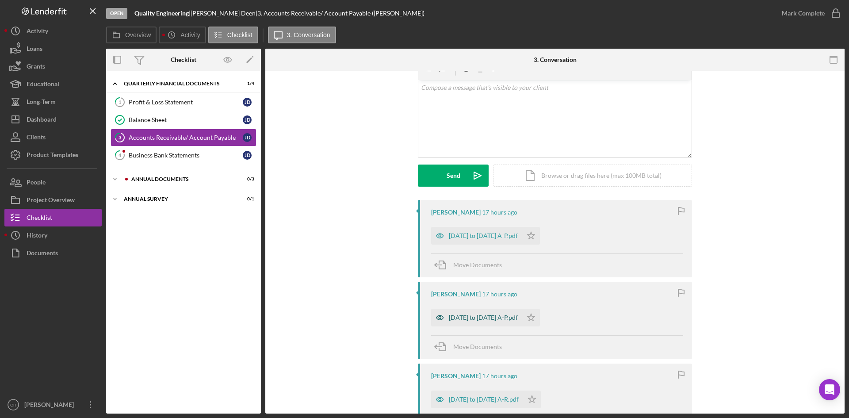
click at [463, 319] on div "[DATE] to [DATE] A-P.pdf" at bounding box center [483, 317] width 69 height 7
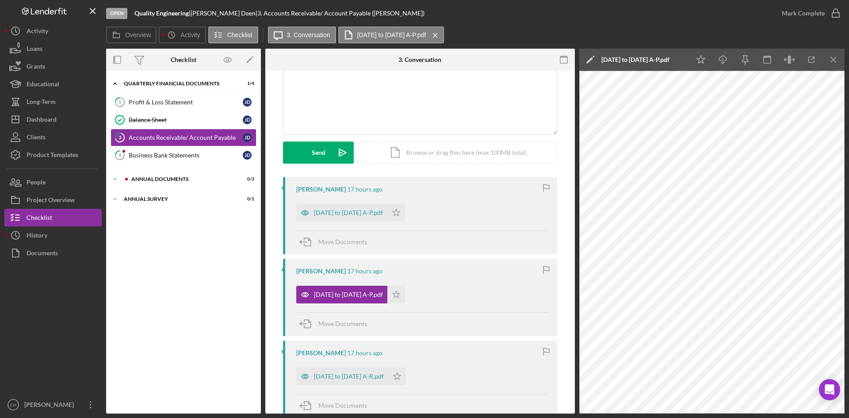
scroll to position [88, 0]
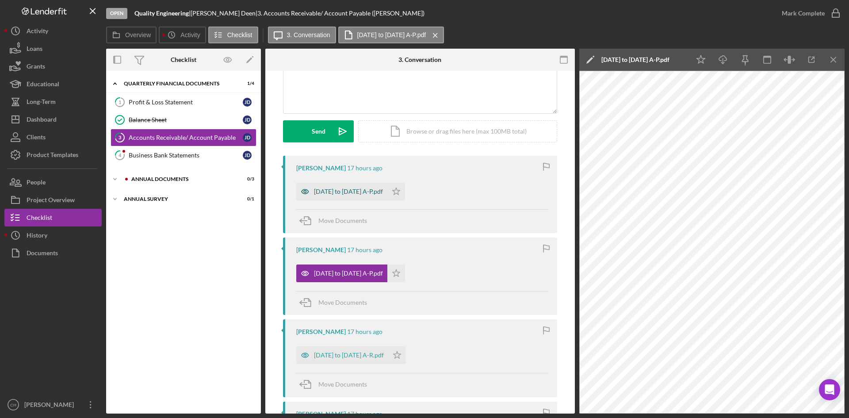
click at [343, 188] on div "[DATE] to [DATE] A-P.pdf" at bounding box center [348, 191] width 69 height 7
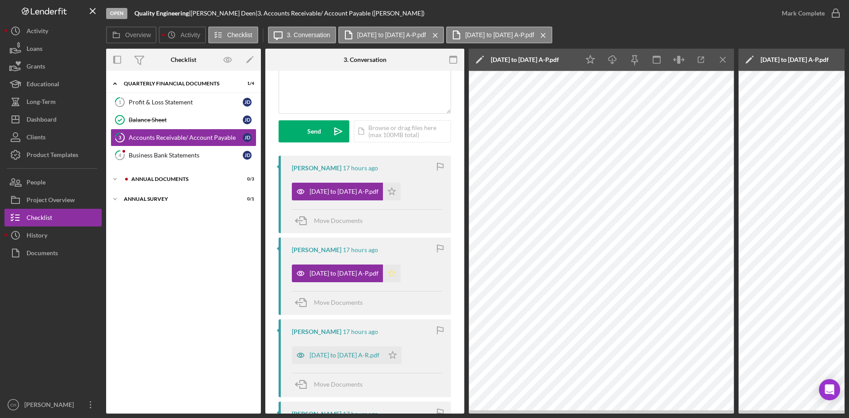
click at [383, 270] on icon "Icon/Star" at bounding box center [392, 273] width 18 height 18
click at [383, 188] on icon "Icon/Star" at bounding box center [392, 192] width 18 height 18
click at [805, 14] on div "Mark Complete" at bounding box center [803, 13] width 43 height 18
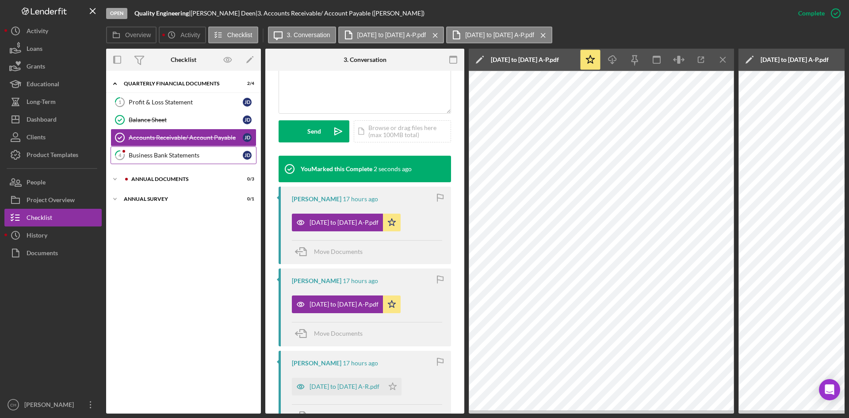
click at [163, 148] on link "4 Business Bank Statements [PERSON_NAME]" at bounding box center [184, 155] width 146 height 18
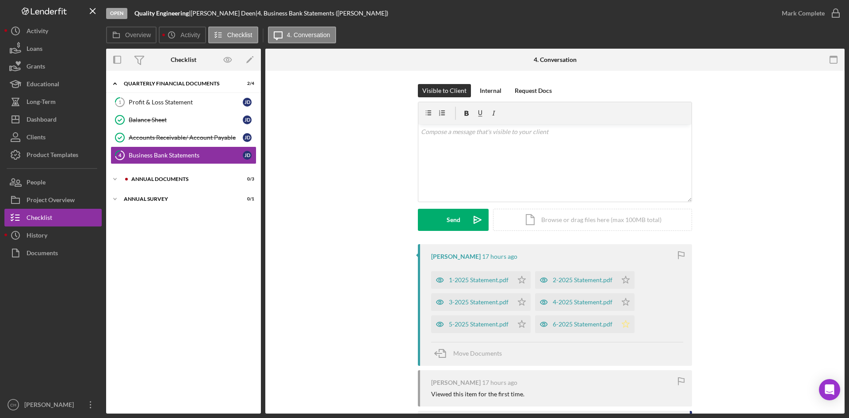
click at [630, 323] on icon "Icon/Star" at bounding box center [626, 324] width 18 height 18
click at [625, 297] on icon "Icon/Star" at bounding box center [626, 302] width 18 height 18
click at [622, 280] on icon "Icon/Star" at bounding box center [626, 280] width 18 height 18
click at [513, 281] on icon "Icon/Star" at bounding box center [522, 280] width 18 height 18
click at [521, 303] on icon "Icon/Star" at bounding box center [522, 302] width 18 height 18
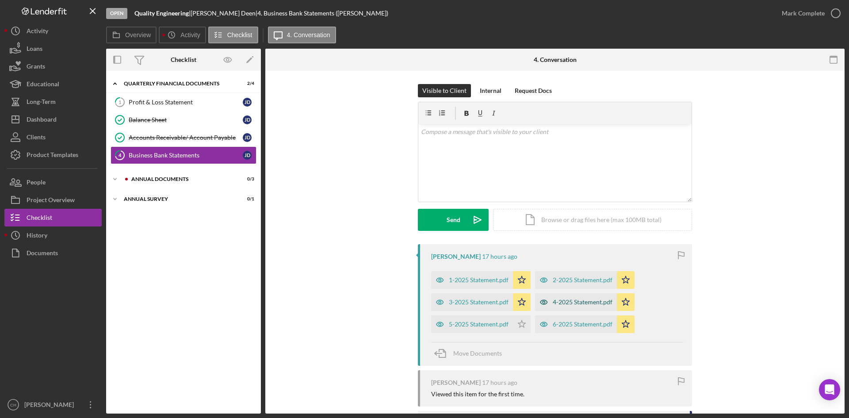
drag, startPoint x: 519, startPoint y: 318, endPoint x: 612, endPoint y: 306, distance: 93.2
click at [519, 318] on icon "Icon/Star" at bounding box center [522, 324] width 18 height 18
click at [818, 15] on div "Mark Complete" at bounding box center [803, 13] width 43 height 18
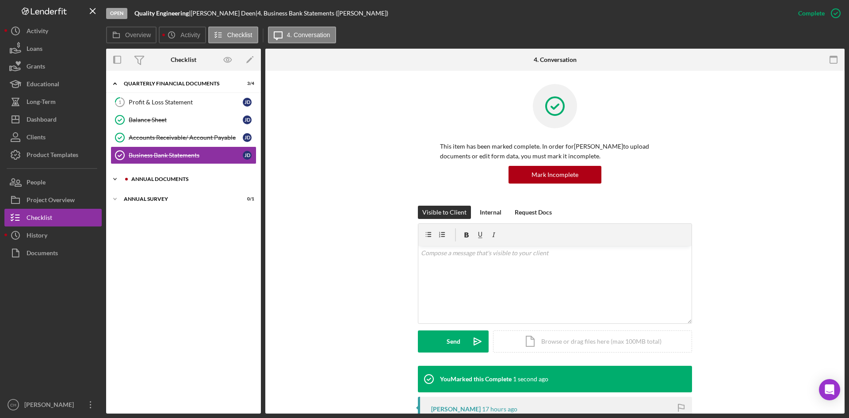
click at [176, 177] on div "Annual Documents" at bounding box center [190, 178] width 119 height 5
click at [136, 232] on div "Insurance" at bounding box center [186, 233] width 114 height 7
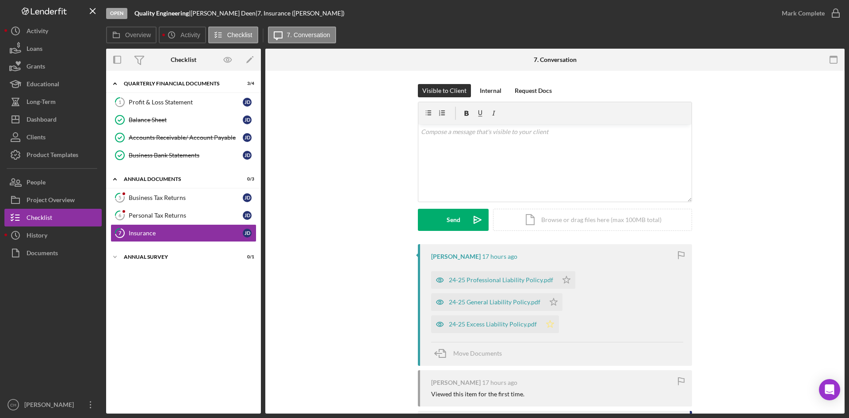
click at [545, 322] on icon "Icon/Star" at bounding box center [550, 324] width 18 height 18
drag, startPoint x: 552, startPoint y: 296, endPoint x: 559, endPoint y: 289, distance: 9.7
click at [553, 296] on icon "Icon/Star" at bounding box center [554, 302] width 18 height 18
click at [564, 278] on icon "Icon/Star" at bounding box center [567, 280] width 18 height 18
click at [806, 10] on div "Mark Complete" at bounding box center [803, 13] width 43 height 18
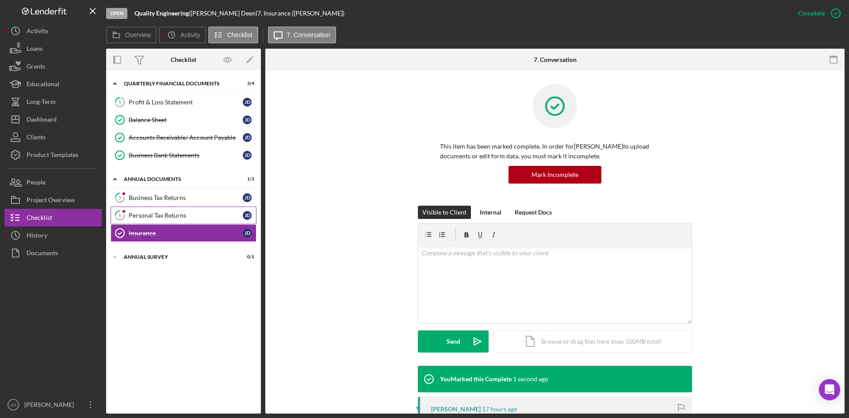
click at [170, 216] on div "Personal Tax Returns" at bounding box center [186, 215] width 114 height 7
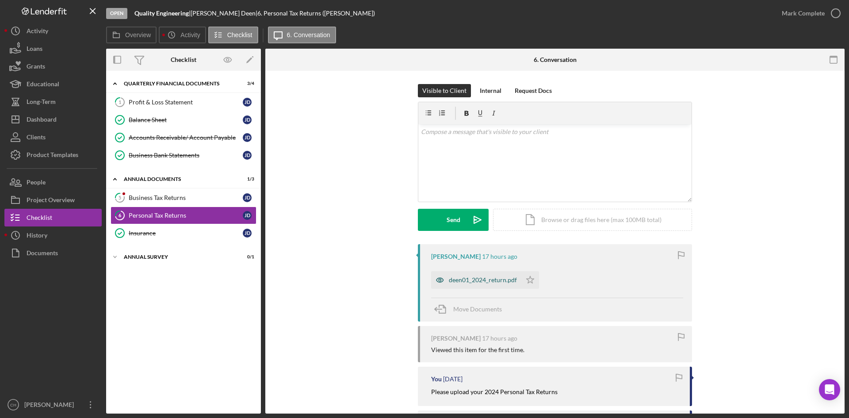
click at [462, 284] on div "deen01_2024_return.pdf" at bounding box center [476, 280] width 90 height 18
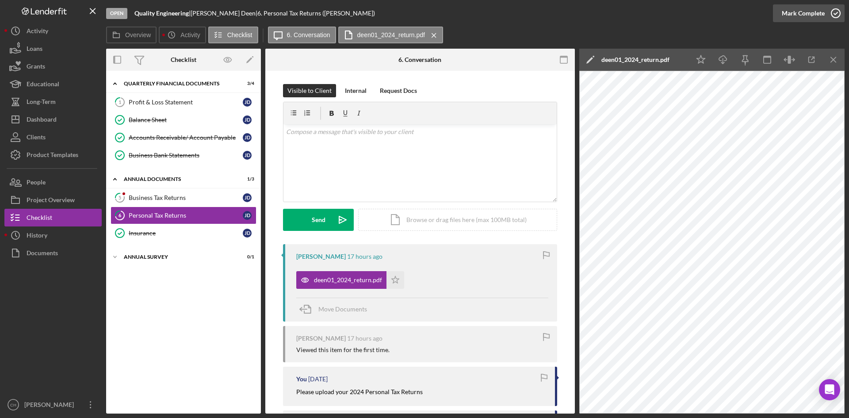
click at [802, 14] on div "Mark Complete" at bounding box center [803, 13] width 43 height 18
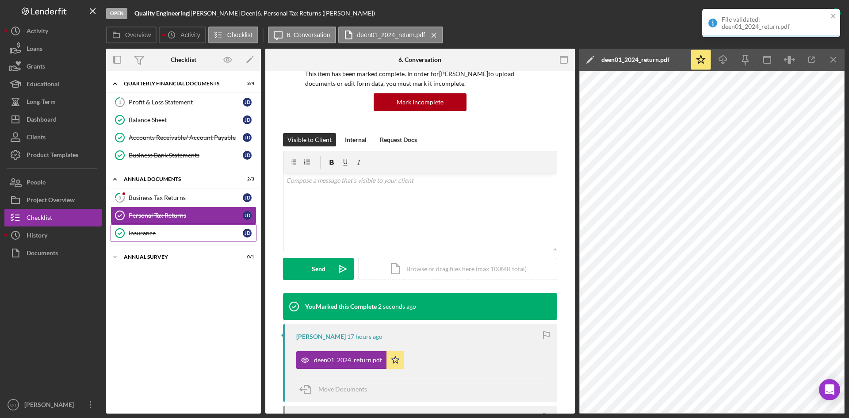
scroll to position [88, 0]
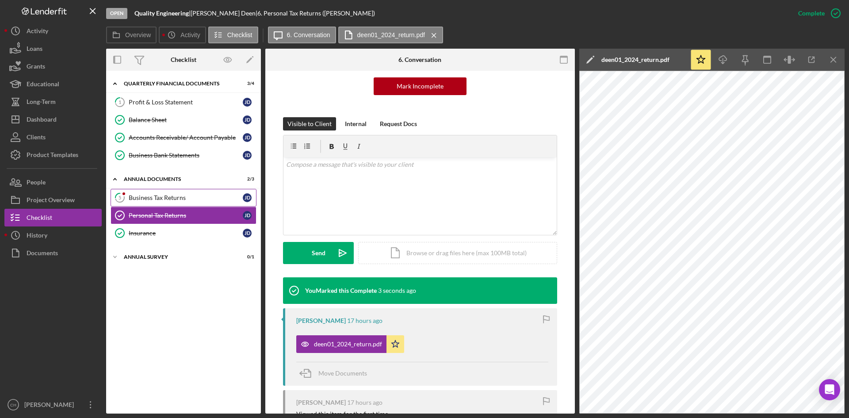
click at [191, 196] on div "Business Tax Returns" at bounding box center [186, 197] width 114 height 7
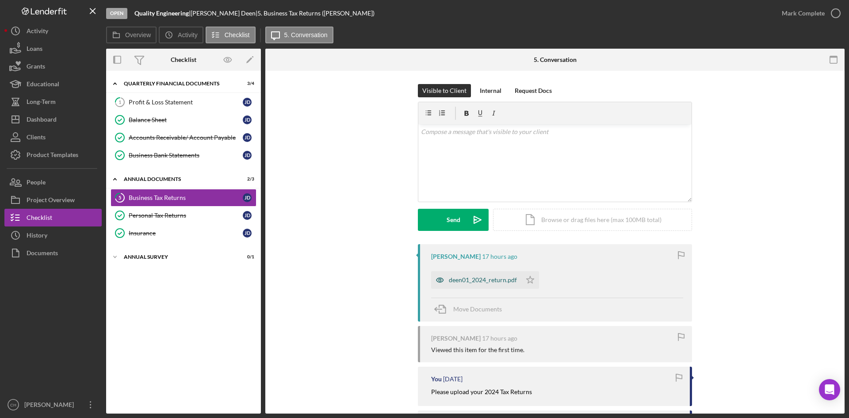
click at [487, 278] on div "deen01_2024_return.pdf" at bounding box center [483, 279] width 68 height 7
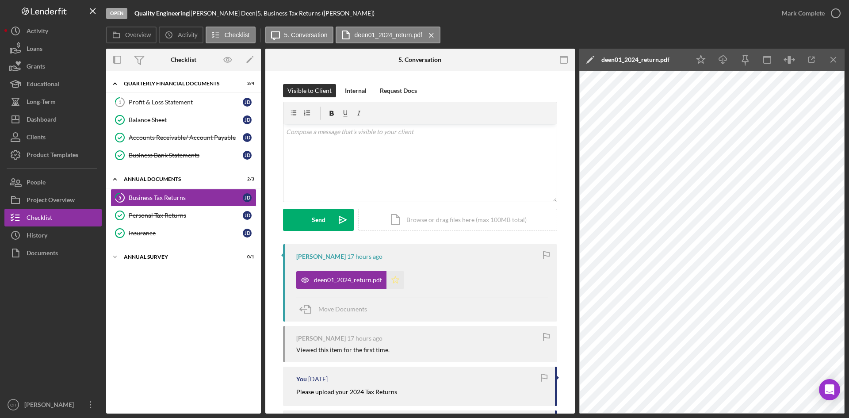
click at [392, 277] on icon "Icon/Star" at bounding box center [396, 280] width 18 height 18
click at [814, 9] on div "Mark Complete" at bounding box center [803, 13] width 43 height 18
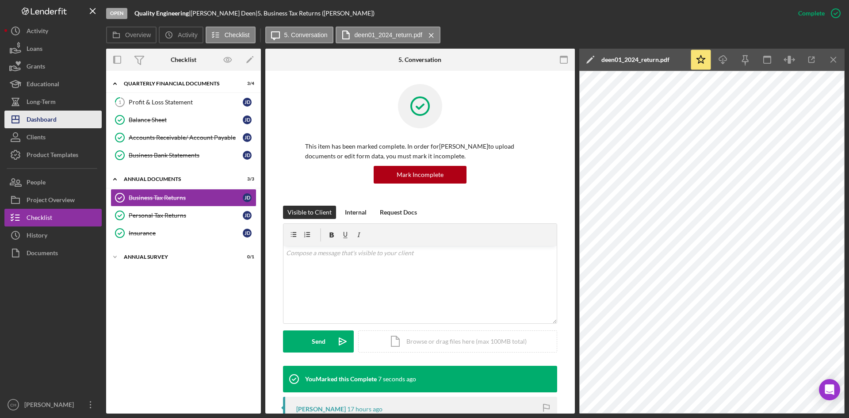
click at [48, 124] on div "Dashboard" at bounding box center [42, 121] width 30 height 20
